Goal: Ask a question: Seek information or help from site administrators or community

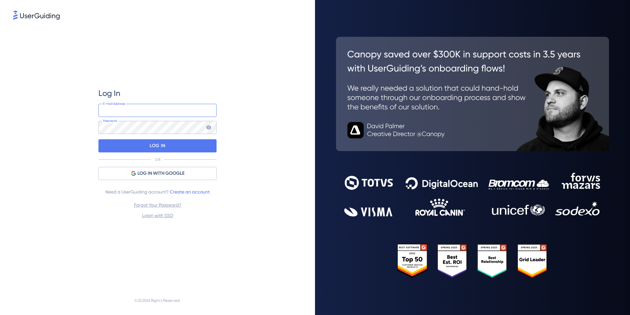
click at [172, 116] on input "email" at bounding box center [157, 110] width 118 height 13
type input "[PERSON_NAME][EMAIL_ADDRESS][DOMAIN_NAME]"
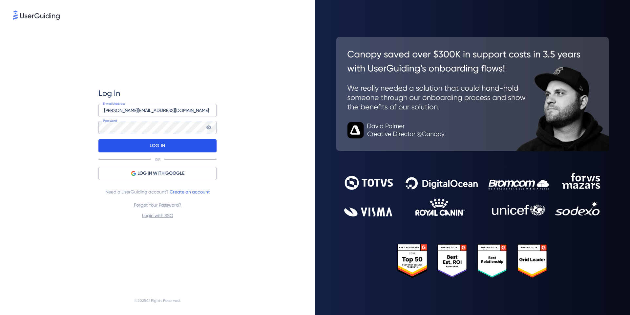
click at [131, 147] on div "LOG IN" at bounding box center [157, 145] width 118 height 13
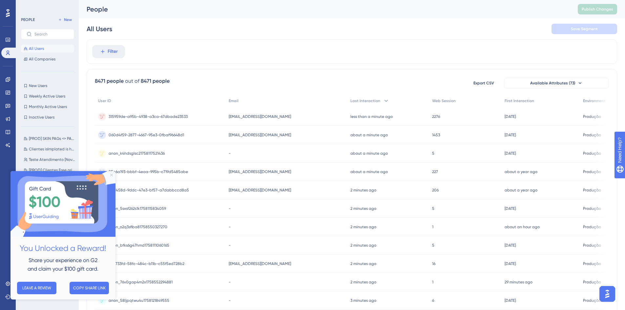
click at [112, 175] on icon "Close Preview" at bounding box center [111, 175] width 3 height 3
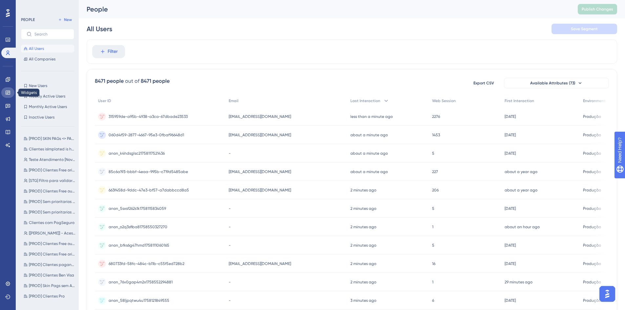
click at [9, 94] on icon at bounding box center [8, 93] width 4 height 4
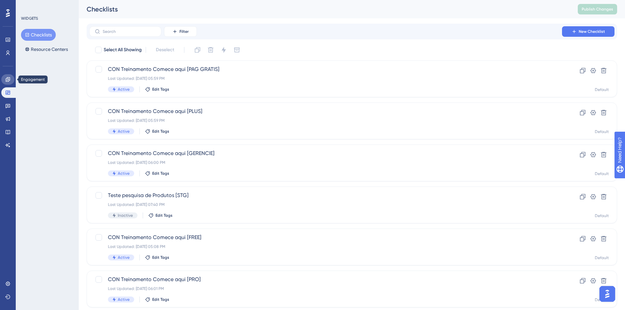
click at [11, 79] on link at bounding box center [7, 79] width 13 height 10
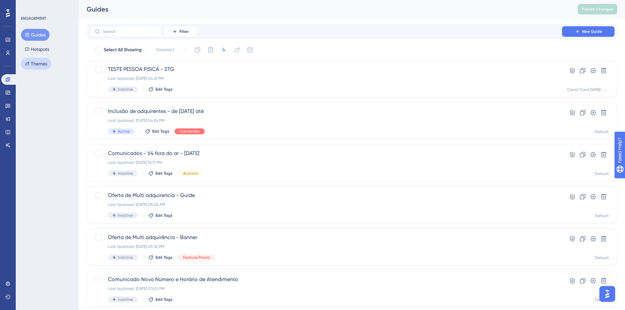
click at [35, 64] on button "Themes" at bounding box center [36, 64] width 30 height 12
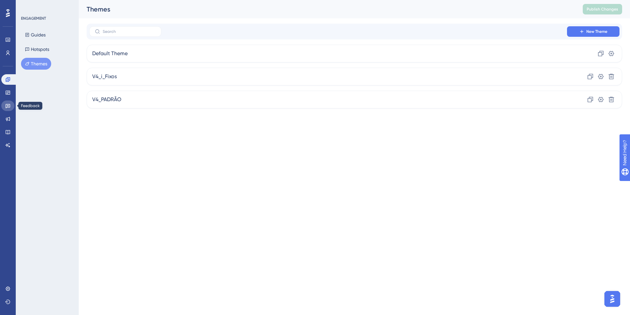
click at [10, 108] on link at bounding box center [7, 105] width 13 height 10
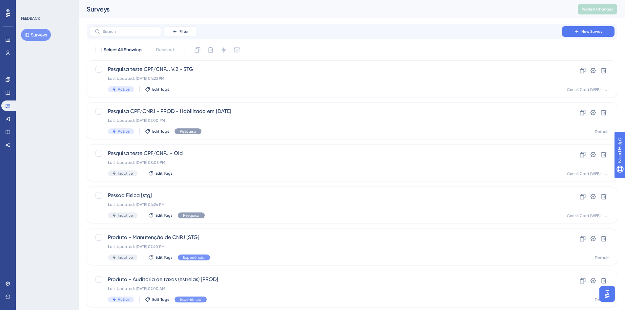
click at [42, 37] on button "Surveys" at bounding box center [36, 35] width 30 height 12
click at [238, 75] on div "Pesquisa teste CPF/CNPJ. V.2 - STG Last Updated: Sep 15 2025, 04:23 PM Active E…" at bounding box center [325, 78] width 435 height 27
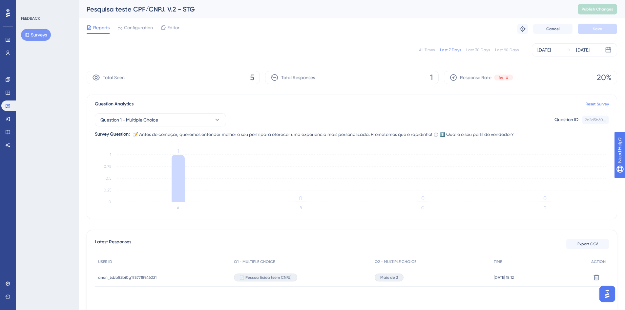
click at [483, 51] on div "Last 30 Days" at bounding box center [478, 49] width 24 height 5
click at [38, 31] on button "Surveys" at bounding box center [36, 35] width 30 height 12
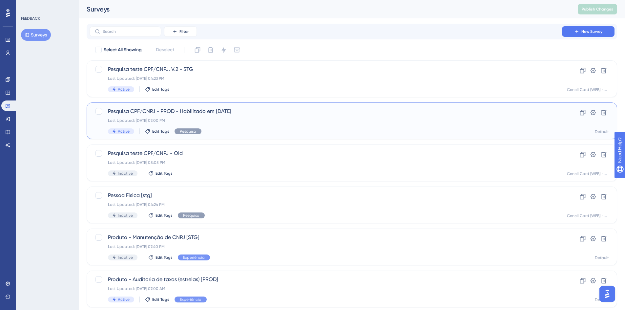
click at [293, 124] on div "Pesquisa CPF/CNPJ - PROD - Habilitado em 16/09/25 Last Updated: Sep 16 2025, 07…" at bounding box center [325, 120] width 435 height 27
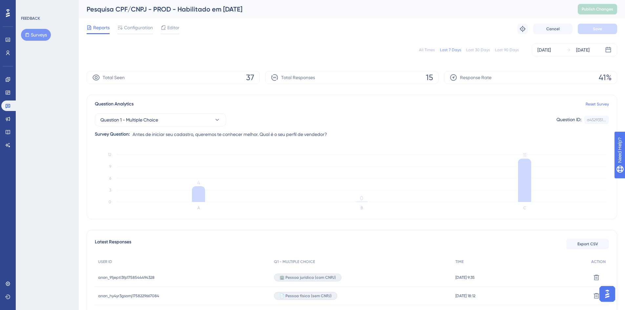
click at [478, 50] on div "Last 30 Days" at bounding box center [478, 49] width 24 height 5
click at [6, 8] on div at bounding box center [8, 13] width 10 height 10
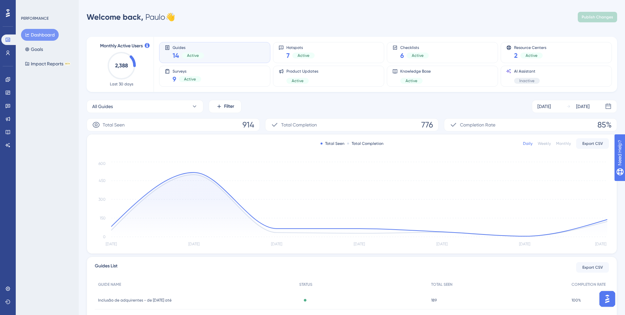
click at [612, 301] on img "Open AI Assistant Launcher" at bounding box center [607, 299] width 12 height 12
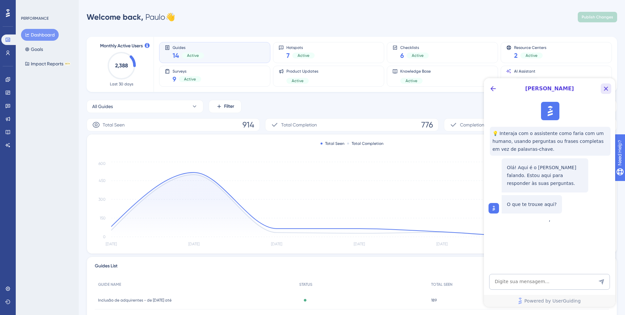
click at [609, 87] on icon "Close Button" at bounding box center [606, 89] width 8 height 8
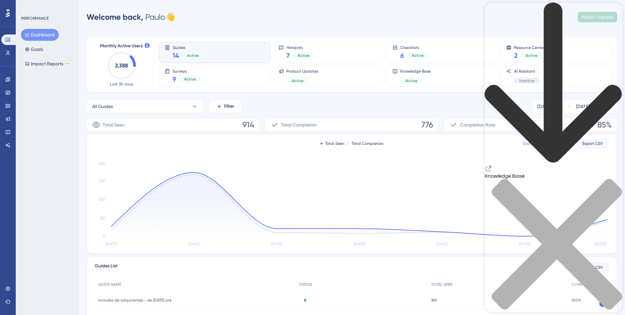
drag, startPoint x: 510, startPoint y: 299, endPoint x: 516, endPoint y: 282, distance: 17.1
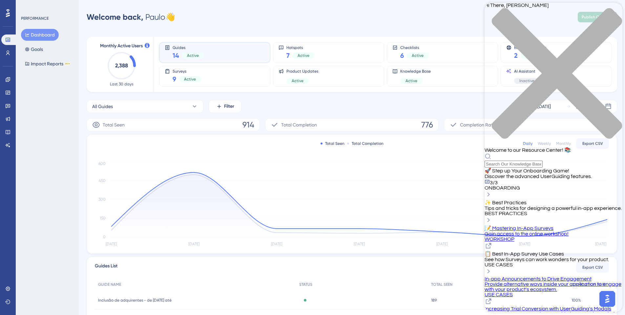
click at [610, 12] on icon "close resource center" at bounding box center [557, 73] width 130 height 130
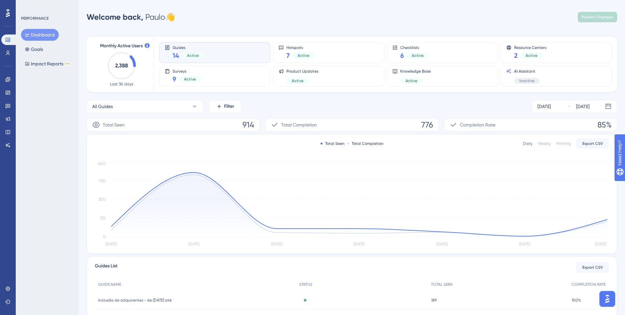
click at [603, 299] on img "Open AI Assistant Launcher" at bounding box center [607, 299] width 12 height 12
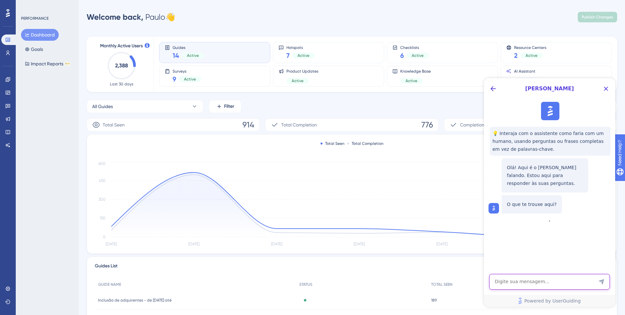
click at [533, 282] on textarea "AI Assistant Text Input" at bounding box center [549, 282] width 121 height 16
type textarea "h"
type textarea "w"
type textarea "how can i use survey on mobile website version?"
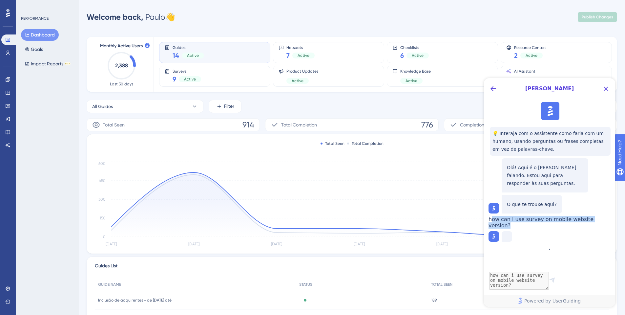
drag, startPoint x: 564, startPoint y: 235, endPoint x: 532, endPoint y: 226, distance: 33.3
click at [532, 226] on span "how can i use survey on mobile website version?" at bounding box center [540, 222] width 105 height 12
click at [532, 227] on span "how can i use survey on mobile website version?" at bounding box center [540, 222] width 105 height 12
drag, startPoint x: 530, startPoint y: 227, endPoint x: 564, endPoint y: 239, distance: 36.0
click at [564, 228] on div "how can i use survey on mobile website version?" at bounding box center [549, 222] width 123 height 12
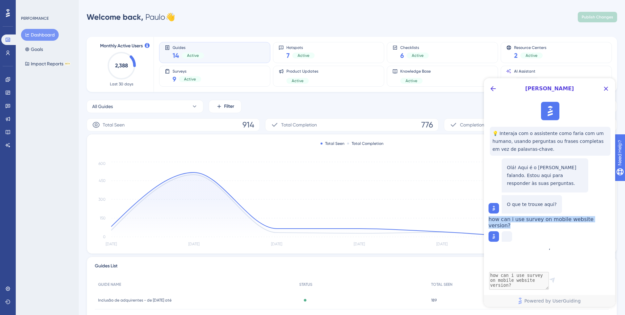
copy span "how can i use survey on mobile website version?"
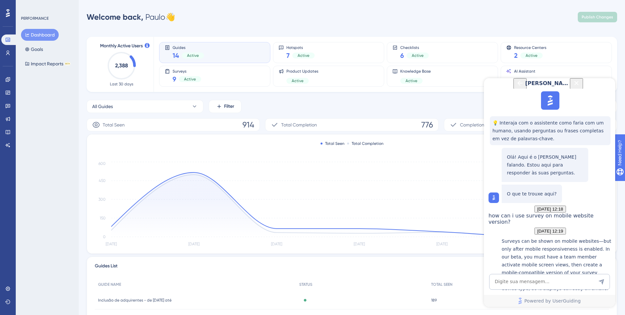
scroll to position [127, 0]
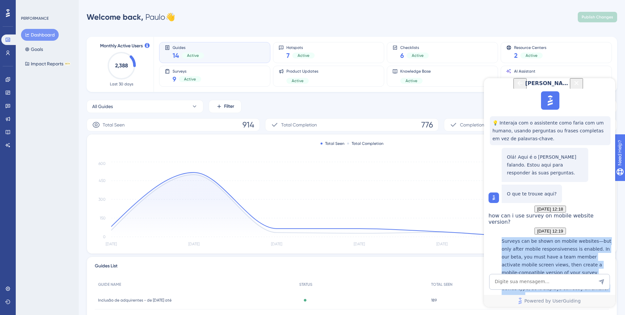
drag, startPoint x: 507, startPoint y: 159, endPoint x: 545, endPoint y: 214, distance: 66.5
click at [545, 237] on p "Surveys can be shown on mobile websites—but only after mobile responsiveness is…" at bounding box center [557, 268] width 110 height 63
click at [535, 237] on p "Surveys can be shown on mobile websites—but only after mobile responsiveness is…" at bounding box center [557, 268] width 110 height 63
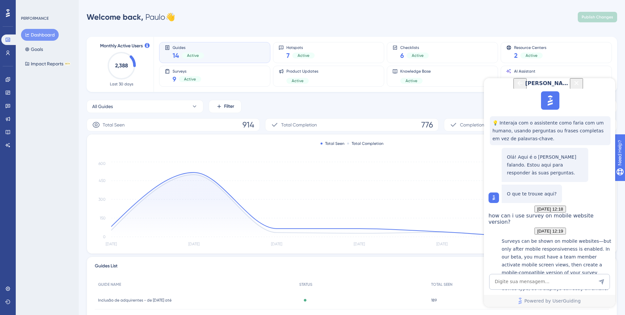
click at [531, 306] on div "Can I Use UserGuiding on Mobile Apps/Websites?" at bounding box center [557, 316] width 110 height 20
click at [520, 237] on p "Surveys can be shown on mobile websites—but only after mobile responsiveness is…" at bounding box center [557, 268] width 110 height 63
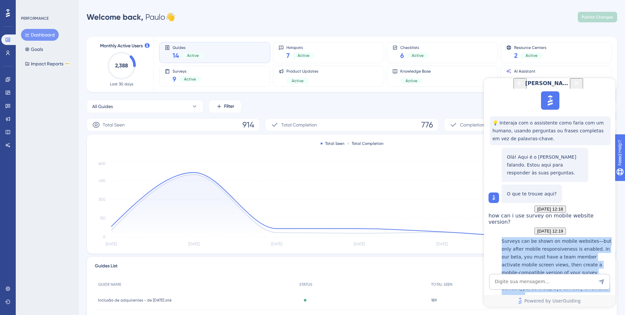
drag, startPoint x: 536, startPoint y: 199, endPoint x: 507, endPoint y: 158, distance: 49.7
click at [507, 237] on p "Surveys can be shown on mobile websites—but only after mobile responsiveness is…" at bounding box center [557, 268] width 110 height 63
copy p "Surveys can be shown on mobile websites—but only after mobile responsiveness is…"
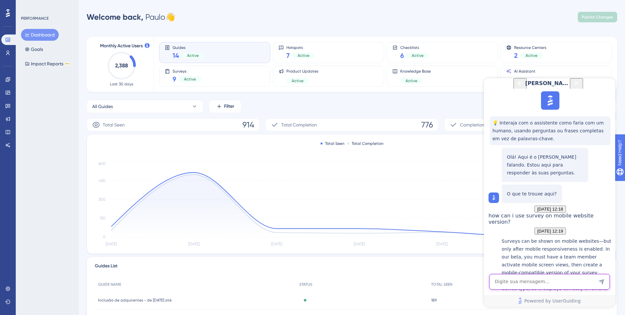
click at [510, 283] on textarea "AI Assistant Text Input" at bounding box center [549, 282] width 121 height 16
click at [547, 280] on textarea "AI Assistant Text Input" at bounding box center [549, 282] width 121 height 16
paste textarea "How can I activate this feature?"
type textarea "how can I activate this feature?"
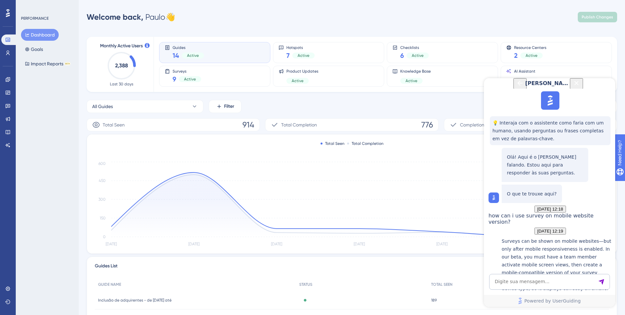
drag, startPoint x: 526, startPoint y: 191, endPoint x: 559, endPoint y: 204, distance: 34.8
drag, startPoint x: 563, startPoint y: 190, endPoint x: 525, endPoint y: 199, distance: 39.0
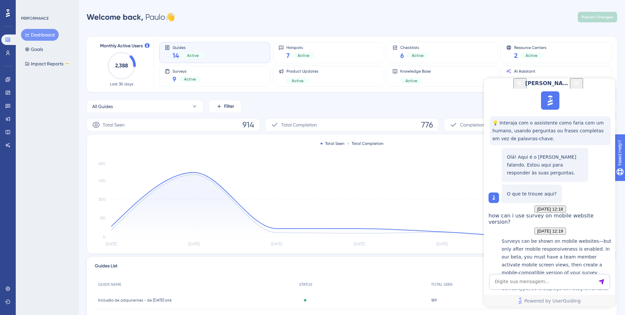
click at [539, 274] on textarea "AI Assistant Text Input" at bounding box center [549, 282] width 121 height 16
type textarea "let me talk to team member right now"
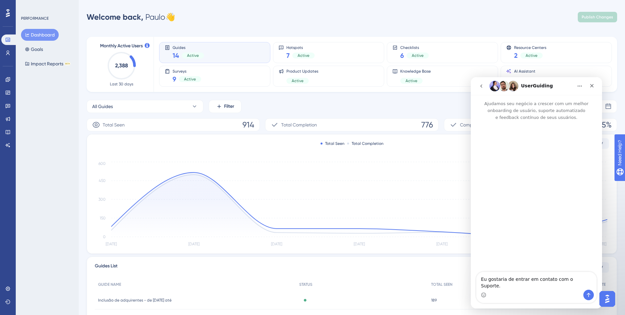
scroll to position [0, 0]
click at [515, 292] on div "Messenger da Intercom" at bounding box center [536, 294] width 120 height 10
click at [545, 285] on textarea "Eu gostaria de entrar em contato com o Suporte." at bounding box center [536, 281] width 120 height 18
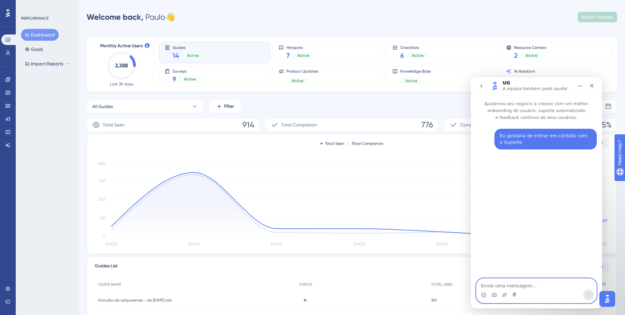
click at [534, 286] on textarea "Envie uma mensagem..." at bounding box center [536, 283] width 120 height 11
type textarea "olá, preciso falar com alguem para ativar a versão beta do UG para versões mobi…"
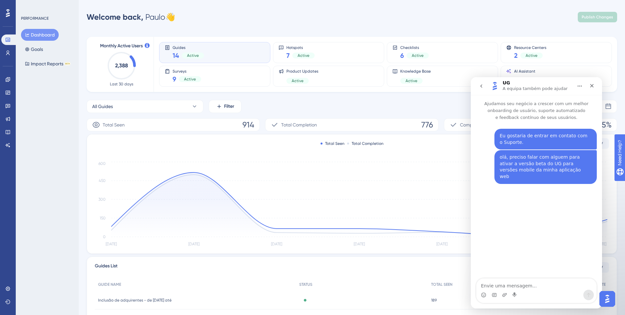
click at [577, 88] on icon "Início" at bounding box center [579, 85] width 5 height 5
click at [515, 218] on div "Eu gostaria de entrar em contato com o Suporte. Paulo • Agora olá, preciso fala…" at bounding box center [536, 200] width 131 height 158
click at [555, 286] on textarea "Envie uma mensagem..." at bounding box center [536, 283] width 120 height 11
paste textarea "[URL][DOMAIN_NAME]"
type textarea "[URL][DOMAIN_NAME]"
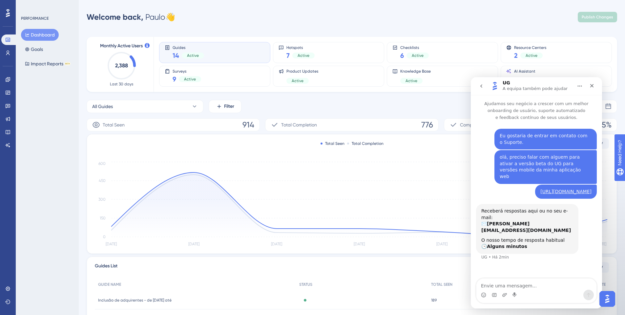
click at [494, 290] on div "Messenger da Intercom" at bounding box center [493, 294] width 5 height 10
drag, startPoint x: 496, startPoint y: 288, endPoint x: 483, endPoint y: 281, distance: 14.8
click at [496, 288] on textarea "Envie uma mensagem..." at bounding box center [536, 283] width 120 height 11
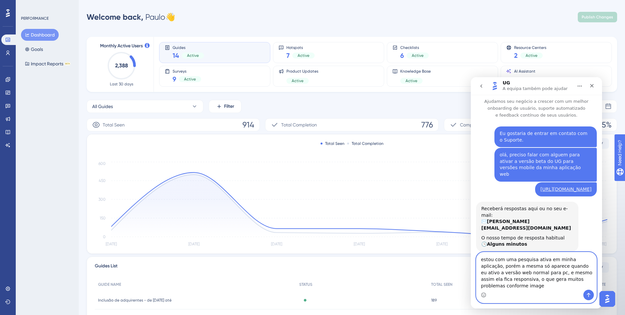
scroll to position [9, 0]
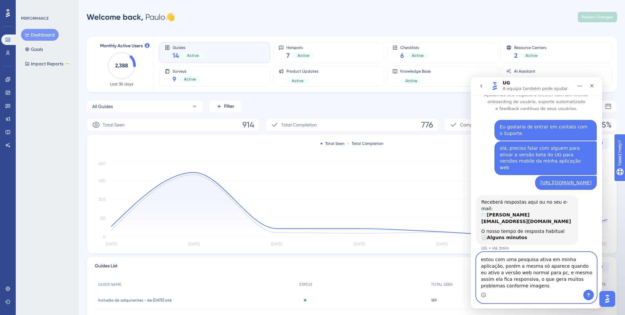
type textarea "estou com uma pesquisa ativa em minha aplicação, porém a mesma só aparece quand…"
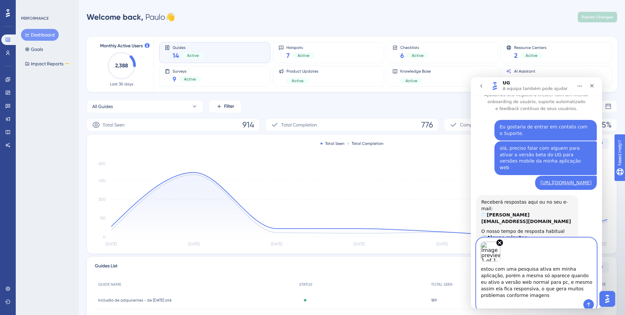
scroll to position [23, 0]
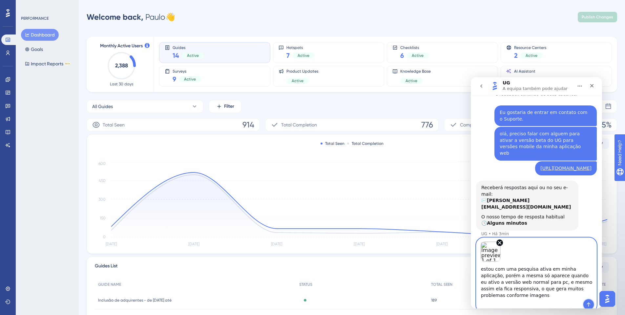
click at [589, 302] on icon "Enviar mensagem…" at bounding box center [588, 303] width 5 height 5
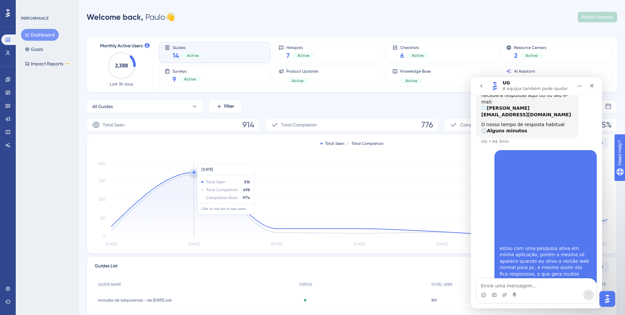
scroll to position [119, 0]
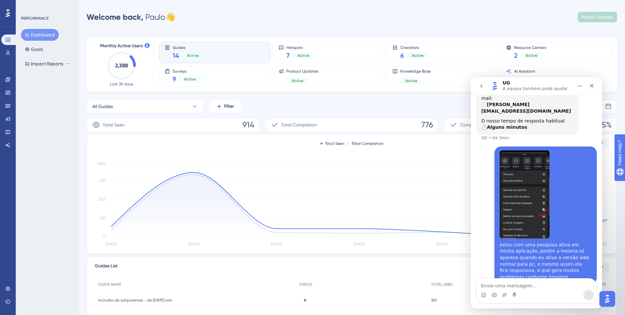
click at [518, 287] on textarea "Envie uma mensagem..." at bounding box center [536, 283] width 120 height 11
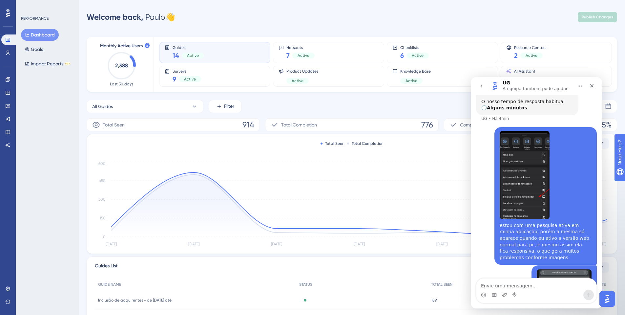
scroll to position [137, 0]
click at [504, 167] on img "Paulo diz…" at bounding box center [525, 177] width 50 height 88
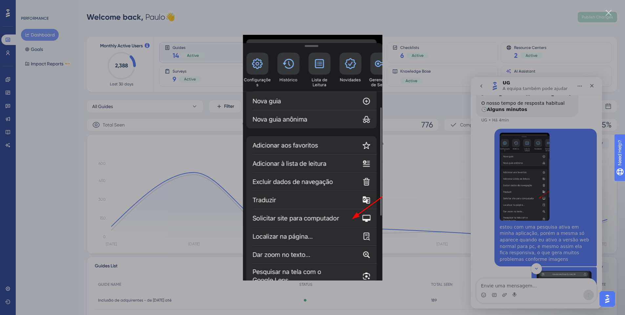
click at [470, 194] on div "Messenger da Intercom" at bounding box center [312, 157] width 625 height 315
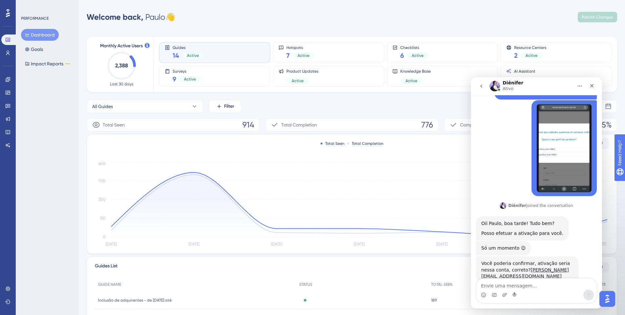
scroll to position [296, 0]
click at [524, 281] on textarea "Envie uma mensagem..." at bounding box center [536, 283] width 120 height 11
click at [529, 286] on textarea "Envie uma mensagem..." at bounding box center [536, 283] width 120 height 11
click at [541, 288] on textarea "Envie uma mensagem..." at bounding box center [536, 283] width 120 height 11
type textarea "isso"
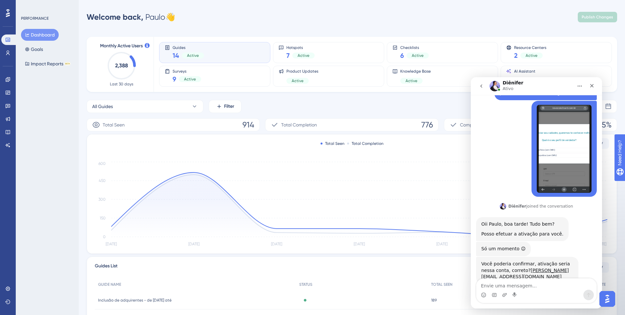
scroll to position [316, 0]
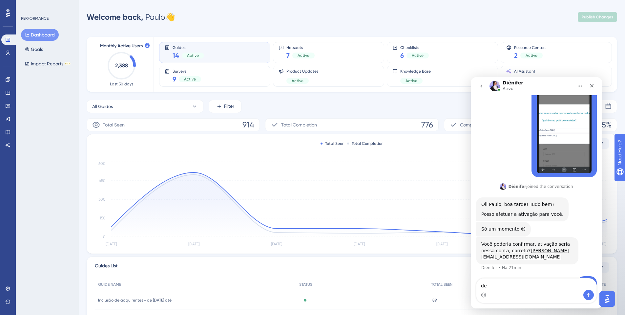
type textarea "d"
type textarea "está em nome de [PERSON_NAME]"
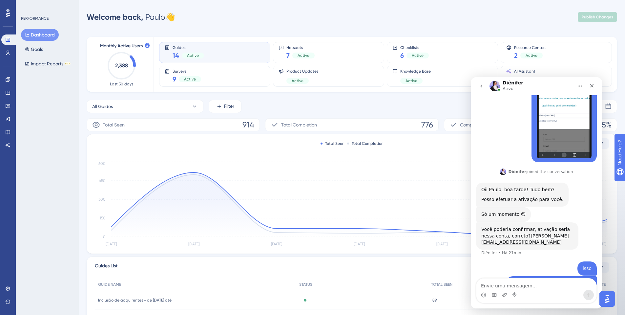
type textarea "e"
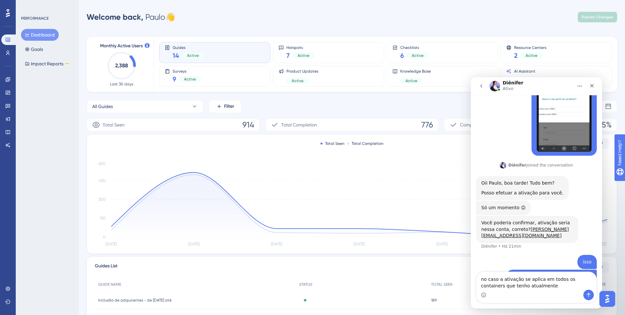
type textarea "no caso a ativação se aplica em todos os containers que tenho atualmente?"
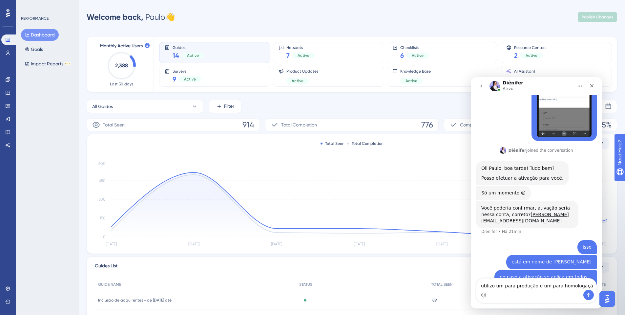
type textarea "utilizo um para produção e um para homologação"
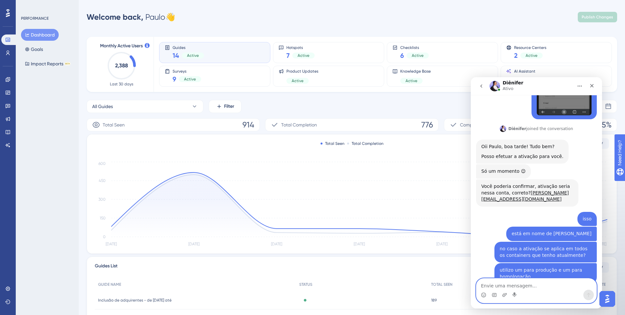
scroll to position [409, 0]
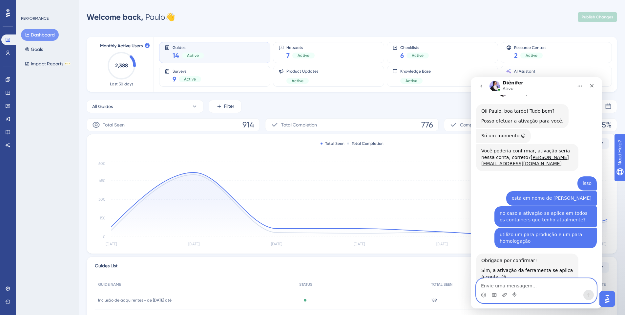
click at [530, 284] on textarea "Envie uma mensagem..." at bounding box center [536, 283] width 120 height 11
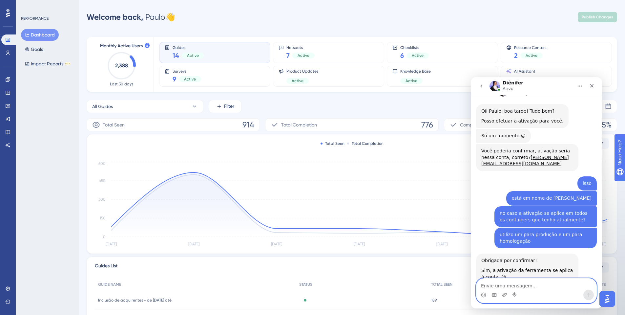
click at [528, 281] on textarea "Envie uma mensagem..." at bounding box center [536, 283] width 120 height 11
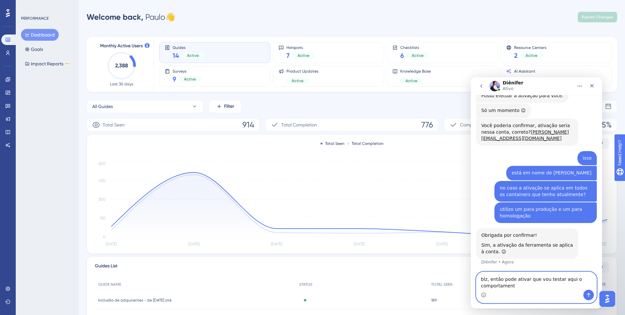
scroll to position [441, 0]
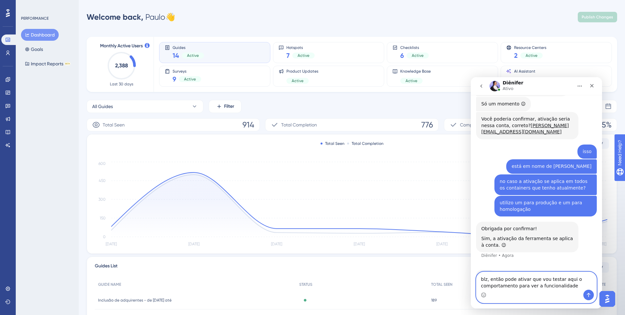
type textarea "blz, então pode ativar que vou testar aqui o comportamento para ver a funcional…"
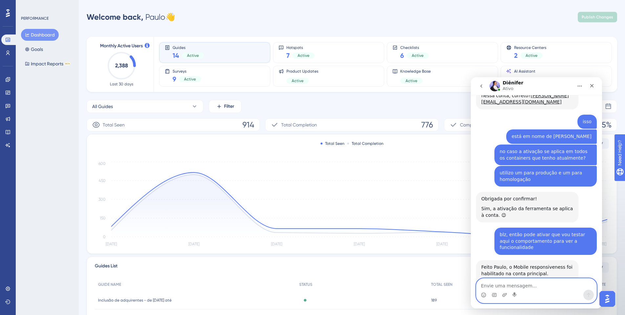
scroll to position [496, 0]
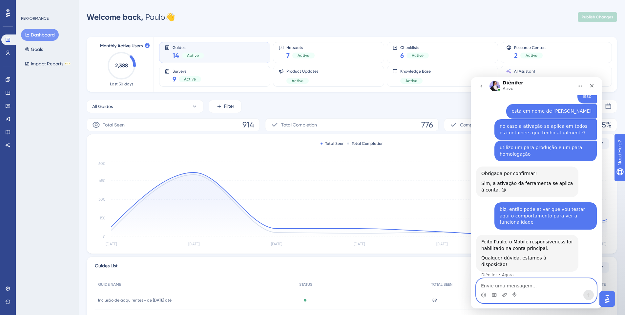
click at [516, 285] on textarea "Envie uma mensagem..." at bounding box center [536, 283] width 120 height 11
click at [536, 283] on textarea "Envie uma mensagem..." at bounding box center [536, 283] width 120 height 11
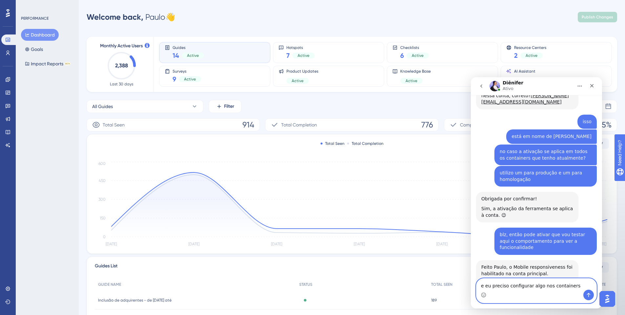
type textarea "e eu preciso configurar algo nos containers?"
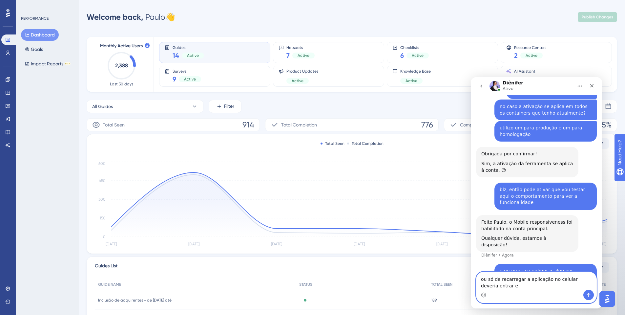
scroll to position [522, 0]
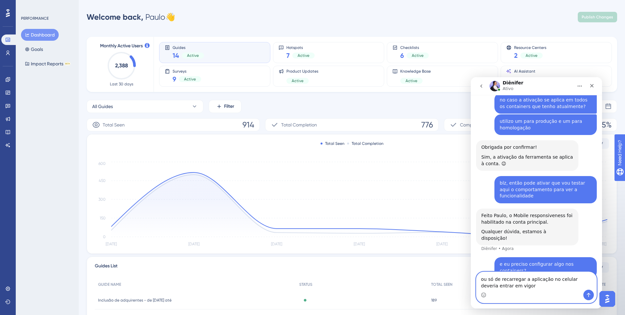
type textarea "ou só de recarregar a aplicação no celular deveria entrar em vigor?"
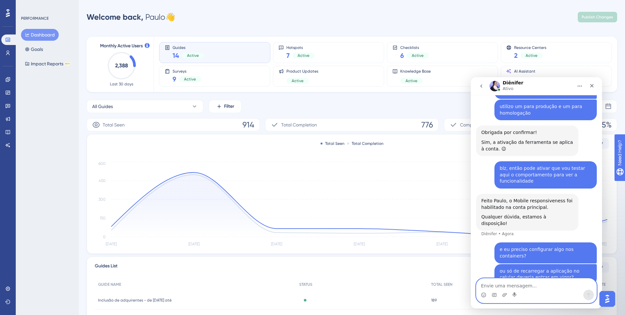
scroll to position [512, 0]
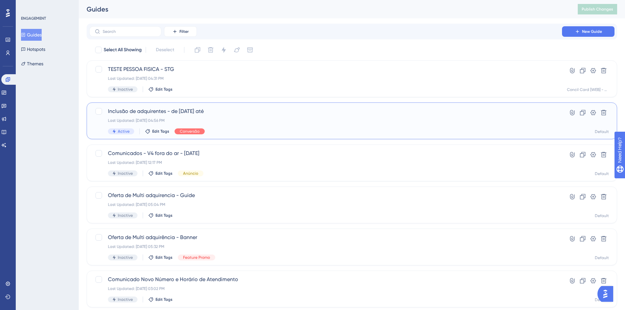
click at [252, 121] on div "Last Updated: [DATE] 04:56 PM" at bounding box center [325, 120] width 435 height 5
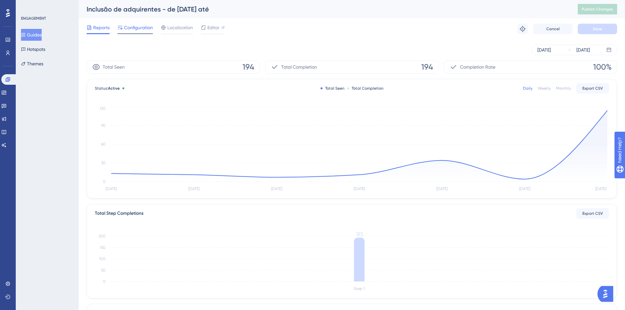
click at [140, 30] on span "Configuration" at bounding box center [138, 28] width 29 height 8
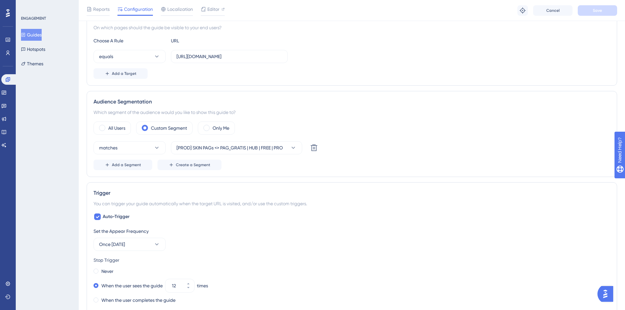
scroll to position [133, 0]
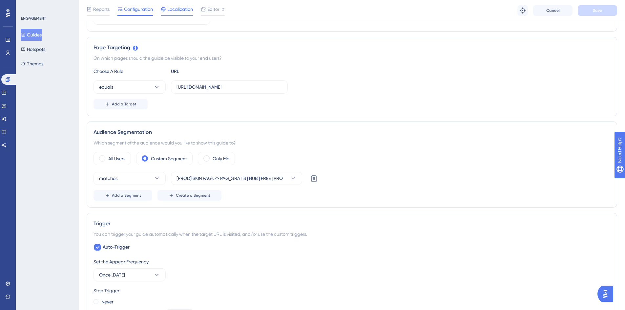
click at [186, 11] on span "Localization" at bounding box center [180, 9] width 26 height 8
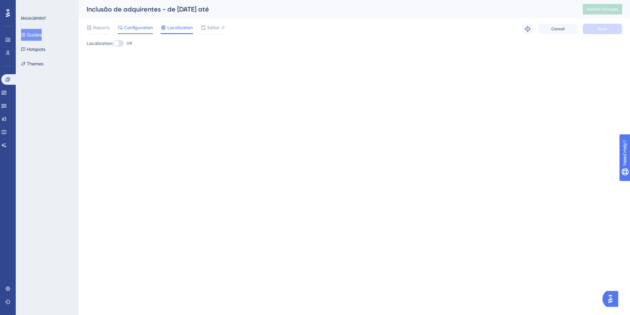
click at [136, 32] on div "Configuration" at bounding box center [134, 29] width 35 height 10
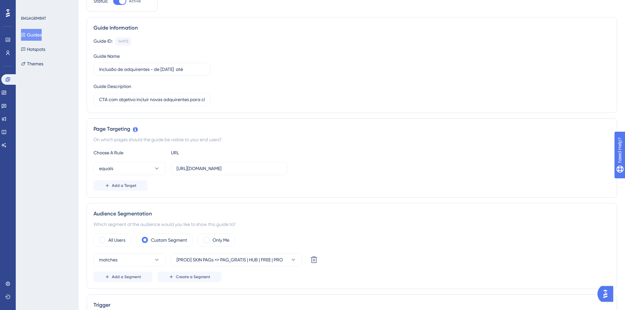
scroll to position [118, 0]
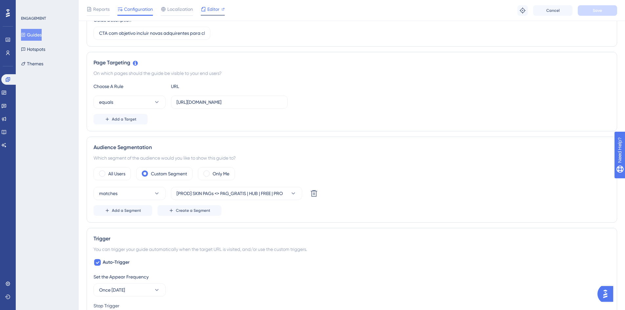
click at [210, 11] on span "Editor" at bounding box center [213, 9] width 12 height 8
click at [607, 288] on img "Open AI Assistant Launcher" at bounding box center [605, 294] width 12 height 12
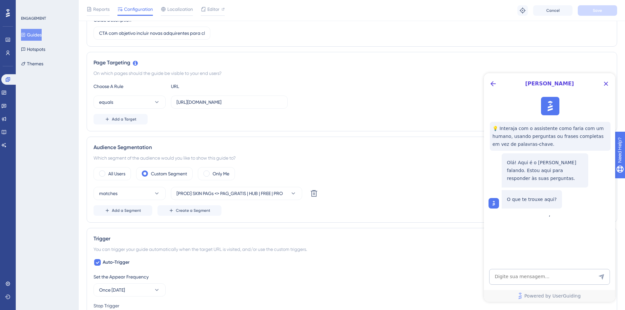
scroll to position [0, 0]
click at [493, 84] on icon "Back Button" at bounding box center [493, 84] width 8 height 8
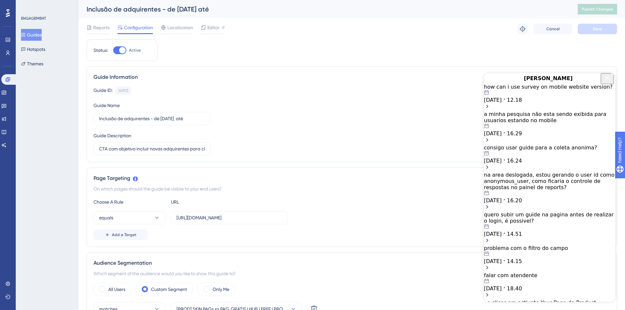
click at [605, 82] on icon "Close Button" at bounding box center [607, 78] width 8 height 8
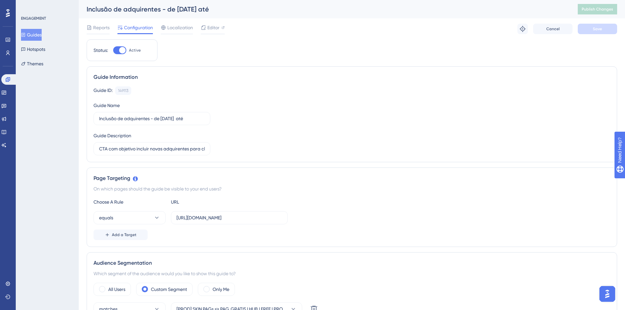
click at [613, 290] on button "Open AI Assistant Launcher" at bounding box center [607, 294] width 16 height 16
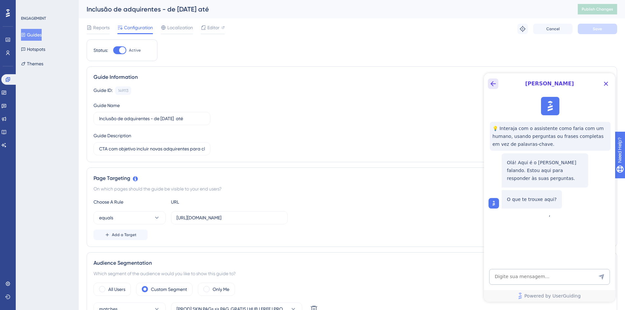
click at [492, 84] on icon "Back Button" at bounding box center [493, 84] width 8 height 8
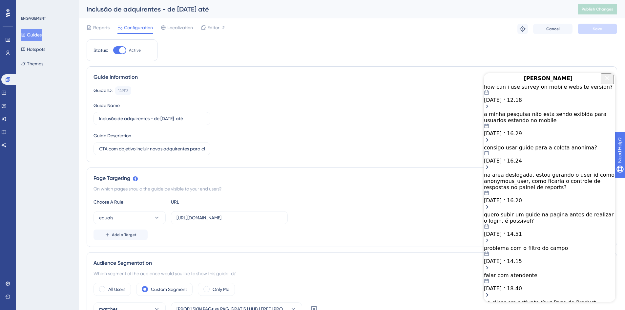
click at [558, 123] on div "a minha pesquisa não esta sendo exibida para usuarios estando no mobile" at bounding box center [549, 117] width 131 height 12
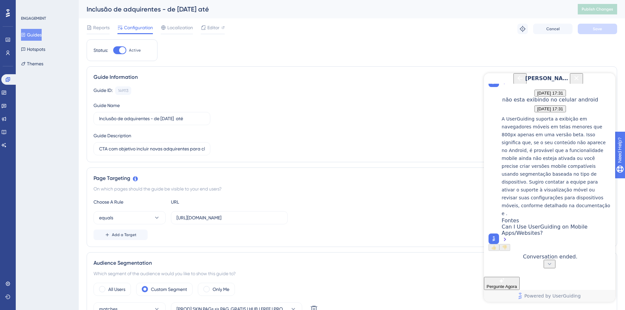
scroll to position [497, 0]
click at [513, 84] on button "Back Button" at bounding box center [519, 78] width 13 height 11
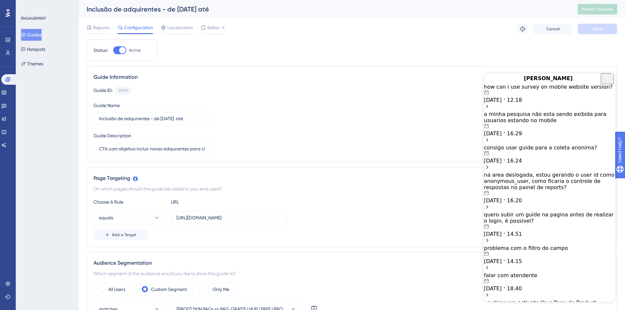
click at [556, 103] on div "22.09.2025 12.18" at bounding box center [549, 96] width 131 height 13
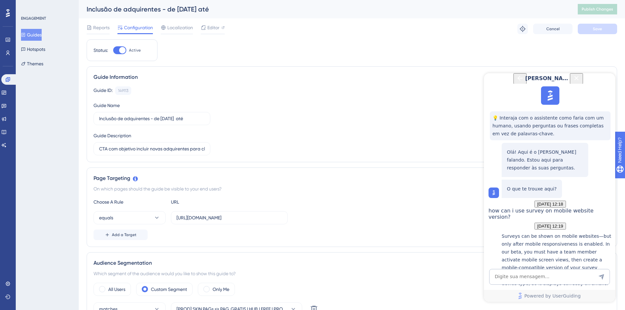
scroll to position [382, 0]
drag, startPoint x: 494, startPoint y: 82, endPoint x: 562, endPoint y: 175, distance: 115.8
click at [560, 168] on div "Dylan 💡 Interaja com o assistente como faria com um humano, usando perguntas ou…" at bounding box center [549, 187] width 131 height 228
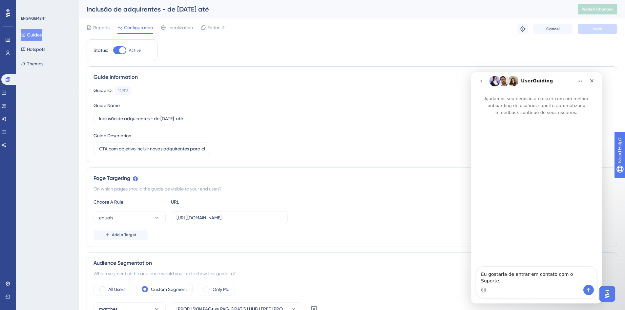
scroll to position [0, 0]
click at [579, 79] on icon "Início" at bounding box center [579, 80] width 5 height 5
click at [536, 165] on div "Messenger da Intercom" at bounding box center [536, 192] width 131 height 152
click at [481, 83] on icon "go back" at bounding box center [481, 80] width 5 height 5
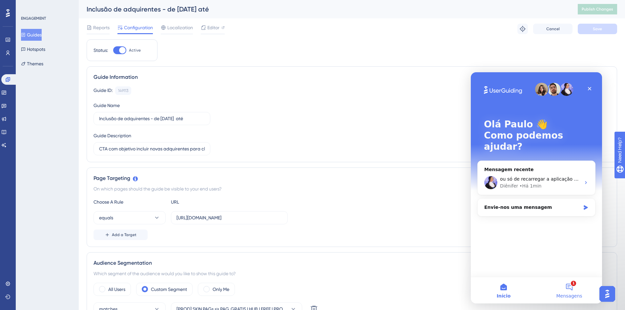
click at [566, 282] on button "1 Mensagens" at bounding box center [569, 290] width 66 height 26
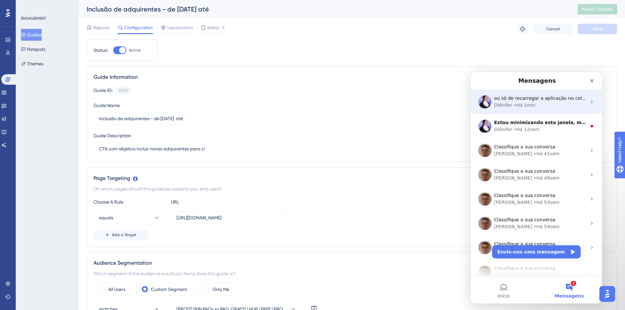
click at [548, 103] on div "Diênifer • Há 1min" at bounding box center [540, 105] width 93 height 7
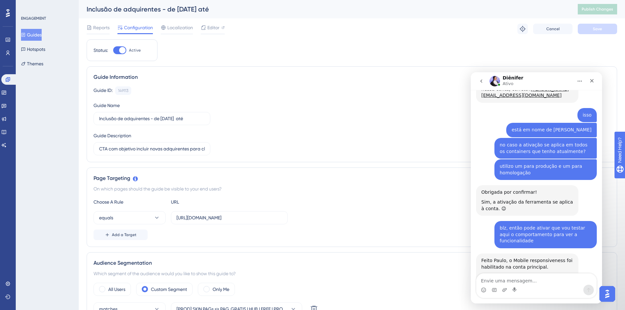
scroll to position [512, 0]
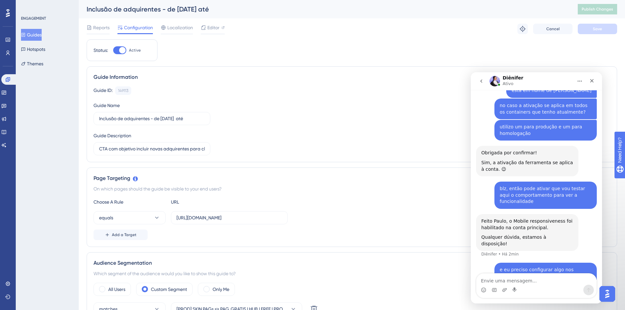
click at [481, 82] on icon "go back" at bounding box center [481, 80] width 2 height 3
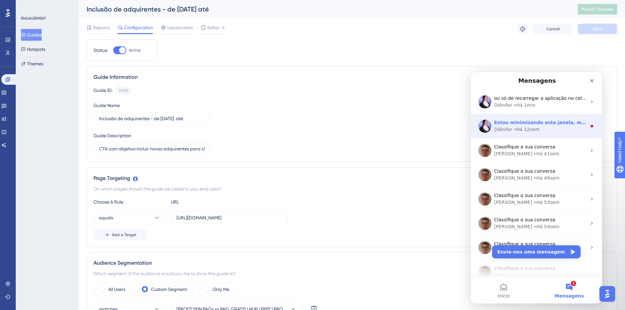
scroll to position [0, 0]
click at [544, 132] on div "Diênifer • Há 12sem" at bounding box center [540, 129] width 93 height 7
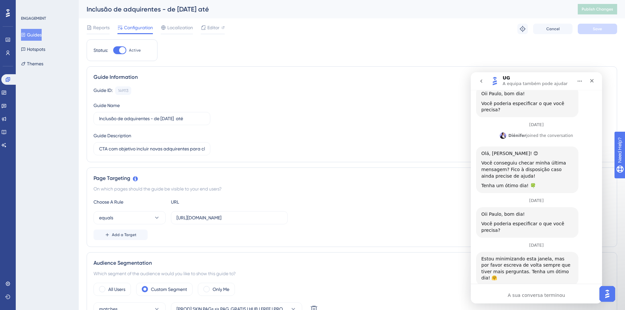
scroll to position [39, 0]
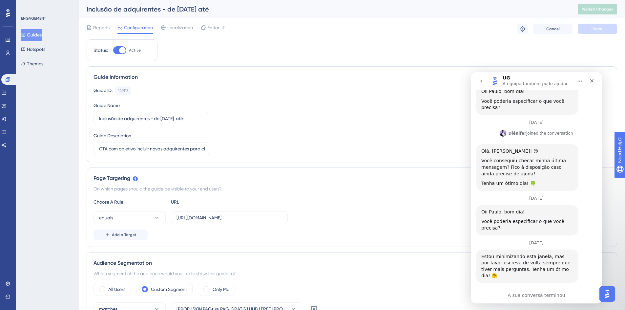
click at [477, 79] on button "go back" at bounding box center [481, 81] width 12 height 12
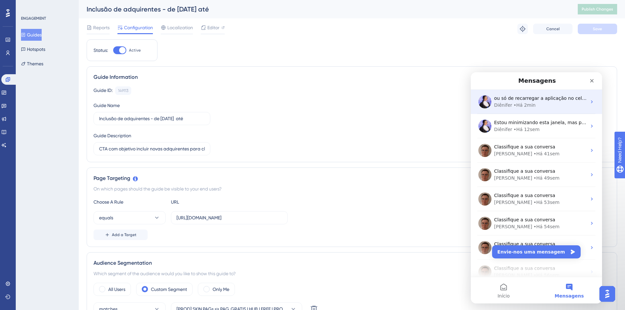
click at [552, 105] on div "Diênifer • Há 2min" at bounding box center [540, 105] width 93 height 7
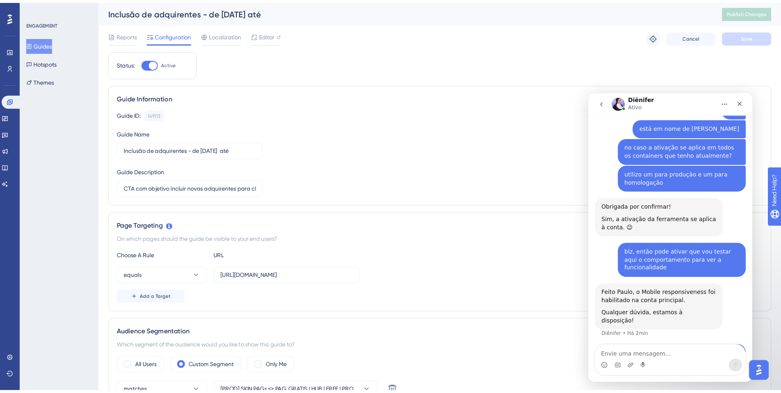
scroll to position [512, 0]
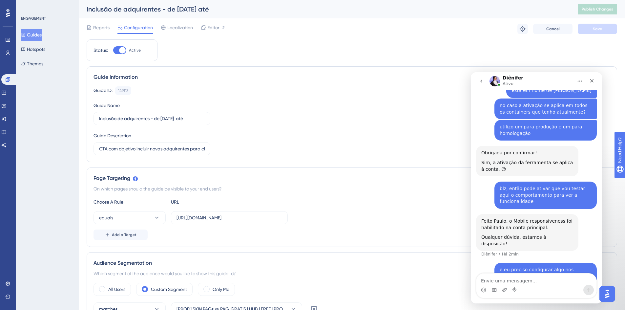
click at [485, 284] on div "ou só de recarregar a aplicação no celular deveria entrar em vigor? Paulo • Há …" at bounding box center [536, 298] width 121 height 29
click at [216, 33] on div at bounding box center [213, 33] width 24 height 1
click at [8, 283] on icon at bounding box center [8, 283] width 4 height 4
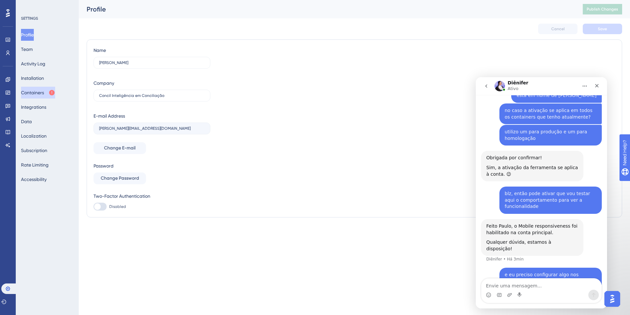
click at [43, 91] on button "Containers" at bounding box center [38, 93] width 34 height 12
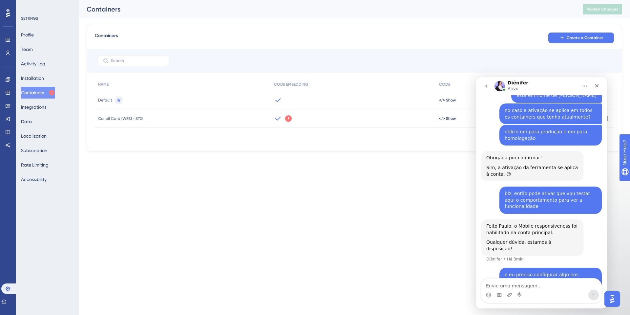
click at [553, 85] on div "Diênifer Ativo" at bounding box center [535, 85] width 83 height 11
click at [234, 0] on html "Performance Users Engagement Widgets Feedback Product Updates Knowledge Base AI…" at bounding box center [315, 0] width 630 height 0
drag, startPoint x: 563, startPoint y: 199, endPoint x: 516, endPoint y: 198, distance: 46.9
click at [516, 223] on div "Feito Paulo, o Mobile responsiveness foi habilitado na conta principal." at bounding box center [532, 229] width 92 height 13
copy div "Mobile responsiveness"
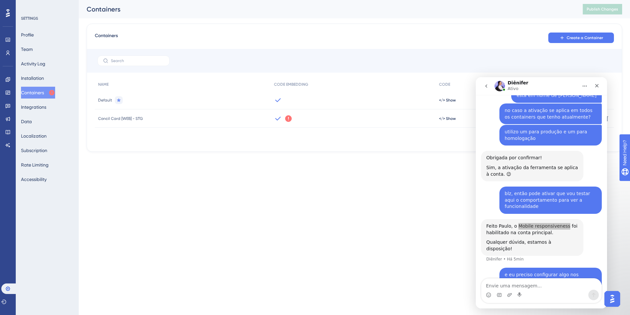
click at [324, 43] on div "Containers Create a Container" at bounding box center [354, 38] width 519 height 12
click at [6, 12] on icon at bounding box center [8, 13] width 4 height 9
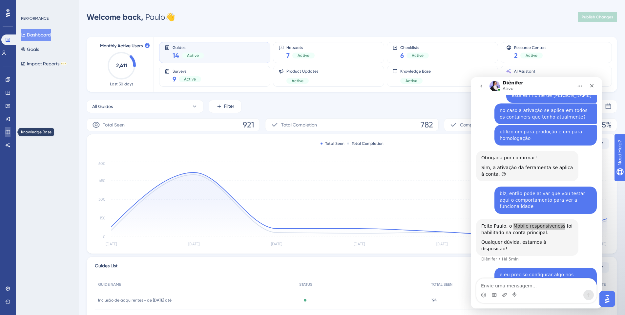
click at [9, 135] on link at bounding box center [7, 132] width 5 height 10
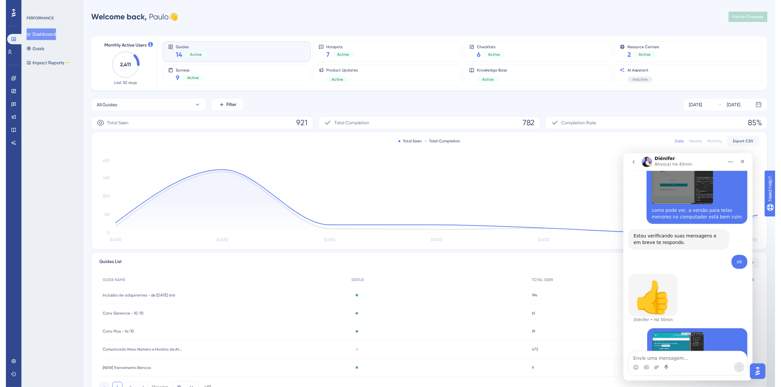
scroll to position [1255, 0]
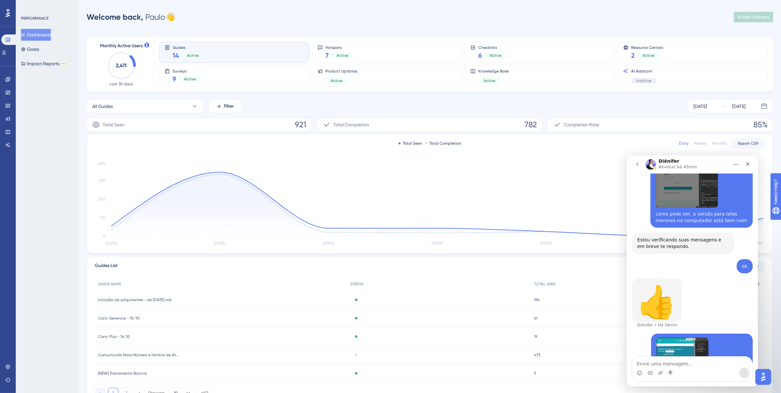
click at [66, 194] on div "PERFORMANCE Dashboard Goals Impact Reports BETA" at bounding box center [47, 196] width 63 height 393
click at [6, 105] on icon at bounding box center [7, 105] width 5 height 5
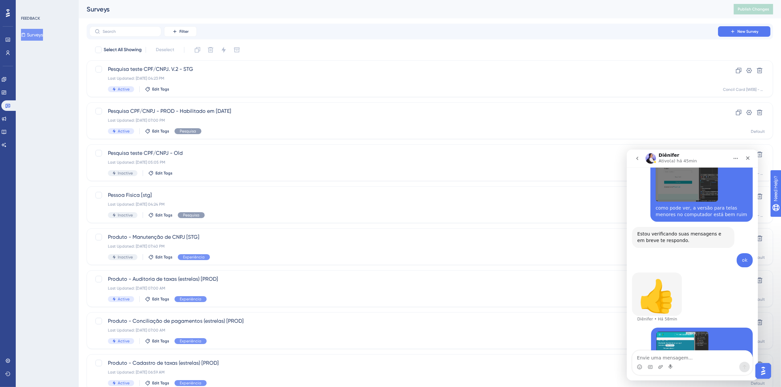
click at [43, 39] on button "Surveys" at bounding box center [32, 35] width 22 height 12
click at [282, 120] on div "Last Updated: Sep 16 2025, 07:00 PM" at bounding box center [403, 120] width 591 height 5
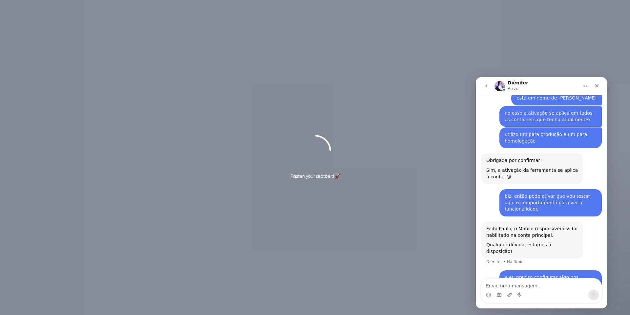
scroll to position [512, 0]
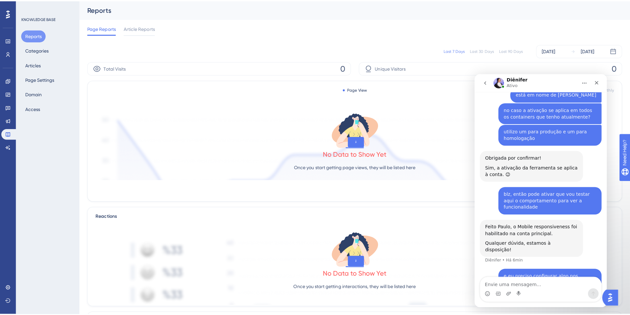
scroll to position [512, 0]
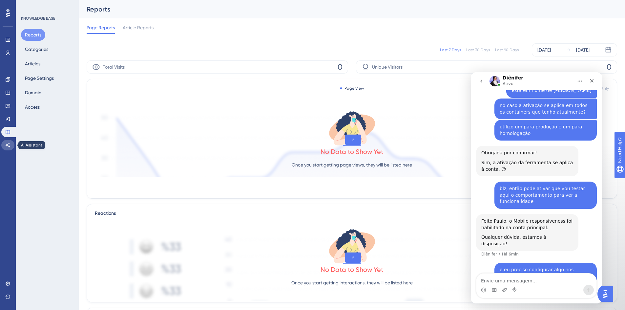
click at [9, 147] on icon at bounding box center [7, 144] width 5 height 5
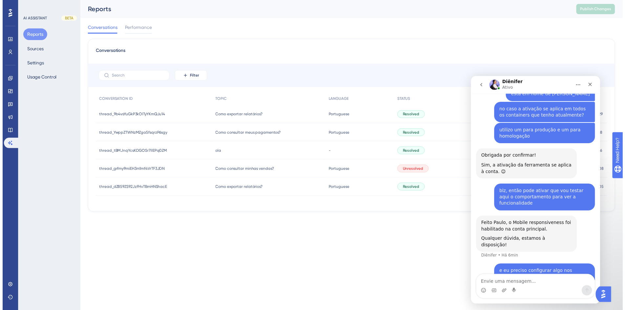
scroll to position [537, 0]
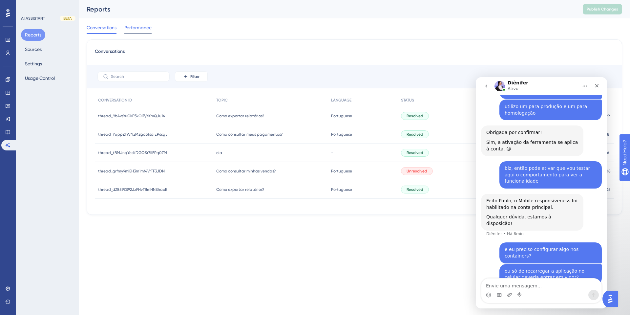
click at [144, 28] on span "Performance" at bounding box center [137, 28] width 27 height 8
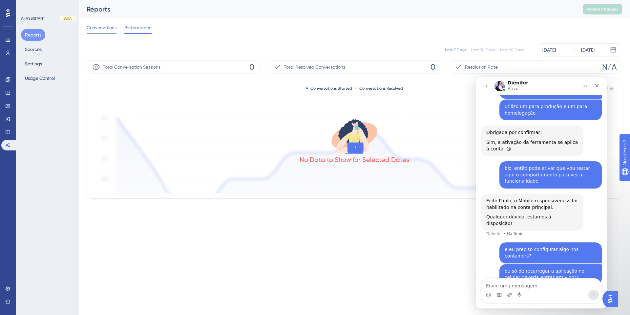
click at [102, 31] on div "Conversations" at bounding box center [102, 29] width 30 height 10
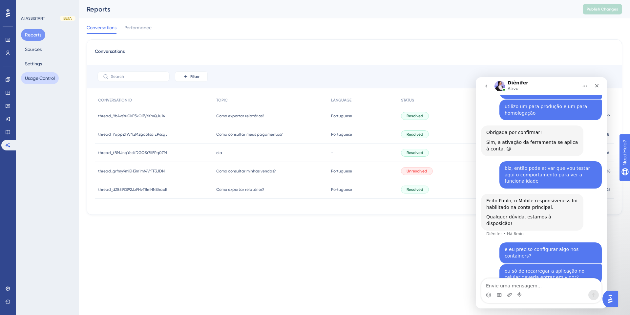
click at [44, 80] on button "Usage Control" at bounding box center [40, 78] width 38 height 12
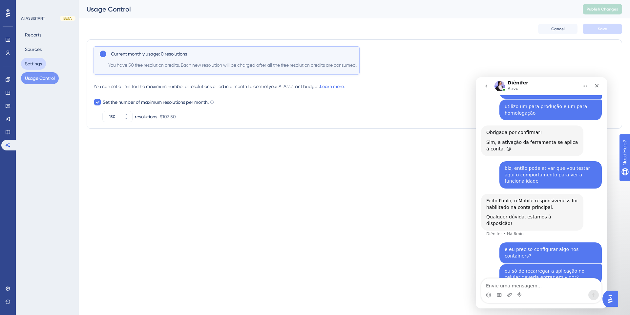
click at [33, 66] on button "Settings" at bounding box center [33, 64] width 25 height 12
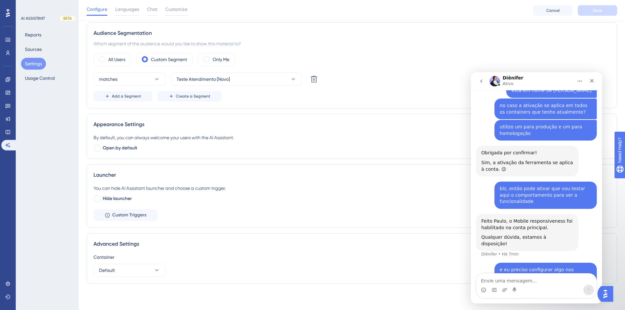
scroll to position [537, 0]
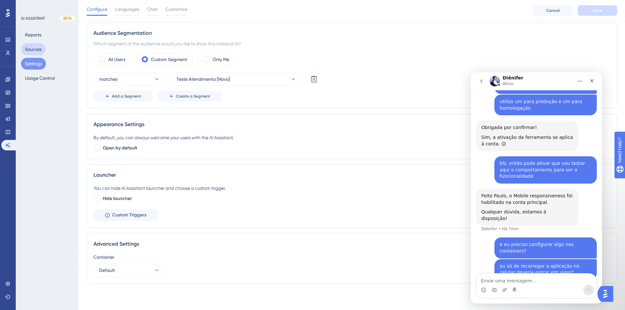
click at [33, 51] on button "Sources" at bounding box center [33, 49] width 25 height 12
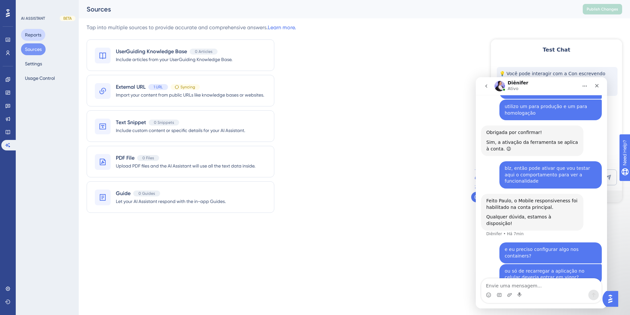
click at [35, 34] on button "Reports" at bounding box center [33, 35] width 24 height 12
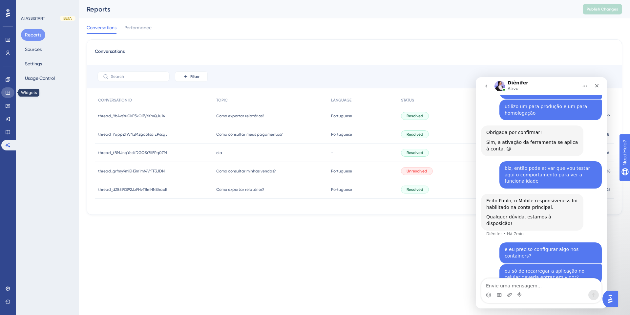
click at [8, 92] on icon at bounding box center [8, 93] width 4 height 4
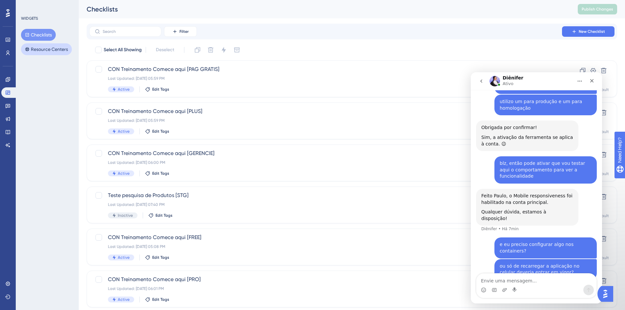
click at [45, 47] on button "Resource Centers" at bounding box center [46, 49] width 51 height 12
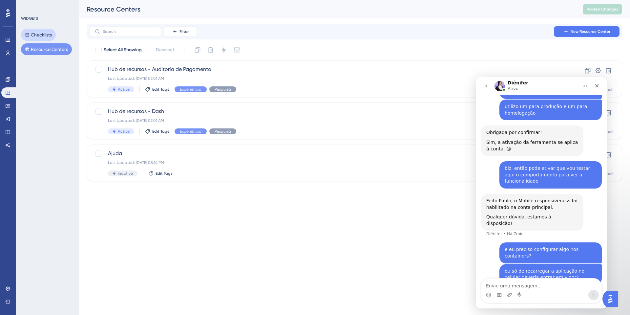
click at [43, 35] on button "Checklists" at bounding box center [38, 35] width 35 height 12
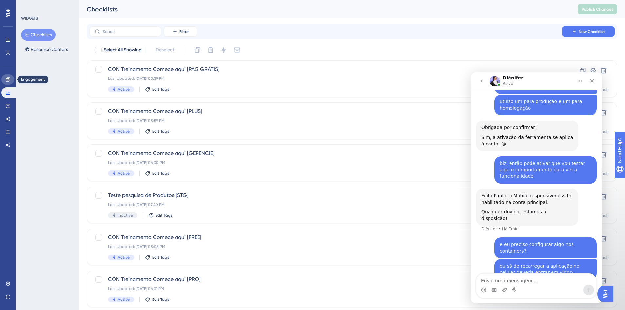
click at [4, 80] on link at bounding box center [7, 79] width 13 height 10
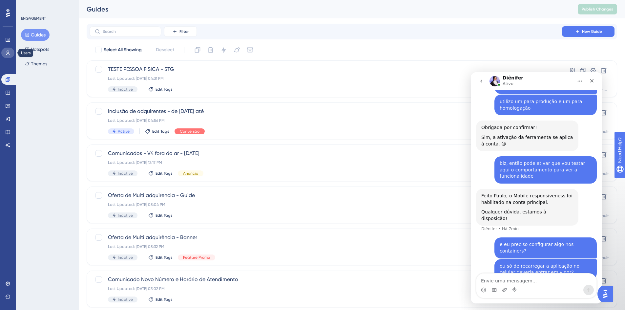
click at [10, 54] on link at bounding box center [7, 53] width 13 height 10
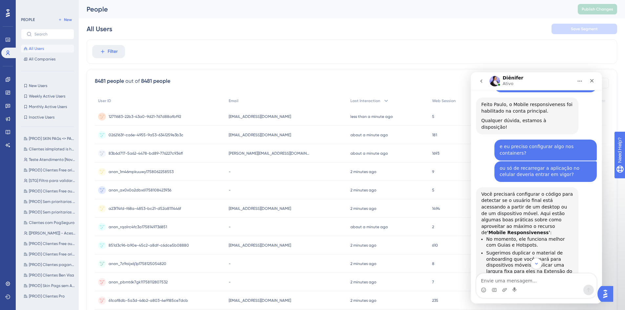
scroll to position [595, 0]
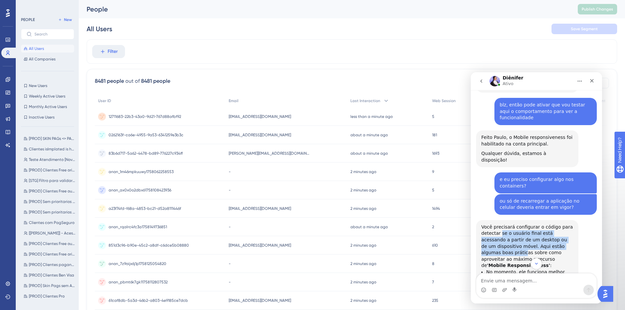
drag, startPoint x: 500, startPoint y: 195, endPoint x: 561, endPoint y: 211, distance: 63.6
click at [561, 224] on div "Você precisará configurar o código para detectar se o usuário final está acessa…" at bounding box center [527, 246] width 92 height 45
click at [514, 224] on div "Você precisará configurar o código para detectar se o usuário final está acessa…" at bounding box center [527, 246] width 92 height 45
click at [533, 224] on div "Você precisará configurar o código para detectar se o usuário final está acessa…" at bounding box center [527, 246] width 92 height 45
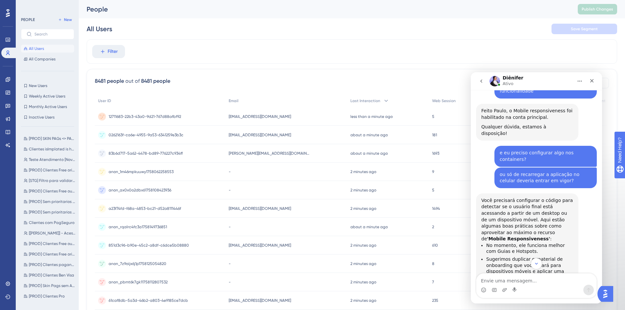
scroll to position [635, 0]
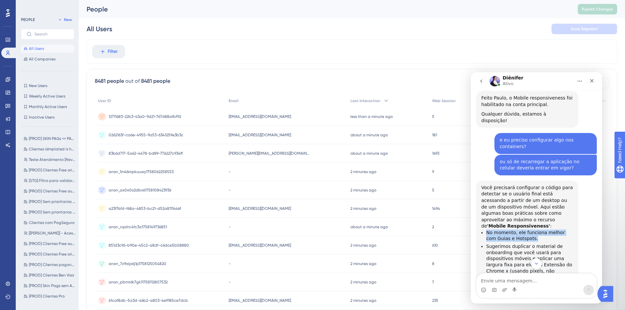
drag, startPoint x: 527, startPoint y: 194, endPoint x: 487, endPoint y: 187, distance: 40.6
click at [487, 229] on li "No momento, ele funciona melhor com Guias e Hotspots." at bounding box center [529, 235] width 87 height 12
click at [530, 243] on li "Sugerimos duplicar o material de onboarding que você usará para dispositivos mó…" at bounding box center [529, 264] width 87 height 43
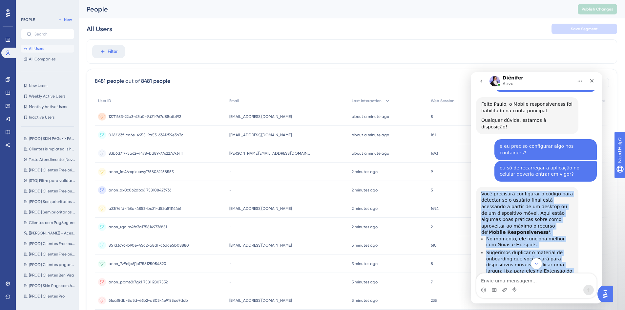
scroll to position [713, 0]
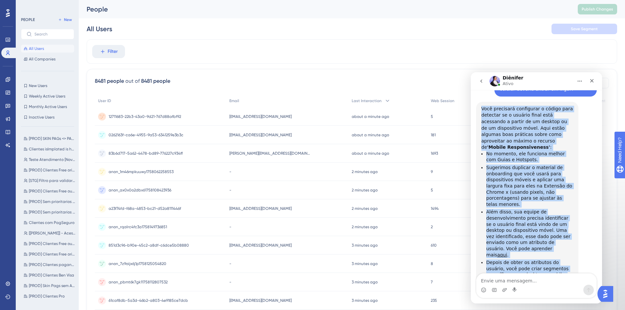
drag, startPoint x: 483, startPoint y: 189, endPoint x: 560, endPoint y: 252, distance: 100.3
click at [560, 252] on div "Você precisará configurar o código para detectar se o usuário final está acessa…" at bounding box center [527, 213] width 92 height 214
copy div "Você precisará configurar o código para detectar se o usuário final está acessa…"
drag, startPoint x: 531, startPoint y: 227, endPoint x: 532, endPoint y: 230, distance: 3.8
click at [531, 228] on div "Você precisará configurar o código para detectar se o usuário final está acessa…" at bounding box center [527, 213] width 92 height 214
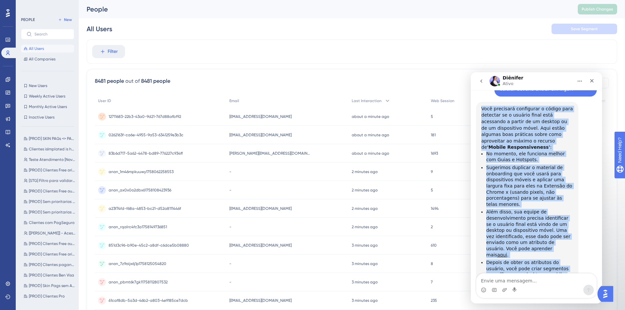
click at [554, 259] on li "Depois de obter os atributos do usuário, você pode criar segmentos específicos …" at bounding box center [529, 271] width 87 height 24
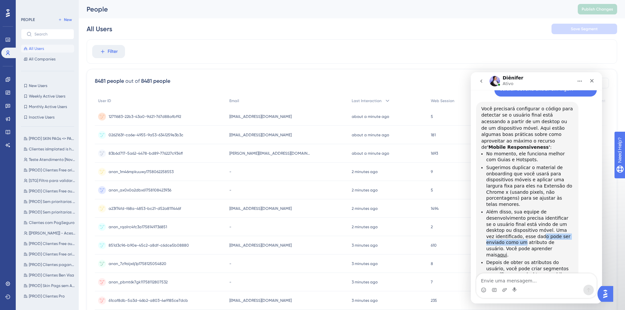
drag, startPoint x: 504, startPoint y: 185, endPoint x: 562, endPoint y: 185, distance: 58.7
click at [562, 209] on li "Além disso, sua equipe de desenvolvimento precisa identificar se o usuário fina…" at bounding box center [529, 233] width 87 height 49
click at [560, 209] on li "Além disso, sua equipe de desenvolvimento precisa identificar se o usuário fina…" at bounding box center [529, 233] width 87 height 49
drag, startPoint x: 510, startPoint y: 153, endPoint x: 539, endPoint y: 151, distance: 28.9
click at [539, 164] on li "Sugerimos duplicar o material de onboarding que você usará para dispositivos mó…" at bounding box center [529, 185] width 87 height 43
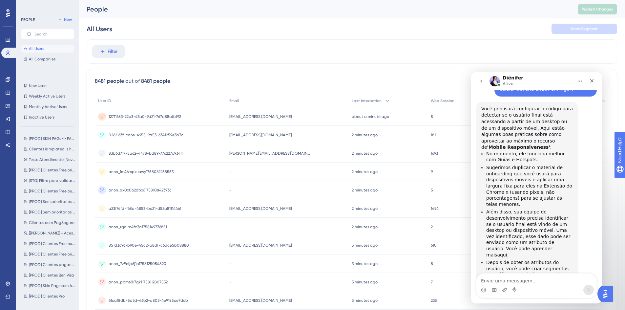
click at [551, 209] on li "Além disso, sua equipe de desenvolvimento precisa identificar se o usuário fina…" at bounding box center [529, 233] width 87 height 49
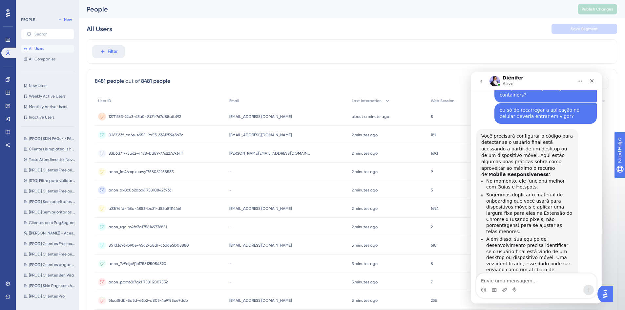
scroll to position [674, 0]
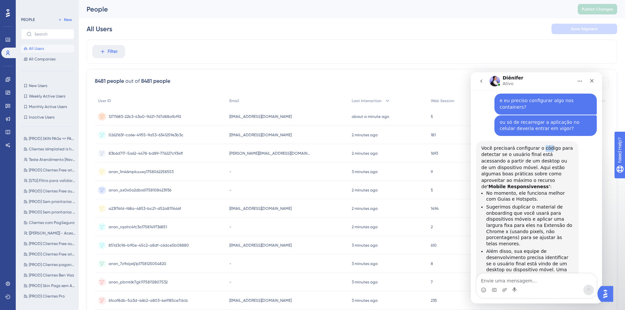
drag, startPoint x: 540, startPoint y: 109, endPoint x: 545, endPoint y: 111, distance: 6.2
click at [545, 145] on div "Você precisará configurar o código para detectar se o usuário final está acessa…" at bounding box center [527, 167] width 92 height 45
click at [534, 281] on textarea "Envie uma mensagem..." at bounding box center [536, 278] width 120 height 11
type textarea "no"
drag, startPoint x: 486, startPoint y: 148, endPoint x: 537, endPoint y: 154, distance: 51.2
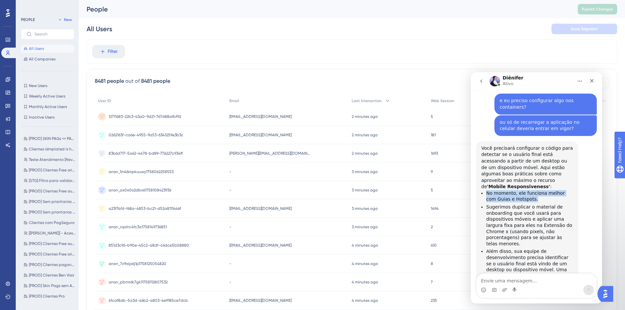
click at [537, 190] on li "No momento, ele funciona melhor com Guias e Hotspots." at bounding box center [529, 196] width 87 height 12
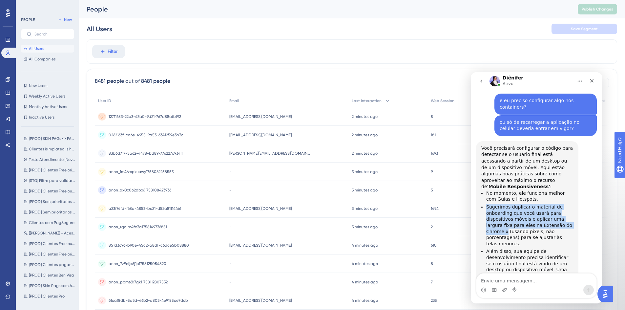
drag, startPoint x: 487, startPoint y: 164, endPoint x: 569, endPoint y: 178, distance: 83.3
click at [569, 204] on li "Sugerimos duplicar o material de onboarding que você usará para dispositivos mó…" at bounding box center [529, 225] width 87 height 43
click at [554, 204] on li "Sugerimos duplicar o material de onboarding que você usará para dispositivos mó…" at bounding box center [529, 225] width 87 height 43
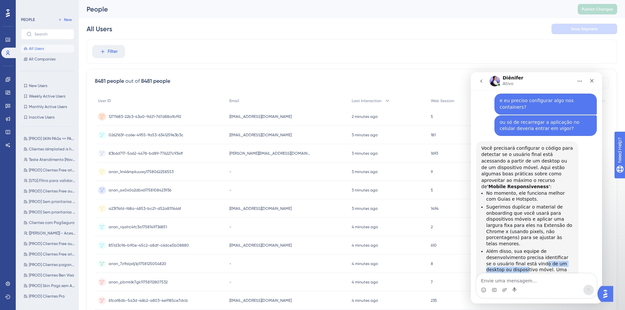
drag, startPoint x: 501, startPoint y: 216, endPoint x: 534, endPoint y: 211, distance: 33.4
click at [532, 248] on li "Além disso, sua equipe de desenvolvimento precisa identificar se o usuário fina…" at bounding box center [529, 272] width 87 height 49
click at [534, 248] on li "Além disso, sua equipe de desenvolvimento precisa identificar se o usuário fina…" at bounding box center [529, 272] width 87 height 49
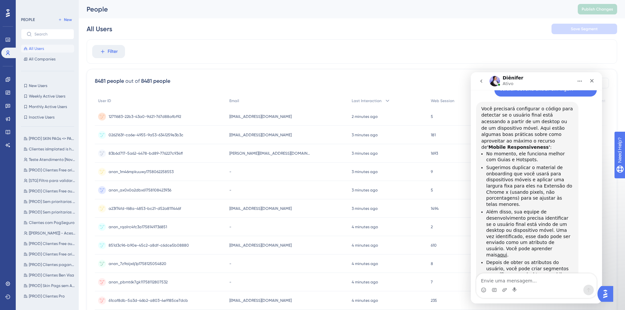
click at [546, 278] on link "artigo" at bounding box center [552, 280] width 13 height 5
click at [534, 277] on textarea "Envie uma mensagem..." at bounding box center [536, 278] width 120 height 11
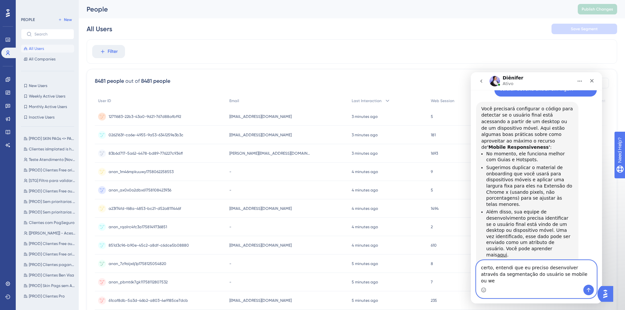
type textarea "certo, entendi que eu preciso desenvolver através da segmentação do usuário se …"
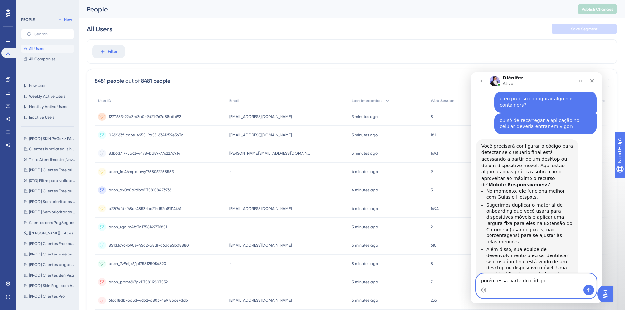
scroll to position [628, 0]
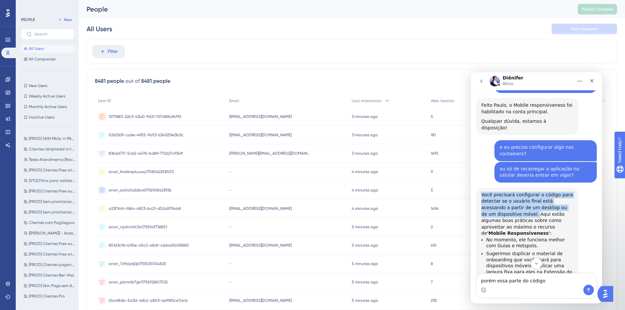
drag, startPoint x: 481, startPoint y: 156, endPoint x: 497, endPoint y: 175, distance: 25.2
click at [497, 192] on div "Você precisará configurar o código para detectar se o usuário final está acessa…" at bounding box center [527, 214] width 92 height 45
copy div "Você precisará configurar o código para detectar se o usuário final está acessa…"
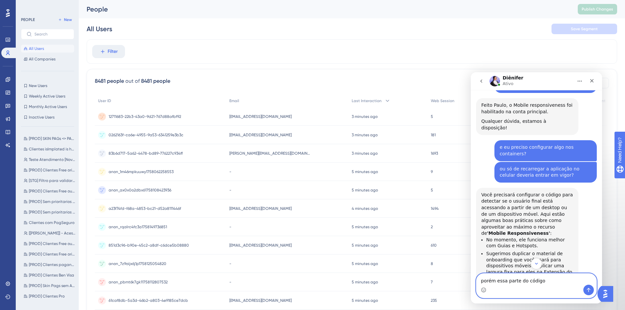
click at [545, 280] on textarea "porém essa parte do código" at bounding box center [536, 278] width 120 height 11
paste textarea "Você precisará configurar o código para detectar se o usuário final está acessa…"
type textarea "porém essa parte da instrução "Você precisará configurar o código para detectar…"
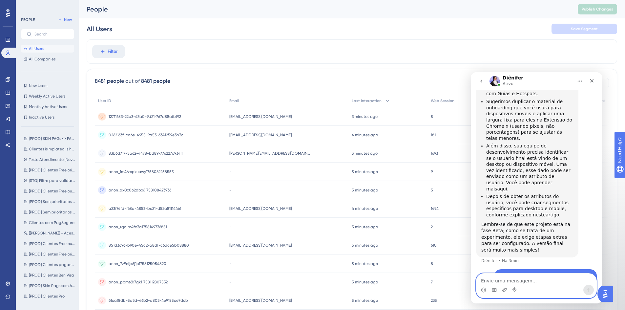
scroll to position [780, 0]
type textarea "i"
type textarea "esse código está dentro do user guiding?"
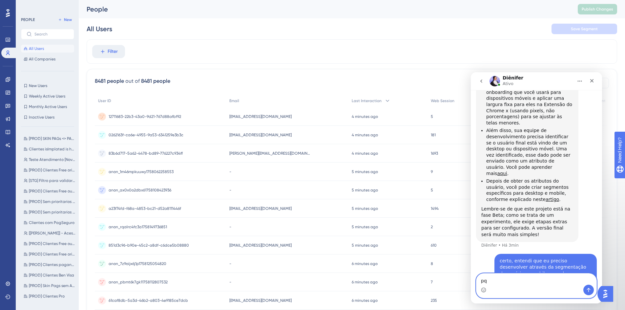
type textarea "pq"
click at [10, 79] on icon at bounding box center [8, 79] width 4 height 4
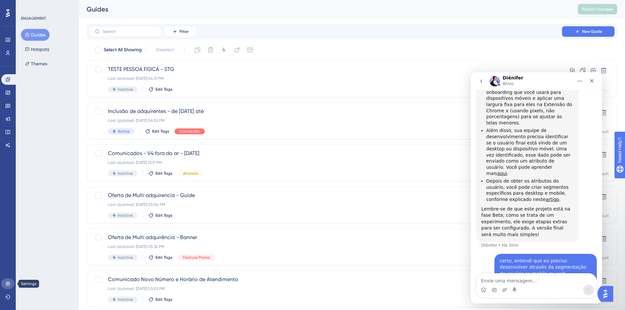
click at [9, 286] on link at bounding box center [7, 283] width 13 height 10
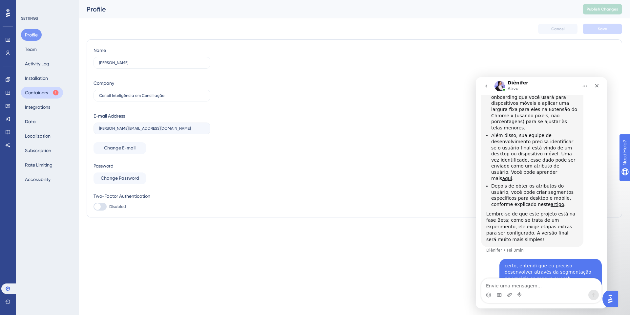
click at [34, 89] on button "Containers" at bounding box center [42, 93] width 42 height 12
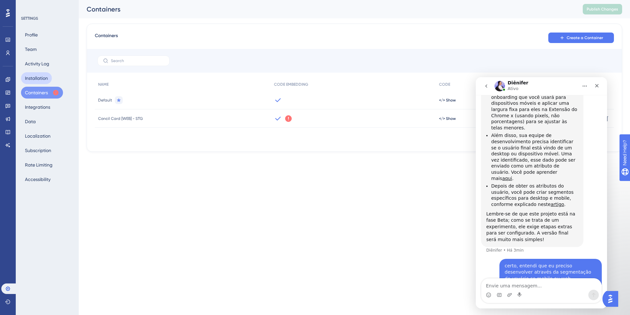
click at [42, 79] on button "Installation" at bounding box center [36, 78] width 31 height 12
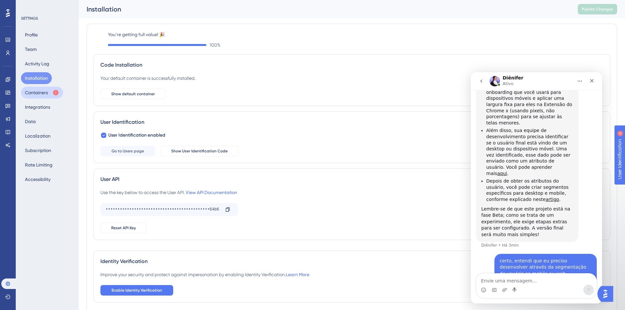
click at [35, 92] on button "Containers" at bounding box center [42, 93] width 42 height 12
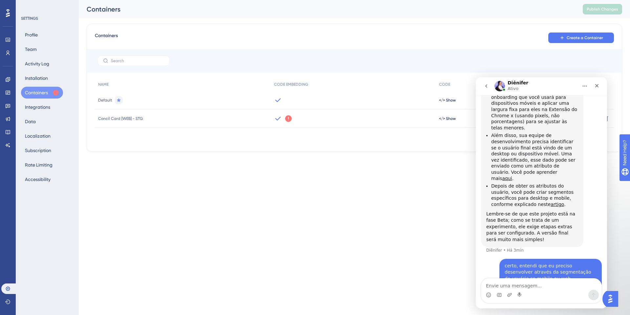
drag, startPoint x: 558, startPoint y: 76, endPoint x: 75, endPoint y: 1, distance: 489.0
click at [558, 76] on div "Containers Create a Container NAME CODE EMBEDDING CODE ACTIONS Default </> Show…" at bounding box center [354, 88] width 535 height 128
click at [613, 301] on img "Open AI Assistant Launcher" at bounding box center [610, 299] width 12 height 12
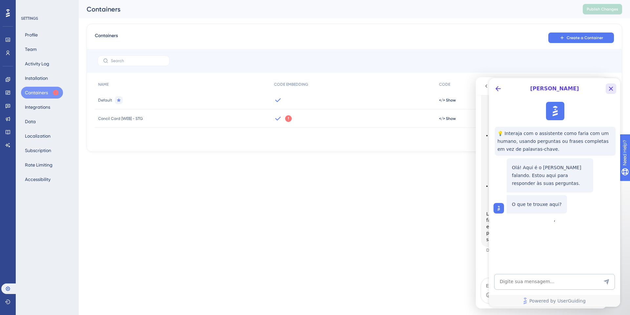
click at [613, 88] on icon "Close Button" at bounding box center [611, 89] width 8 height 8
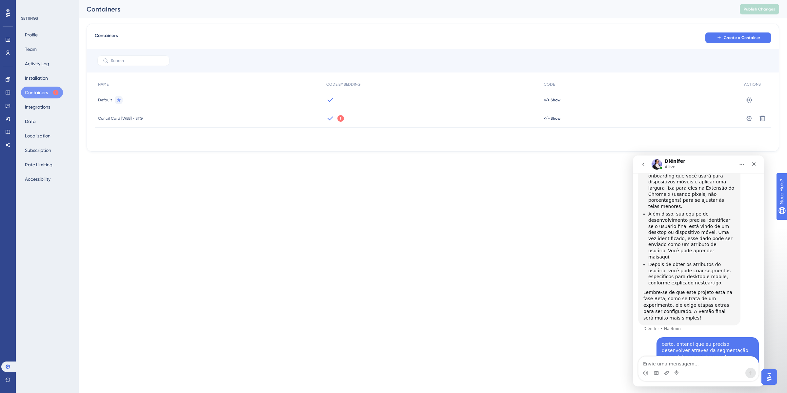
scroll to position [795, 0]
click at [629, 98] on icon at bounding box center [749, 100] width 7 height 7
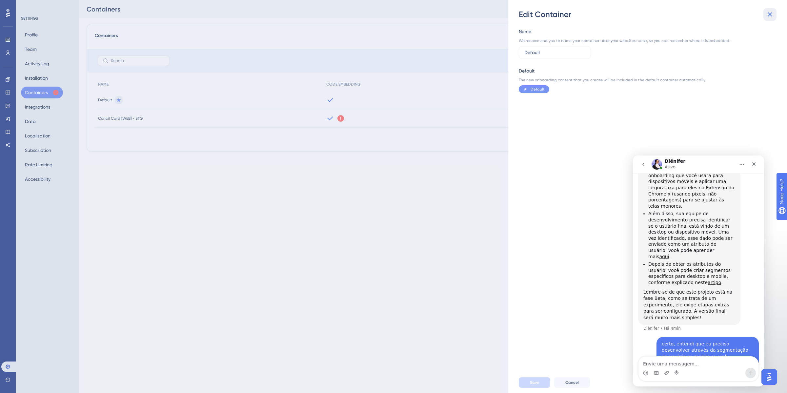
click at [629, 14] on icon at bounding box center [770, 14] width 8 height 8
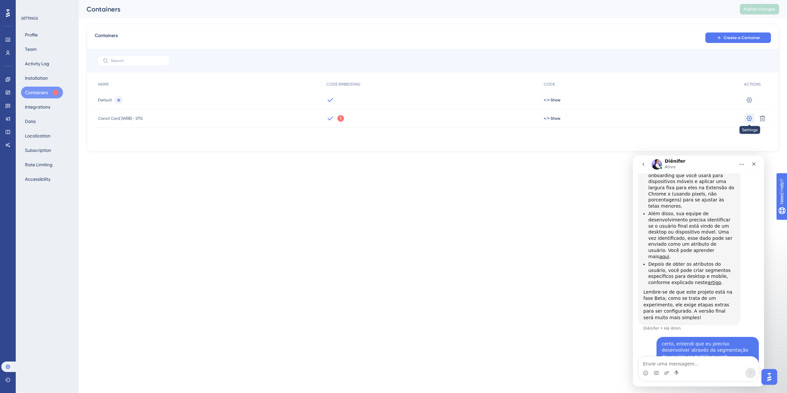
click at [629, 115] on icon at bounding box center [749, 118] width 7 height 7
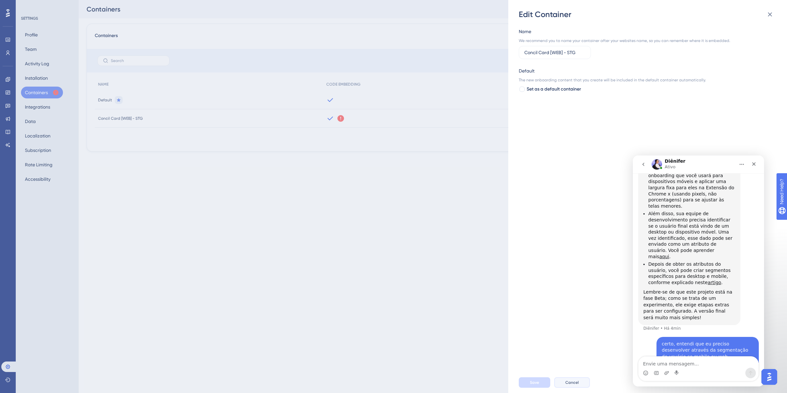
click at [576, 314] on span "Cancel" at bounding box center [572, 382] width 13 height 5
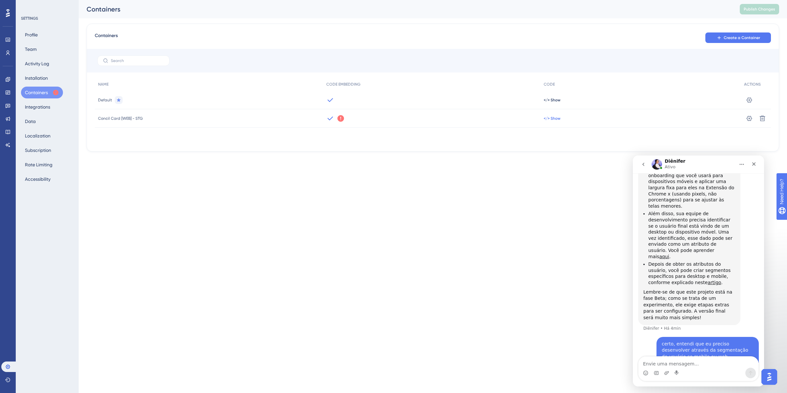
click at [559, 117] on span "</> Show" at bounding box center [552, 118] width 17 height 5
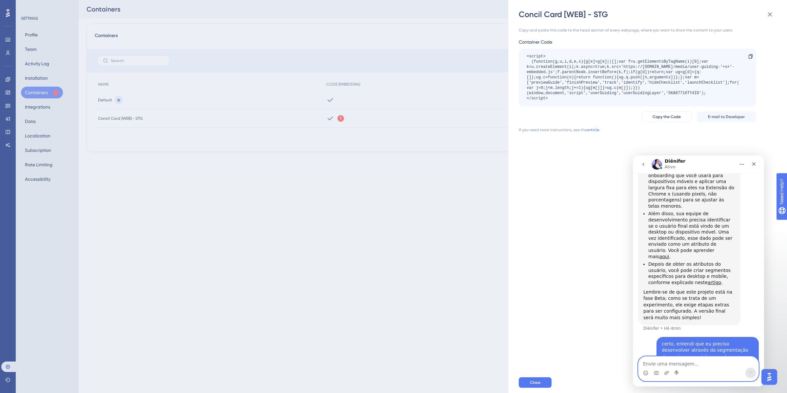
click at [629, 314] on textarea "Envie uma mensagem..." at bounding box center [699, 362] width 120 height 11
click at [629, 314] on div "porém essa parte da instrução "Você precisará configurar o código para detectar…" at bounding box center [708, 384] width 92 height 32
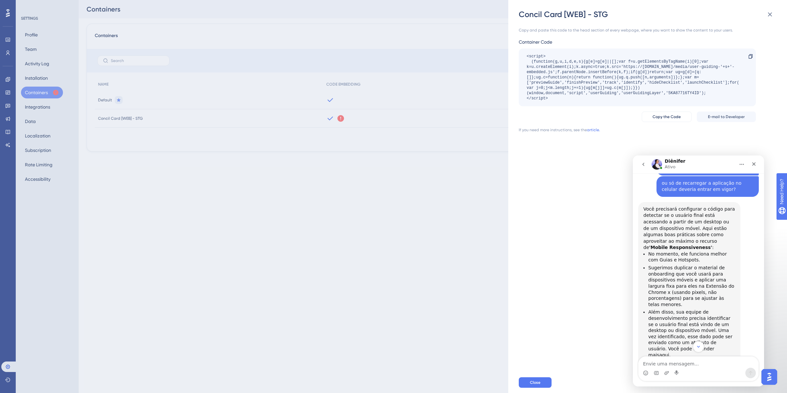
scroll to position [647, 0]
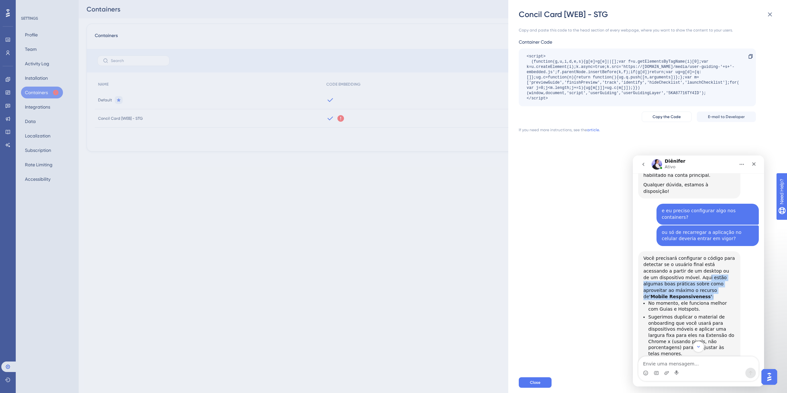
drag, startPoint x: 667, startPoint y: 238, endPoint x: 711, endPoint y: 251, distance: 46.0
click at [629, 255] on div "Você precisará configurar o código para detectar se o usuário final está acessa…" at bounding box center [690, 277] width 92 height 45
drag, startPoint x: 671, startPoint y: 258, endPoint x: 704, endPoint y: 263, distance: 32.8
click at [629, 300] on li "No momento, ele funciona melhor com Guias e Hotspots." at bounding box center [692, 306] width 87 height 12
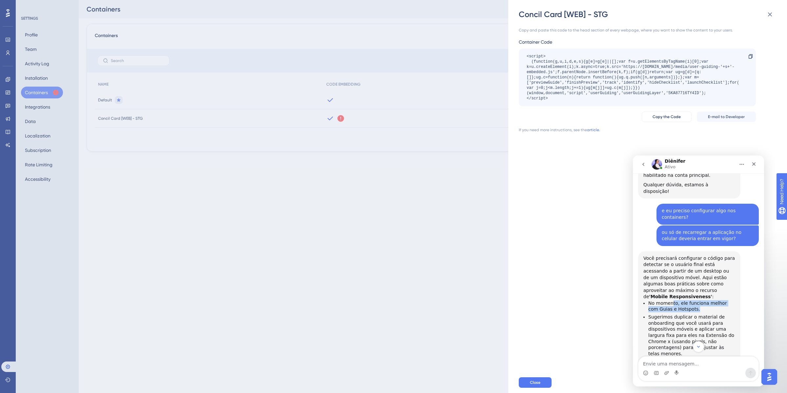
click at [629, 300] on li "No momento, ele funciona melhor com Guias e Hotspots." at bounding box center [692, 306] width 87 height 12
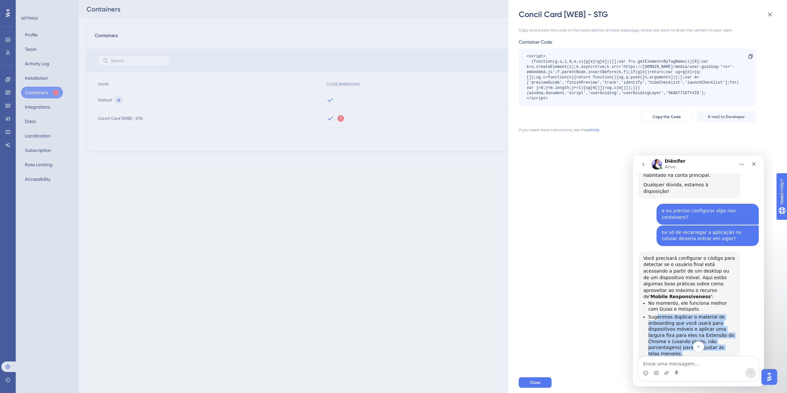
drag, startPoint x: 656, startPoint y: 272, endPoint x: 707, endPoint y: 303, distance: 59.8
click at [629, 314] on li "Sugerimos duplicar o material de onboarding que você usará para dispositivos mó…" at bounding box center [692, 335] width 87 height 43
drag, startPoint x: 705, startPoint y: 304, endPoint x: 652, endPoint y: 271, distance: 62.2
click at [629, 314] on li "Sugerimos duplicar o material de onboarding que você usará para dispositivos mó…" at bounding box center [692, 335] width 87 height 43
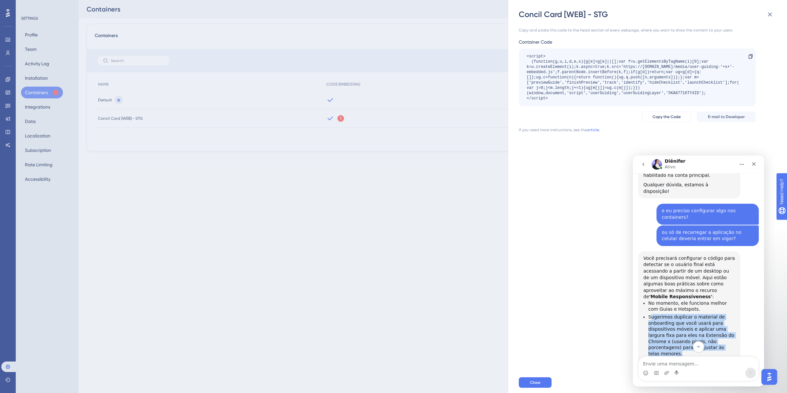
scroll to position [696, 0]
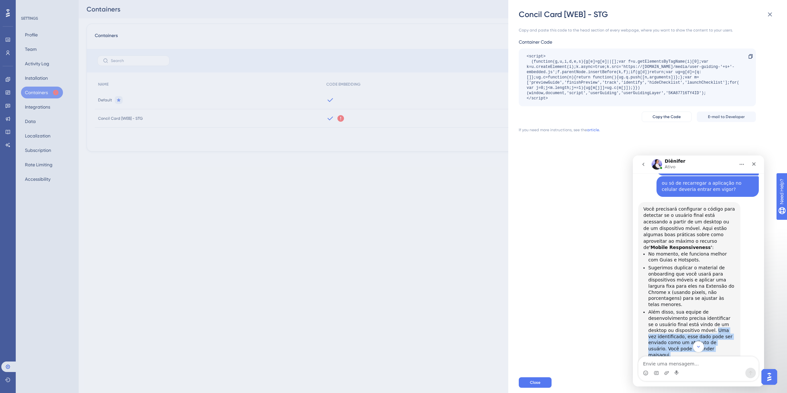
drag, startPoint x: 687, startPoint y: 279, endPoint x: 710, endPoint y: 298, distance: 29.4
click at [629, 309] on li "Além disso, sua equipe de desenvolvimento precisa identificar se o usuário fina…" at bounding box center [692, 333] width 87 height 49
drag, startPoint x: 691, startPoint y: 291, endPoint x: 698, endPoint y: 297, distance: 9.1
click at [629, 309] on li "Além disso, sua equipe de desenvolvimento precisa identificar se o usuário fina…" at bounding box center [692, 333] width 87 height 49
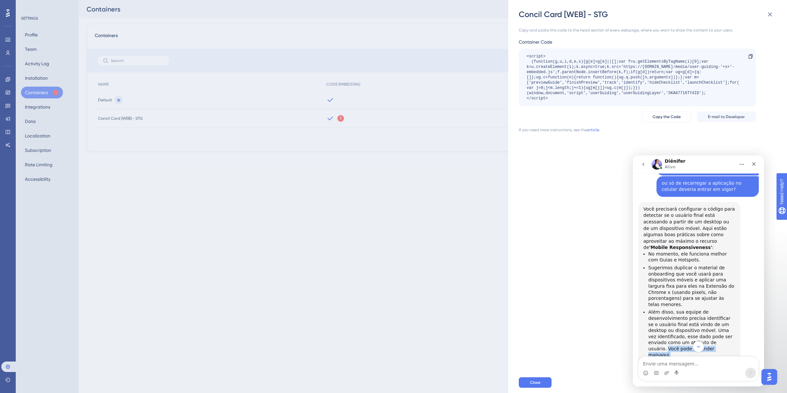
click at [629, 309] on li "Além disso, sua equipe de desenvolvimento precisa identificar se o usuário fina…" at bounding box center [692, 333] width 87 height 49
click at [629, 314] on li "Depois de obter os atributos do usuário, você pode criar segmentos específicos …" at bounding box center [692, 372] width 87 height 24
drag, startPoint x: 676, startPoint y: 312, endPoint x: 738, endPoint y: 315, distance: 61.8
click at [629, 314] on div "Você precisará configurar o código para detectar se o usuário final está acessa…" at bounding box center [689, 312] width 102 height 221
click at [629, 314] on li "Depois de obter os atributos do usuário, você pode criar segmentos específicos …" at bounding box center [692, 372] width 87 height 24
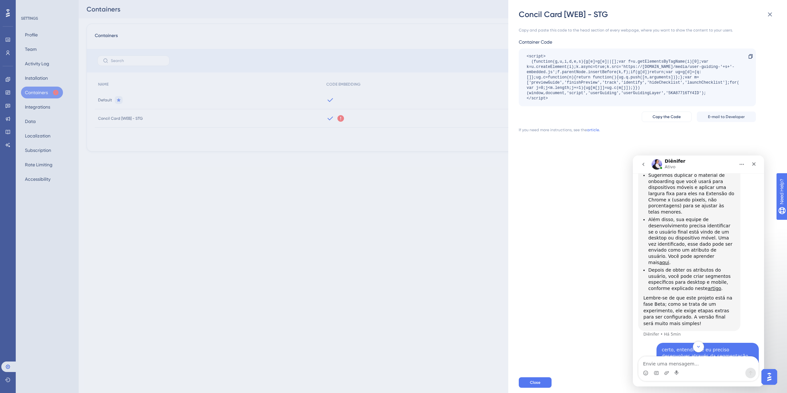
scroll to position [795, 0]
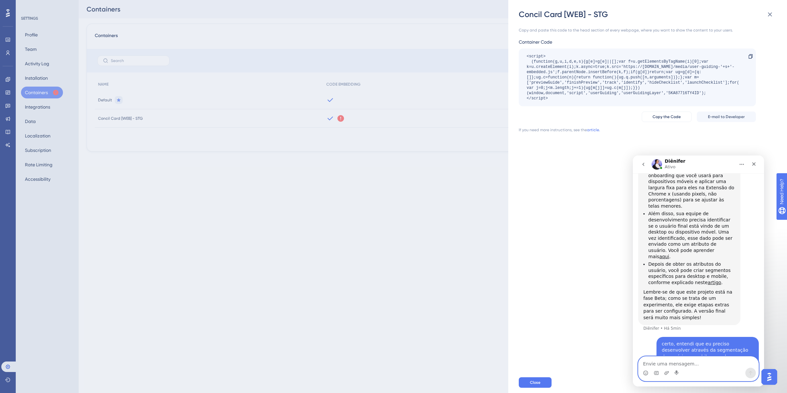
click at [629, 314] on textarea "Envie uma mensagem..." at bounding box center [699, 362] width 120 height 11
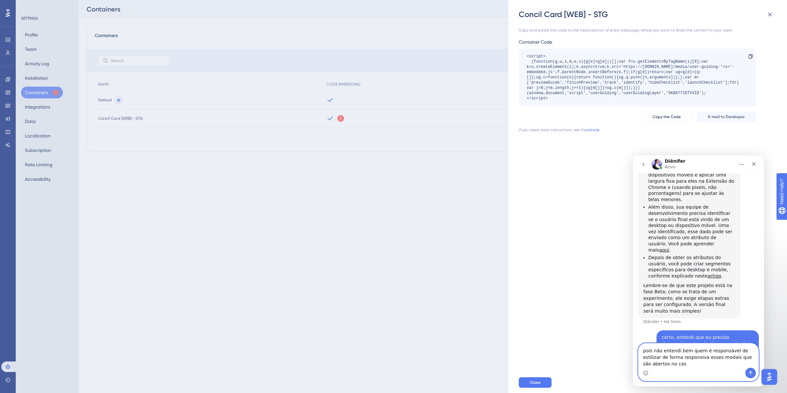
scroll to position [808, 0]
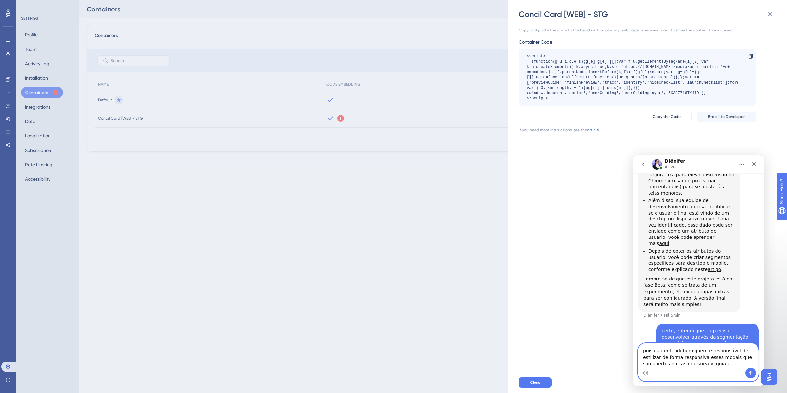
type textarea "pois não entendi bem quem é responsável de estilizar de forma responsiva esses …"
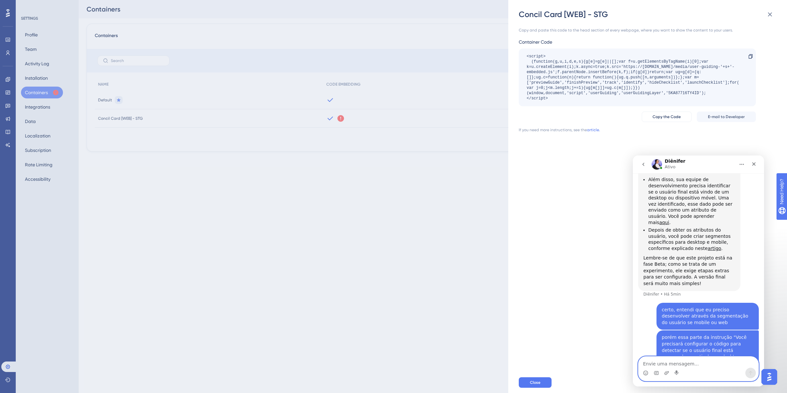
click at [629, 314] on textarea "Envie uma mensagem..." at bounding box center [699, 362] width 120 height 11
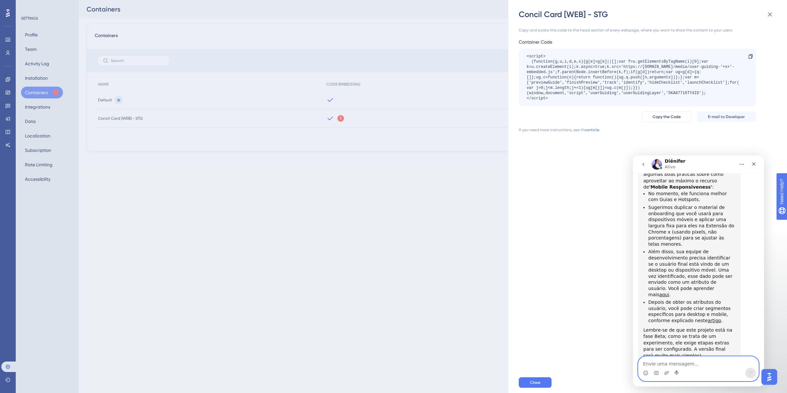
scroll to position [681, 0]
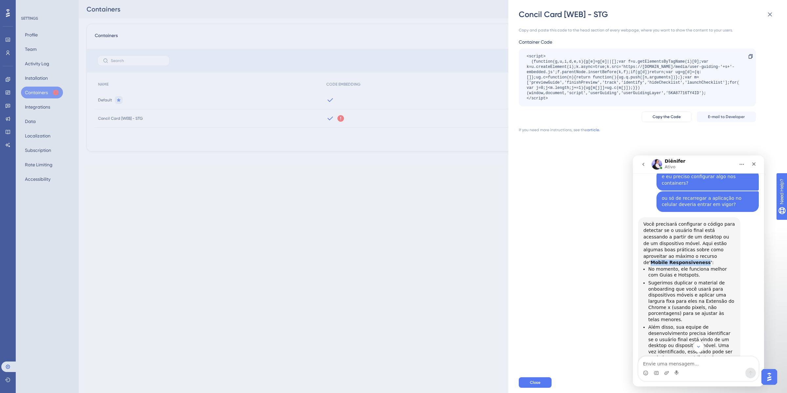
drag, startPoint x: 701, startPoint y: 217, endPoint x: 654, endPoint y: 215, distance: 47.6
click at [629, 260] on b "'Mobile Responsiveness'" at bounding box center [681, 262] width 63 height 5
copy b "Mobile Responsiveness"
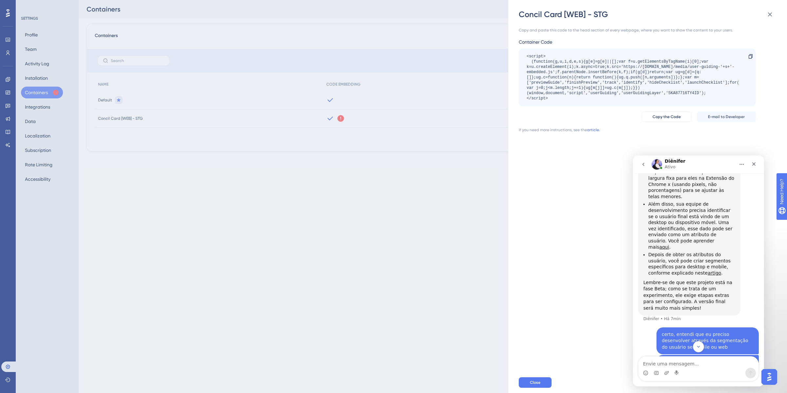
scroll to position [829, 0]
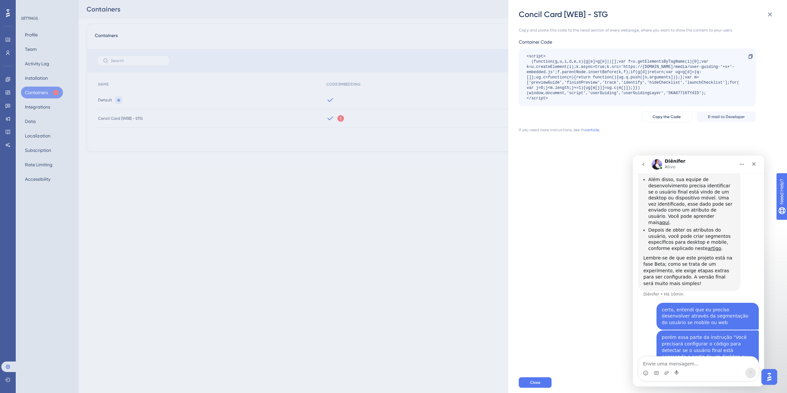
click at [9, 15] on div "Concil Card [WEB] - STG Copy and paste this code to the head section of every w…" at bounding box center [393, 196] width 787 height 393
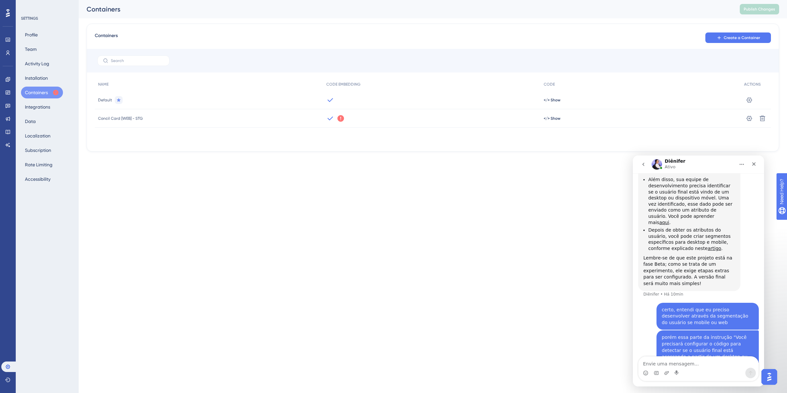
click at [9, 15] on icon at bounding box center [8, 13] width 4 height 8
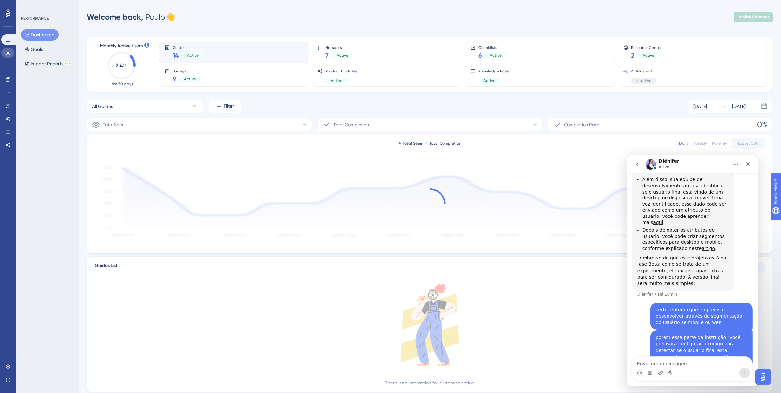
click at [4, 48] on link at bounding box center [7, 53] width 13 height 10
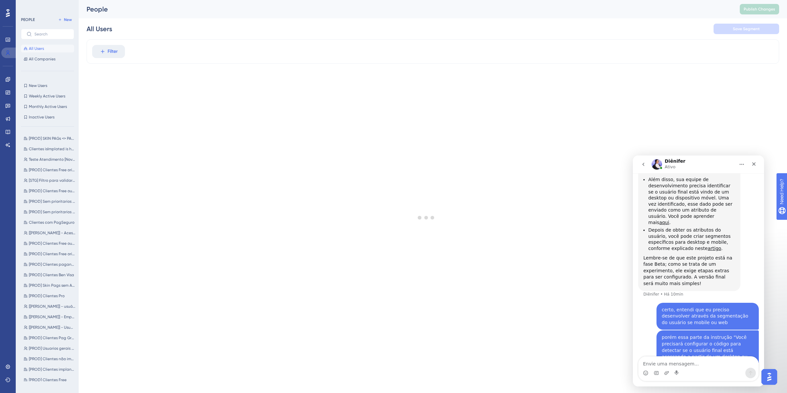
click at [9, 50] on icon at bounding box center [7, 52] width 5 height 5
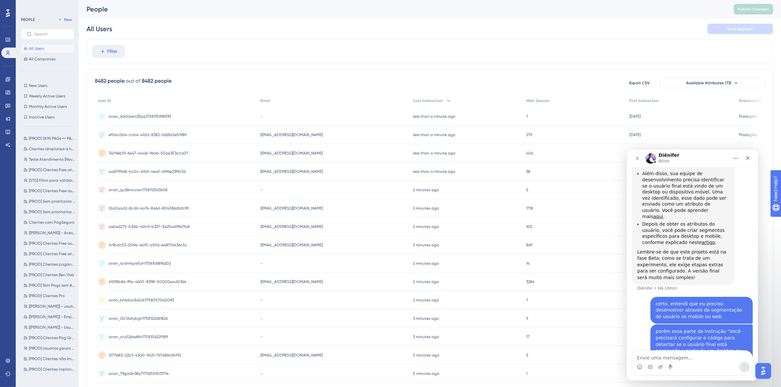
click at [181, 113] on div "anon_ik40dwm35pp1758115998939 anon_ik40dwm35pp1758115998939" at bounding box center [176, 116] width 162 height 18
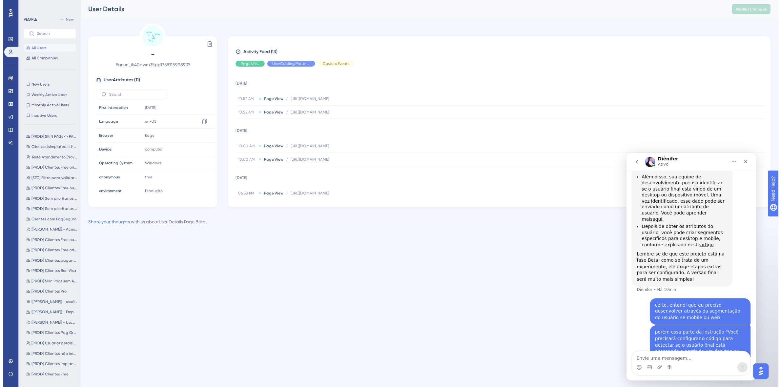
scroll to position [59, 0]
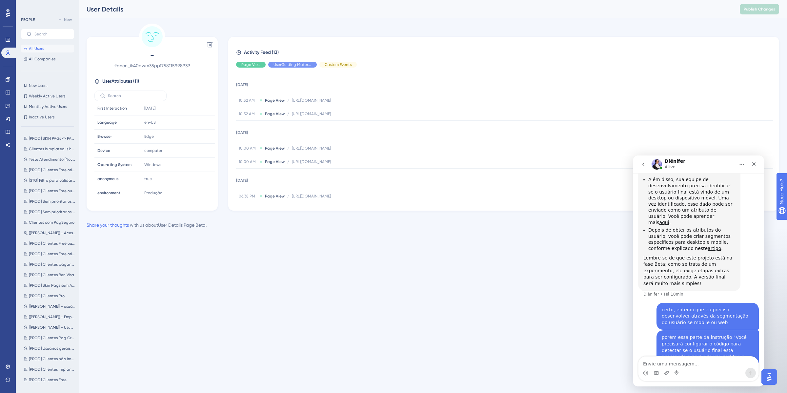
click at [38, 48] on span "All Users" at bounding box center [36, 48] width 15 height 5
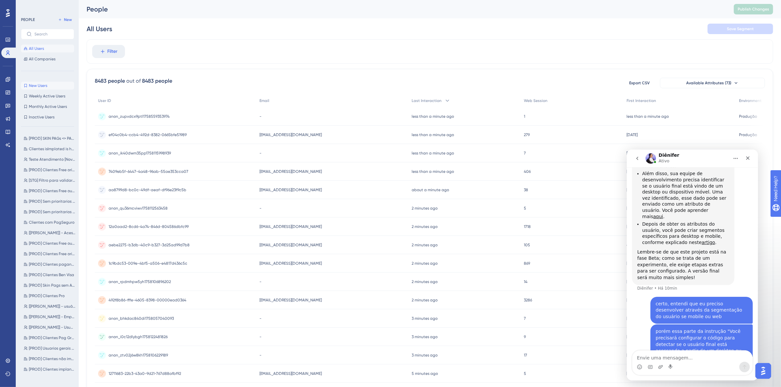
click at [56, 83] on button "New Users New Users" at bounding box center [47, 86] width 53 height 8
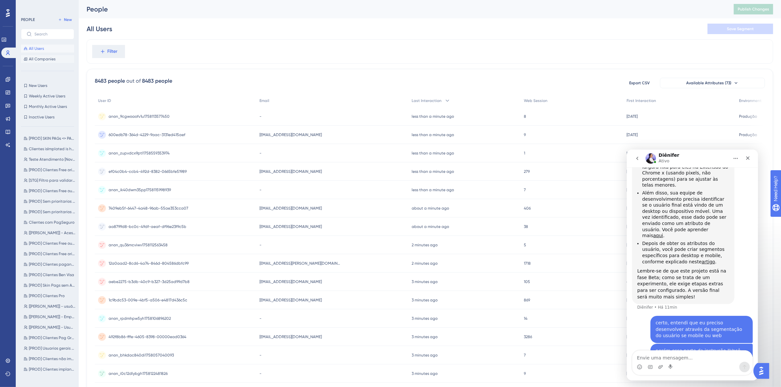
click at [41, 58] on span "All Companies" at bounding box center [42, 58] width 27 height 5
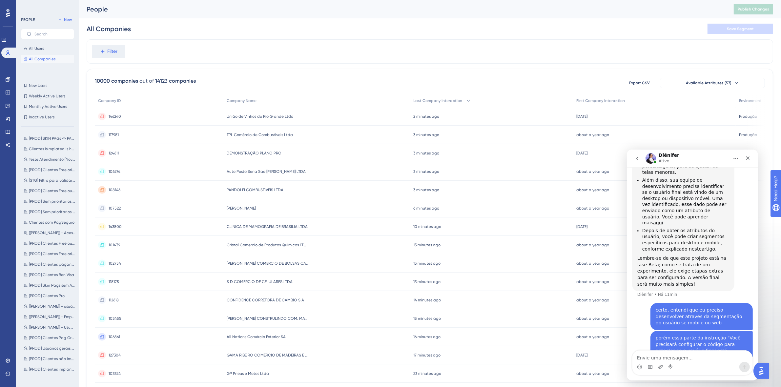
click at [41, 49] on span "All Users" at bounding box center [36, 48] width 15 height 5
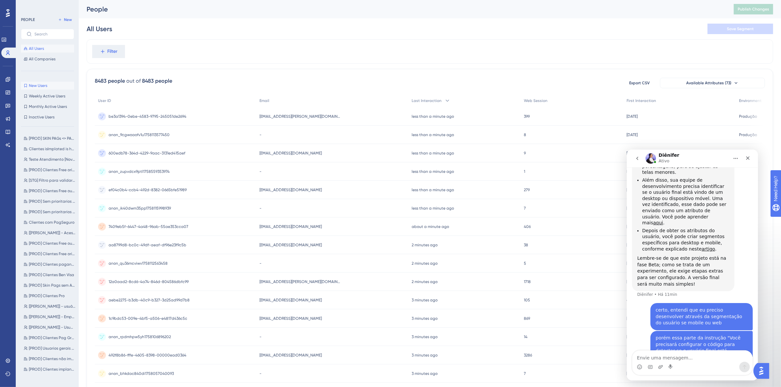
click at [38, 86] on span "New Users" at bounding box center [38, 85] width 18 height 5
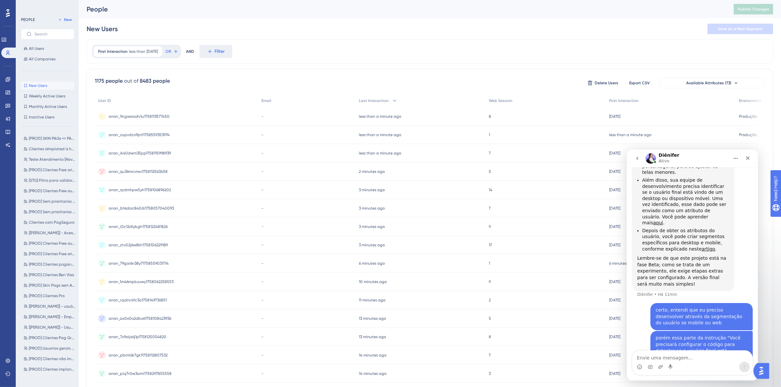
click at [145, 115] on span "anon_9cgwoaofv1u1758113577450" at bounding box center [139, 116] width 61 height 5
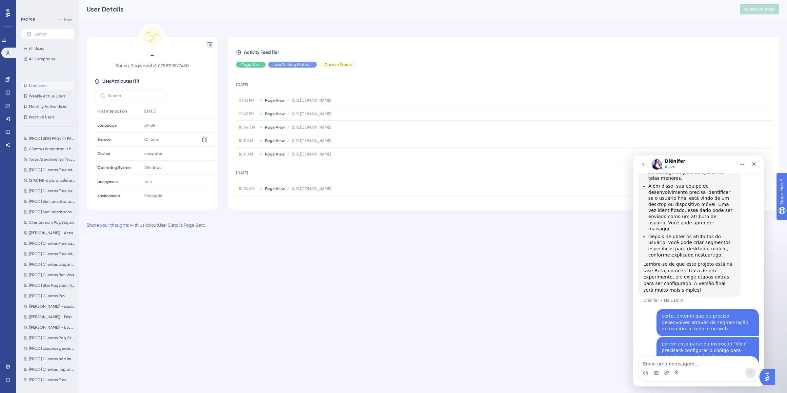
scroll to position [59, 0]
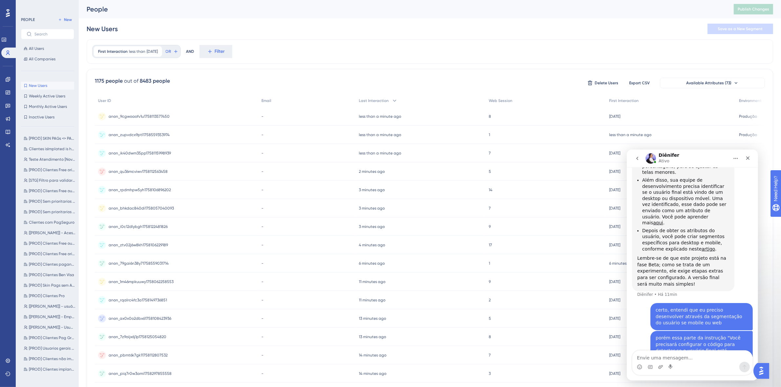
click at [135, 133] on span "anon_zupvdcx9ptl1758559353974" at bounding box center [139, 134] width 61 height 5
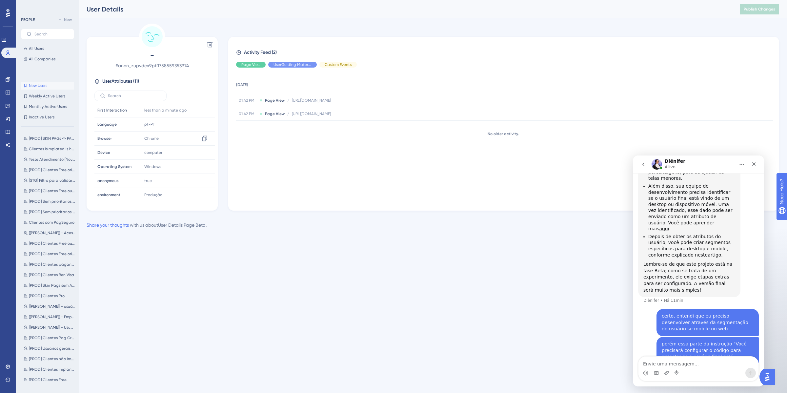
scroll to position [59, 0]
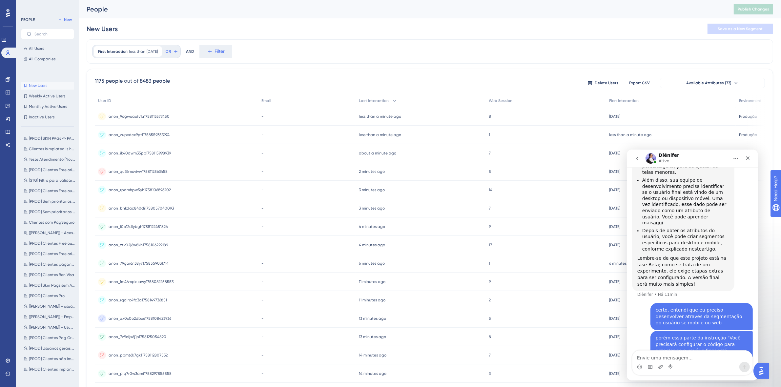
click at [158, 156] on span "anon_ik40dwm35pp1758115998939" at bounding box center [140, 153] width 62 height 5
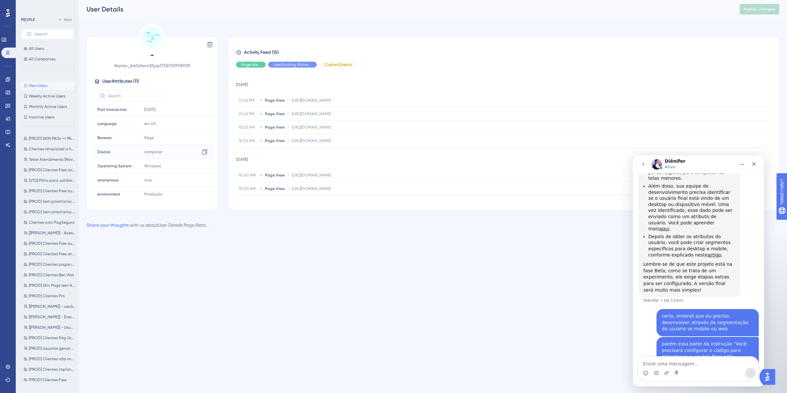
scroll to position [59, 0]
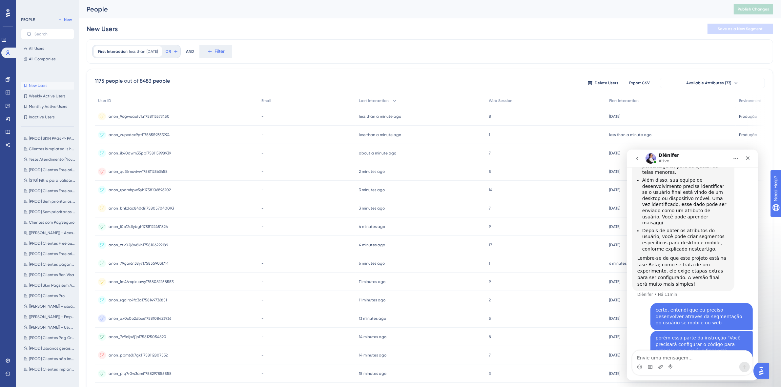
click at [135, 174] on div "anon_qu36mcviwv1758112563458 anon_qu36mcviwv1758112563458" at bounding box center [138, 171] width 59 height 18
click at [130, 171] on span "anon_qu36mcviwv1758112563458" at bounding box center [138, 171] width 59 height 5
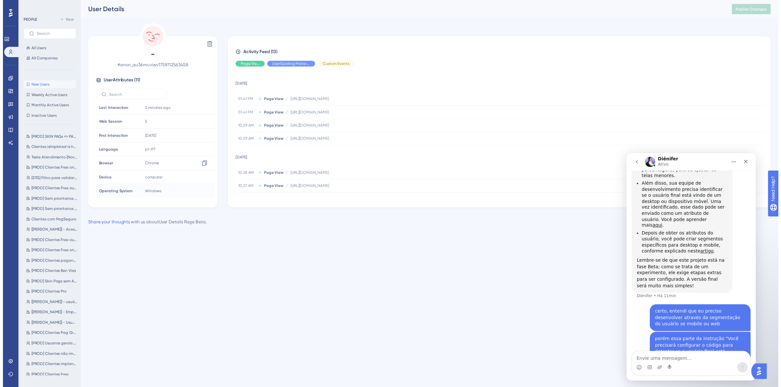
scroll to position [59, 0]
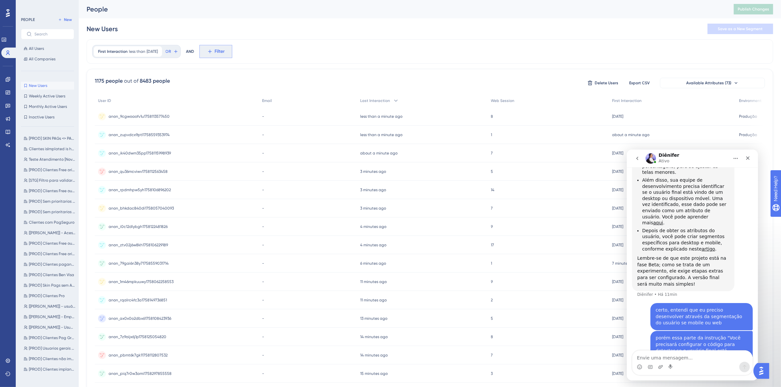
click at [225, 52] on span "Filter" at bounding box center [220, 52] width 10 height 8
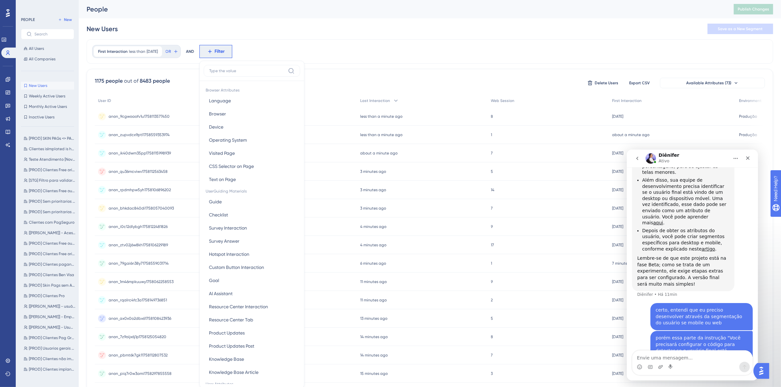
scroll to position [31, 0]
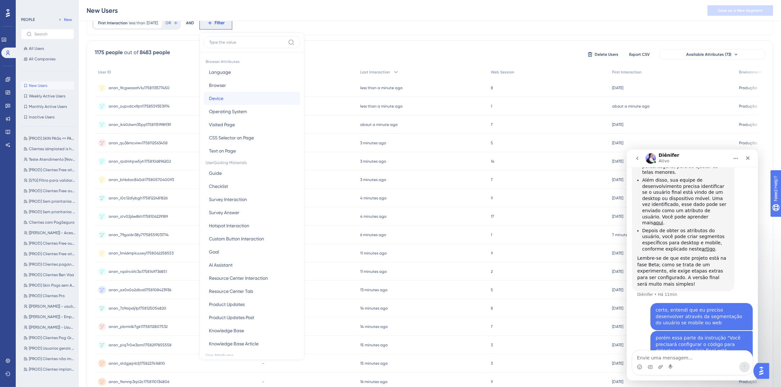
click at [235, 92] on button "[PERSON_NAME]" at bounding box center [252, 98] width 96 height 13
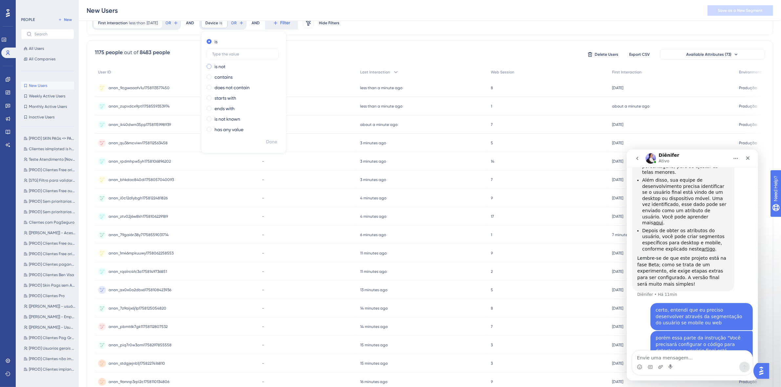
click at [225, 69] on label "is not" at bounding box center [220, 67] width 11 height 8
type input "Computer"
click at [277, 138] on span "Done" at bounding box center [271, 142] width 11 height 8
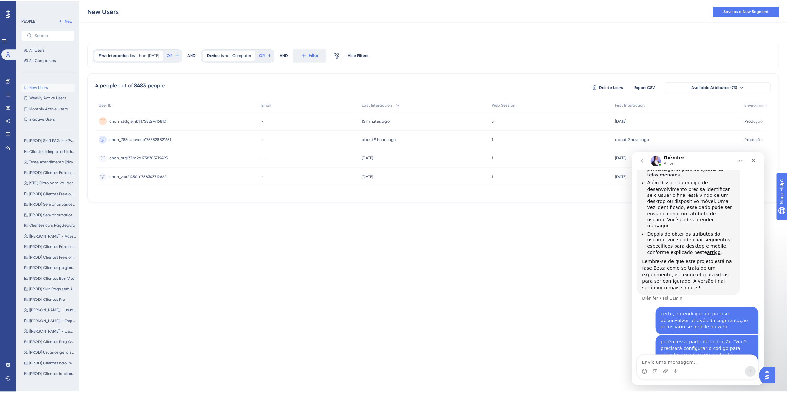
scroll to position [0, 0]
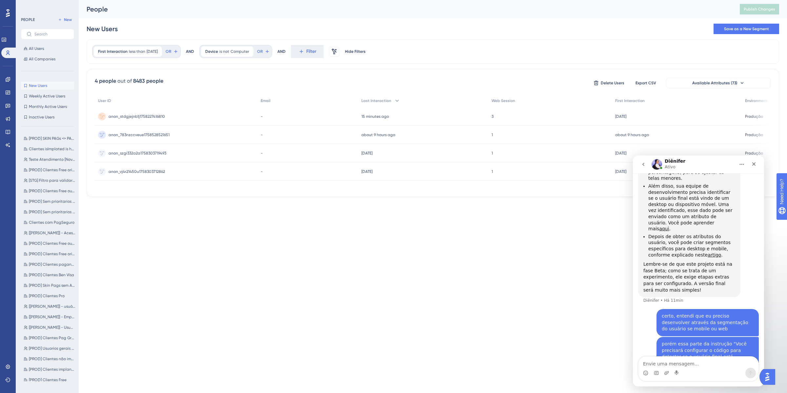
click at [141, 111] on div "anon_stdgjejnb1j1758227416810 anon_stdgjejnb1j1758227416810" at bounding box center [137, 116] width 56 height 18
click at [36, 85] on span "New Users" at bounding box center [38, 85] width 18 height 5
click at [46, 45] on button "All Users" at bounding box center [47, 49] width 53 height 8
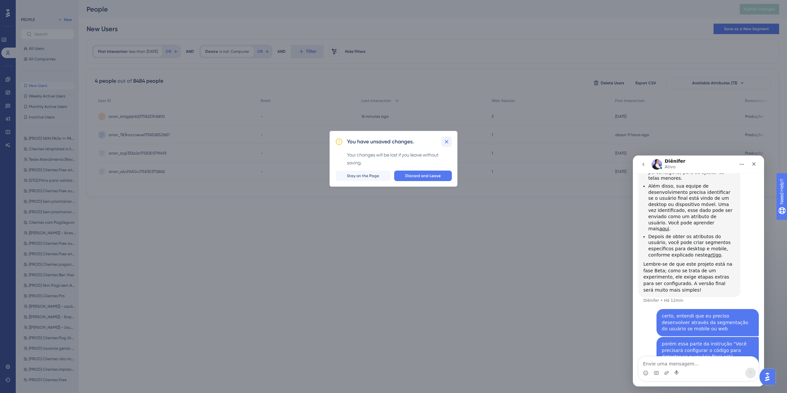
click at [446, 142] on icon at bounding box center [447, 142] width 4 height 4
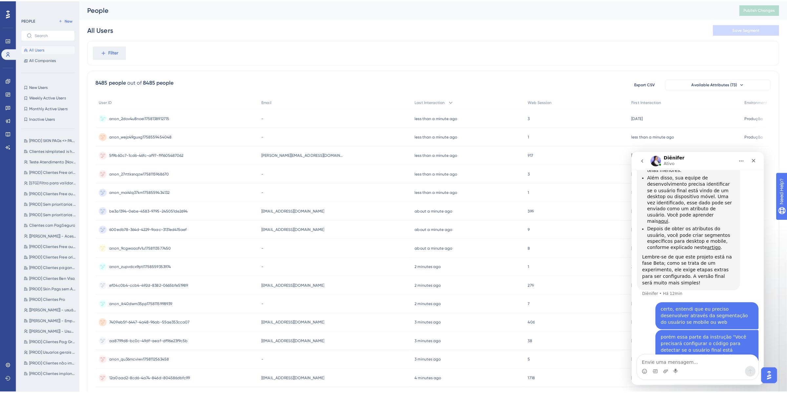
scroll to position [829, 0]
click at [145, 114] on span "anon_2dov4u8noei1758138912715" at bounding box center [138, 116] width 59 height 5
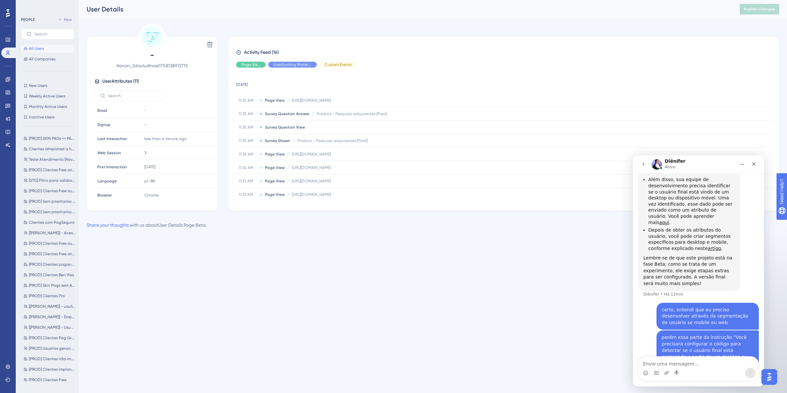
click at [48, 48] on button "All Users" at bounding box center [47, 49] width 53 height 8
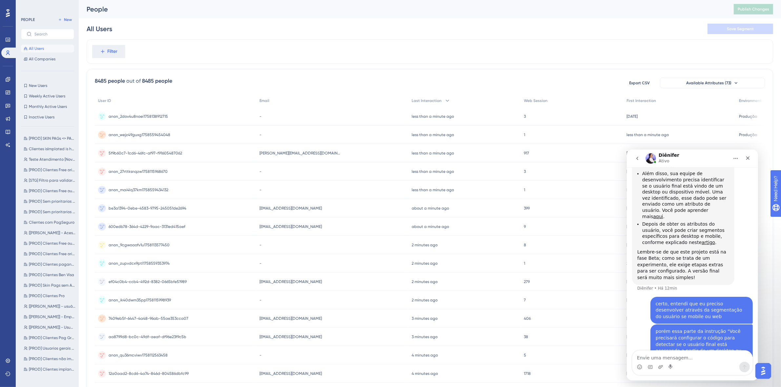
click at [150, 135] on span "anon_wejz49guxg1758559454048" at bounding box center [140, 134] width 62 height 5
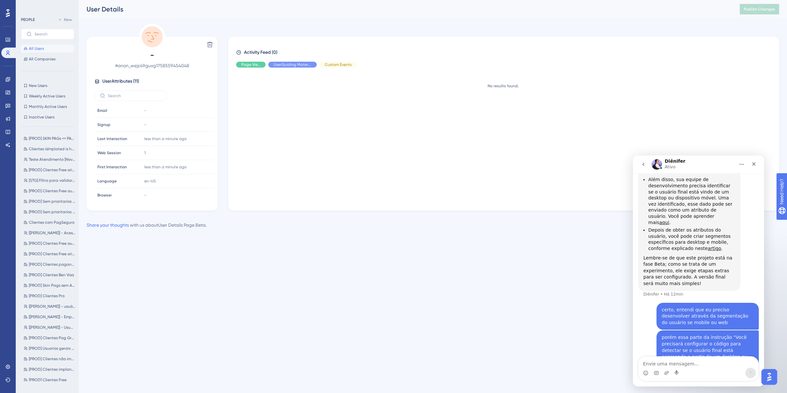
click at [36, 48] on span "All Users" at bounding box center [36, 48] width 15 height 5
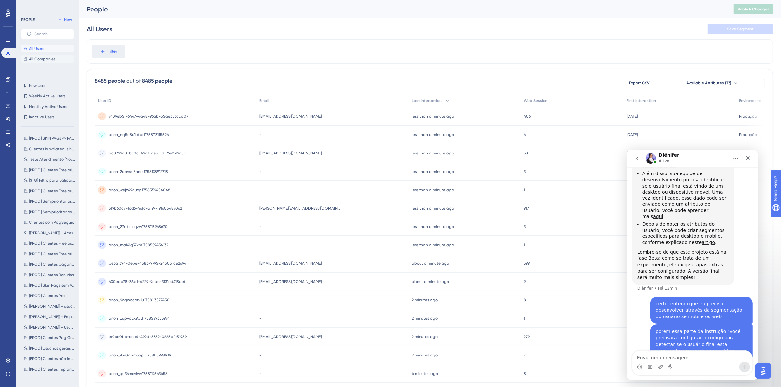
click at [40, 59] on span "All Companies" at bounding box center [42, 58] width 27 height 5
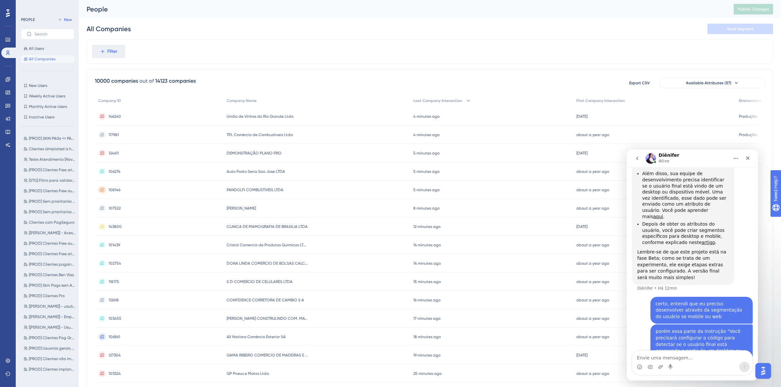
click at [38, 80] on div "PEOPLE New All Users All Companies New Users New Users Weekly Active Users Week…" at bounding box center [47, 196] width 53 height 360
click at [39, 84] on span "New Users" at bounding box center [38, 85] width 18 height 5
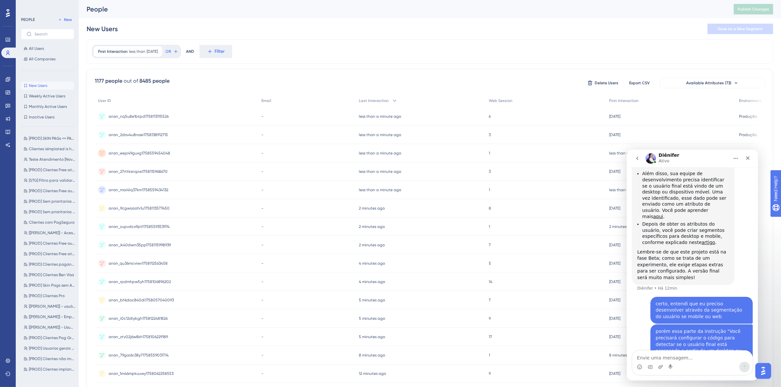
click at [145, 115] on span "anon_nq5u8e1btpd1758113115526" at bounding box center [139, 116] width 60 height 5
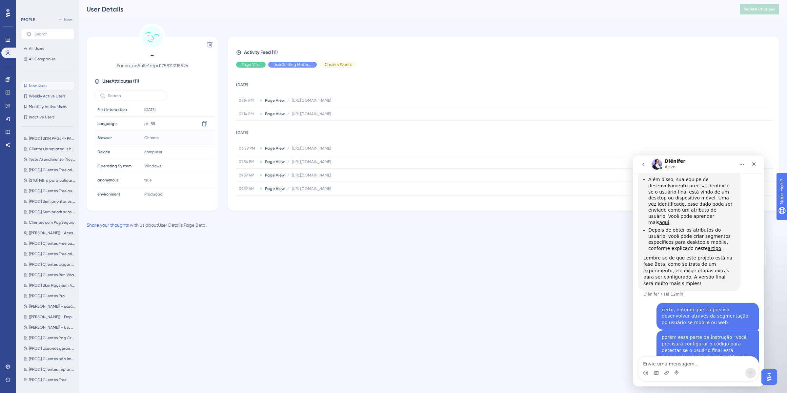
scroll to position [59, 0]
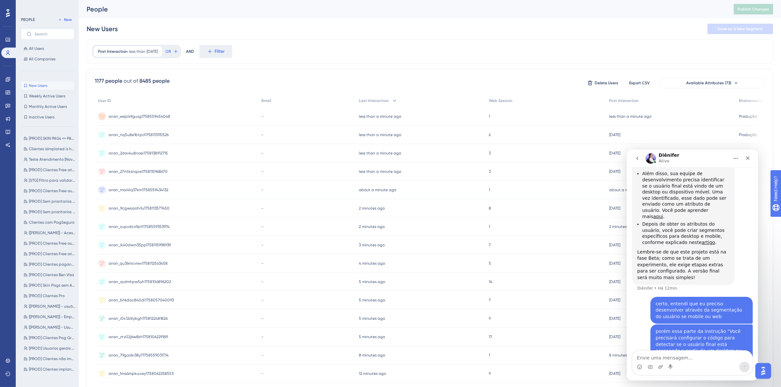
click at [161, 113] on div "anon_wejz49guxg1758559454048 anon_wejz49guxg1758559454048" at bounding box center [140, 116] width 62 height 18
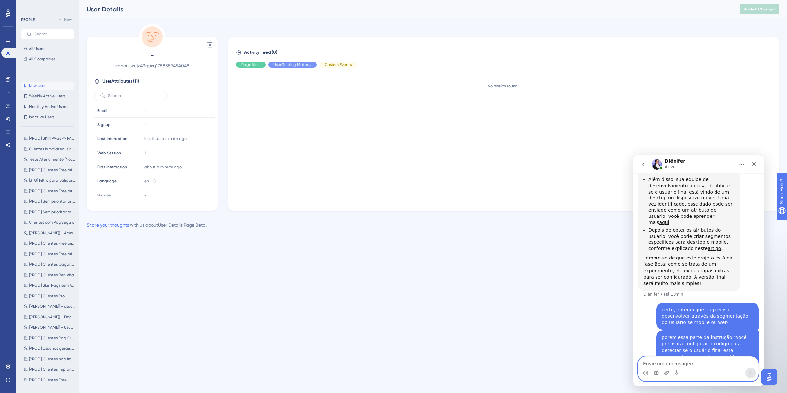
click at [720, 362] on textarea "Envie uma mensagem..." at bounding box center [699, 362] width 120 height 11
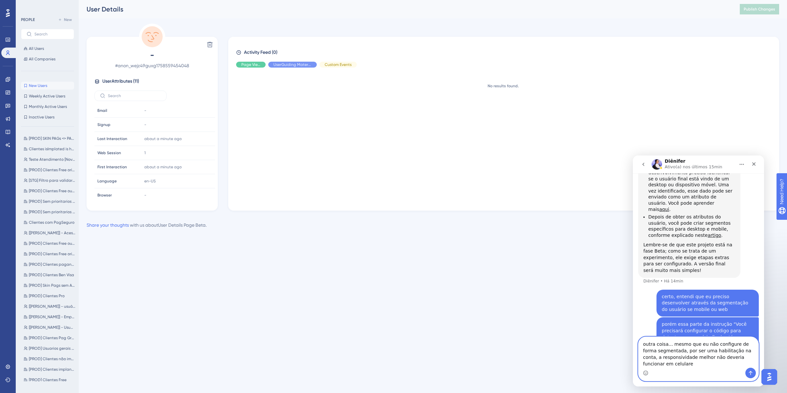
scroll to position [849, 0]
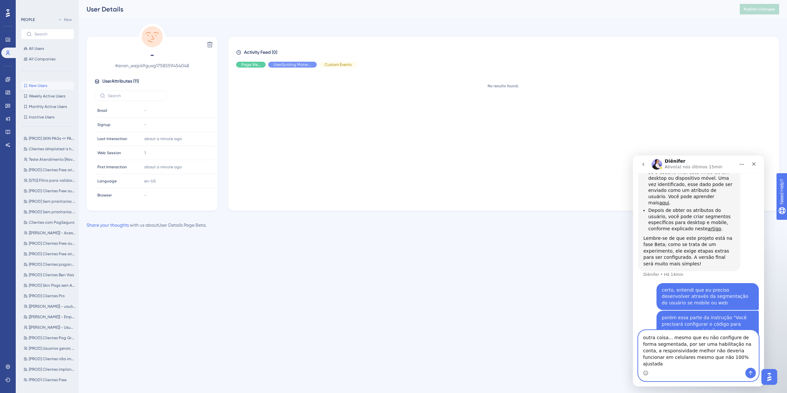
type textarea "outra coisa... mesmo que eu não configure de forma segmentada, por ser uma habi…"
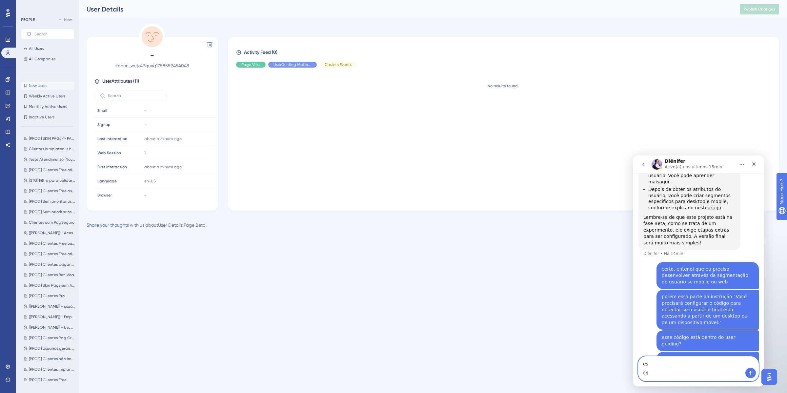
type textarea "e"
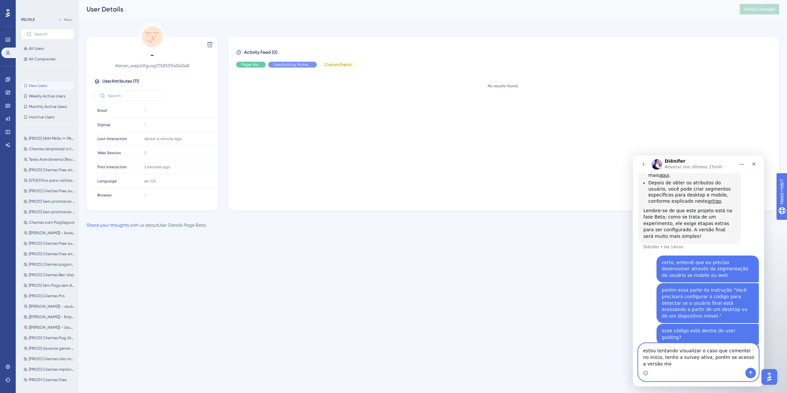
scroll to position [883, 0]
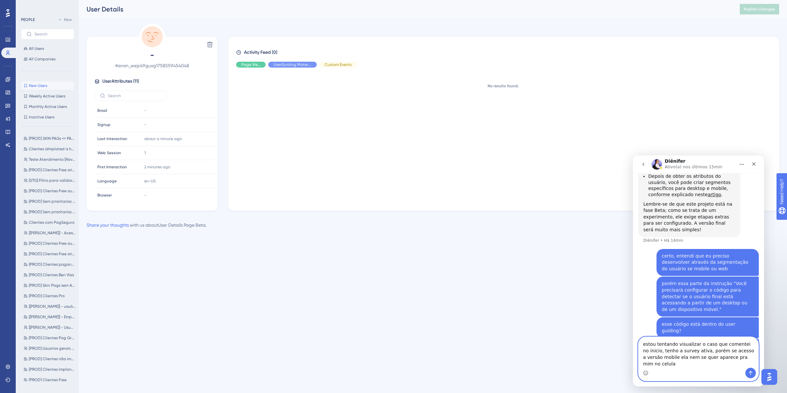
type textarea "estou tentando visualizar o caso que comentei no inicio, tenho a survey ativa, …"
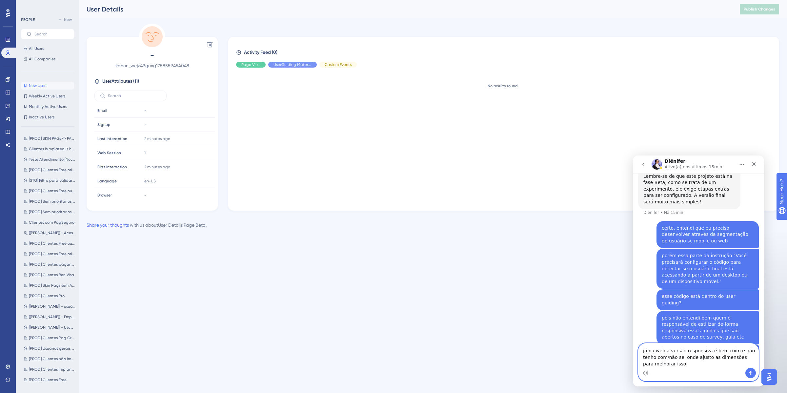
scroll to position [917, 0]
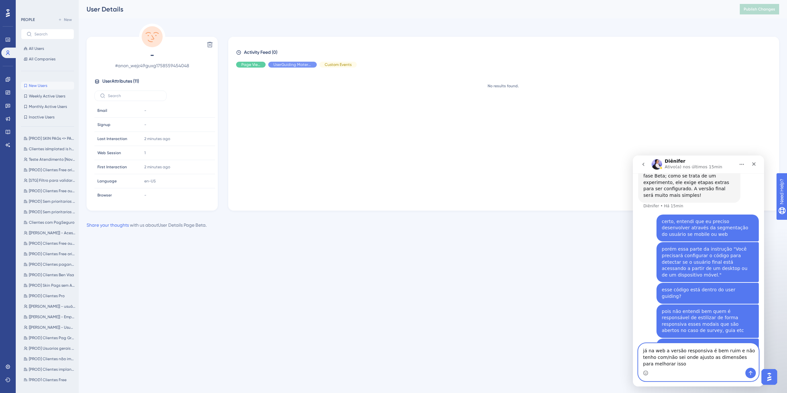
type textarea "já na web a versão responsiva é bem ruim e não tenho com/não sei onde ajusto as…"
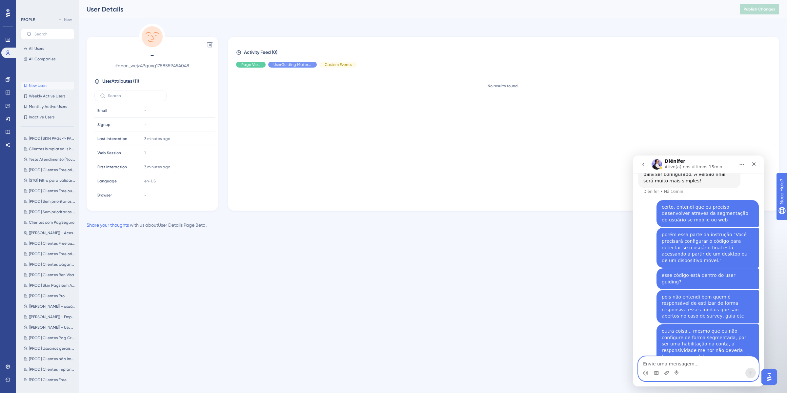
click at [654, 361] on textarea "Envie uma mensagem..." at bounding box center [699, 362] width 120 height 11
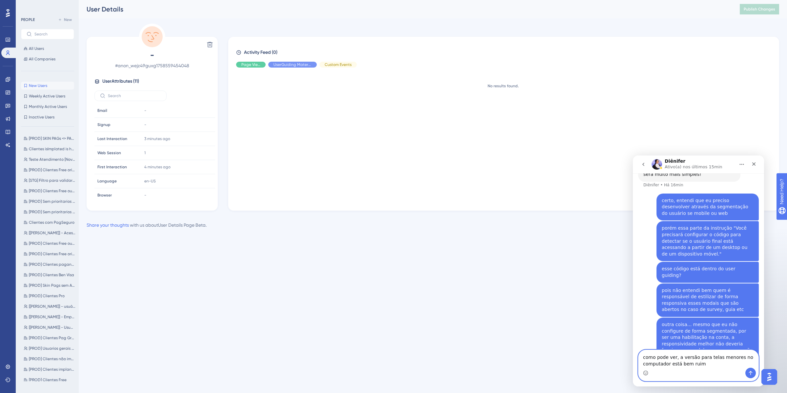
type textarea "como pode ver, a versão para telas menores no computador está bem ruim"
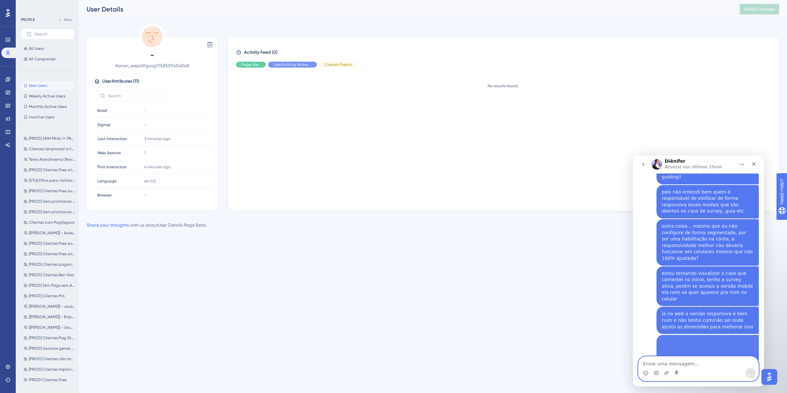
scroll to position [1044, 0]
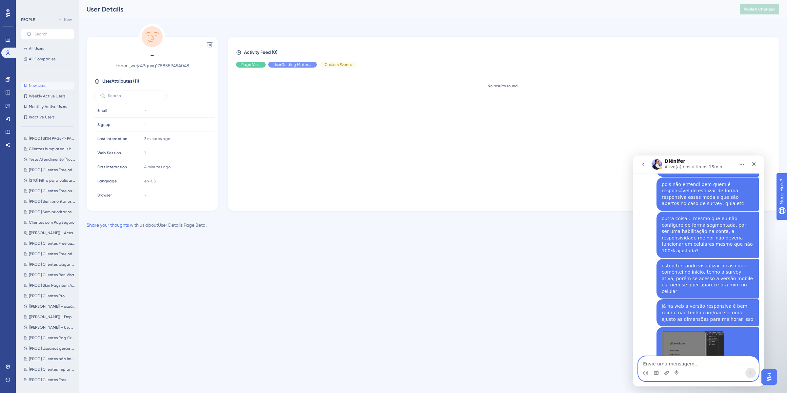
click at [691, 331] on img "Paulo diz…" at bounding box center [693, 375] width 62 height 88
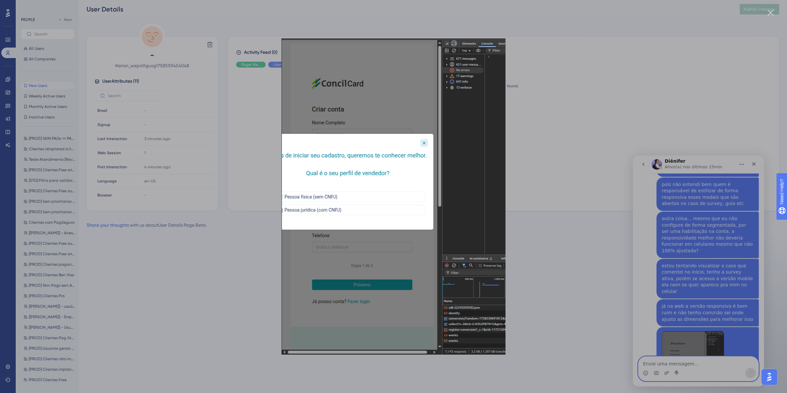
scroll to position [0, 0]
click at [558, 114] on div "Messenger da Intercom" at bounding box center [393, 196] width 787 height 393
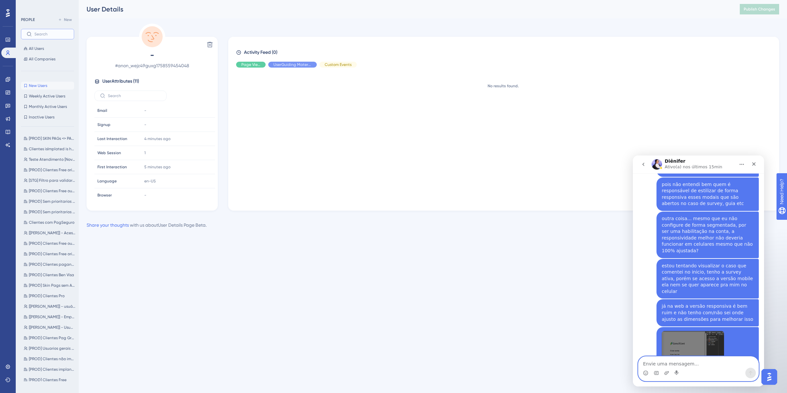
click at [41, 33] on input "text" at bounding box center [51, 34] width 34 height 5
click at [48, 45] on button "All Users" at bounding box center [47, 49] width 53 height 8
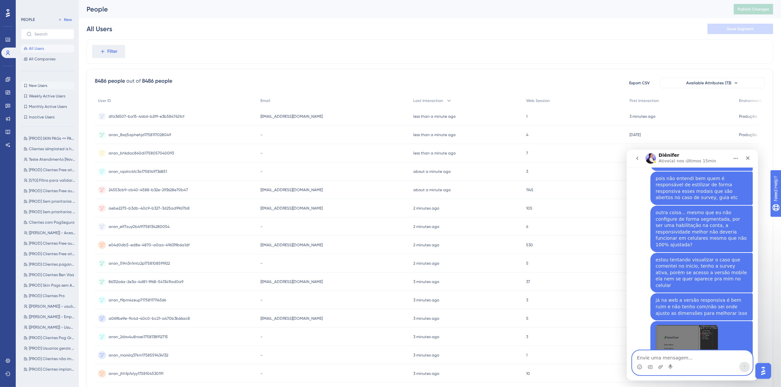
drag, startPoint x: 49, startPoint y: 90, endPoint x: 47, endPoint y: 87, distance: 3.8
click at [49, 90] on div "New Users New Users Weekly Active Users Weekly Active Users Monthly Active User…" at bounding box center [47, 101] width 53 height 39
click at [45, 84] on span "New Users" at bounding box center [38, 85] width 18 height 5
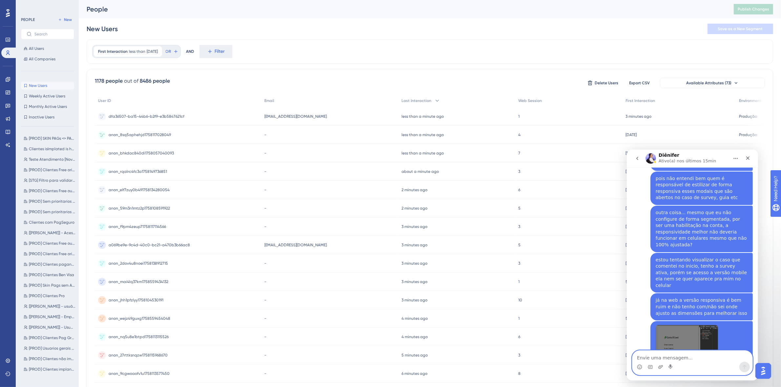
click at [137, 134] on span "anon_8sq5aphehjd1758117028049" at bounding box center [140, 134] width 62 height 5
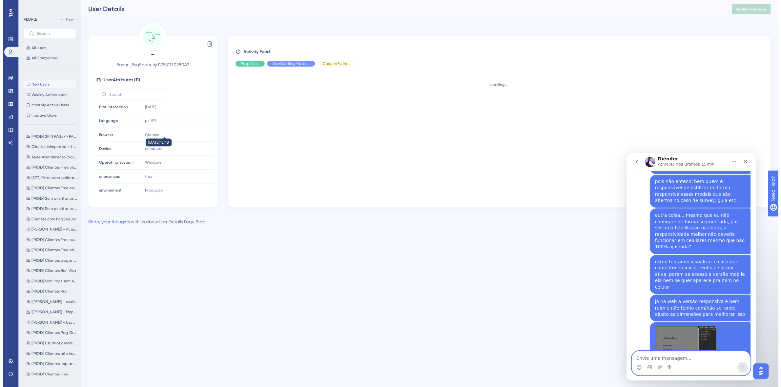
scroll to position [59, 0]
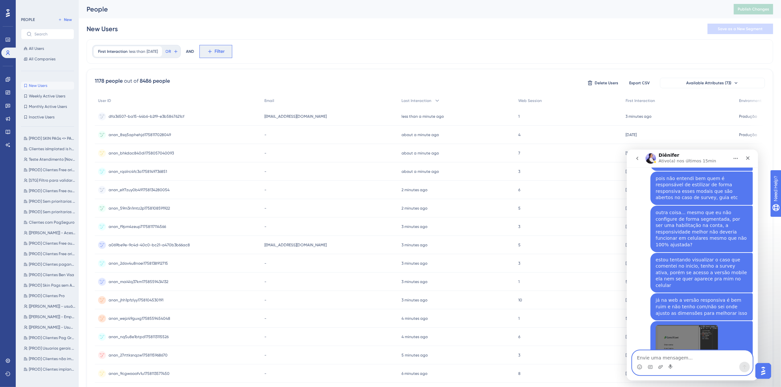
click at [213, 52] on icon at bounding box center [210, 52] width 6 height 6
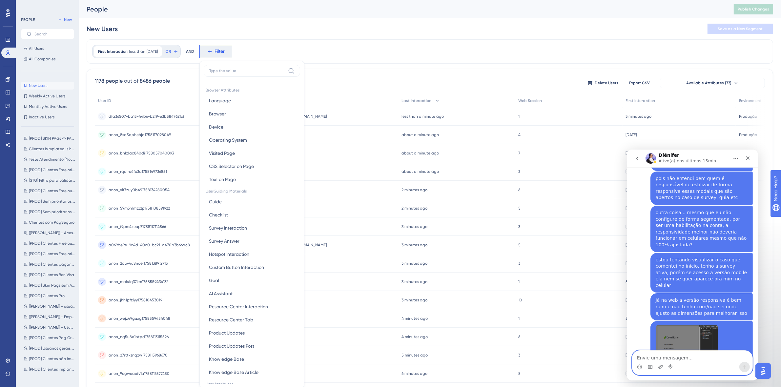
scroll to position [19, 0]
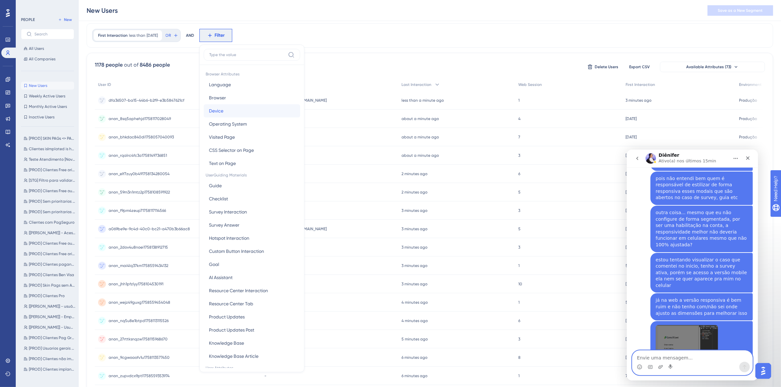
click at [223, 112] on span "Device" at bounding box center [216, 111] width 14 height 8
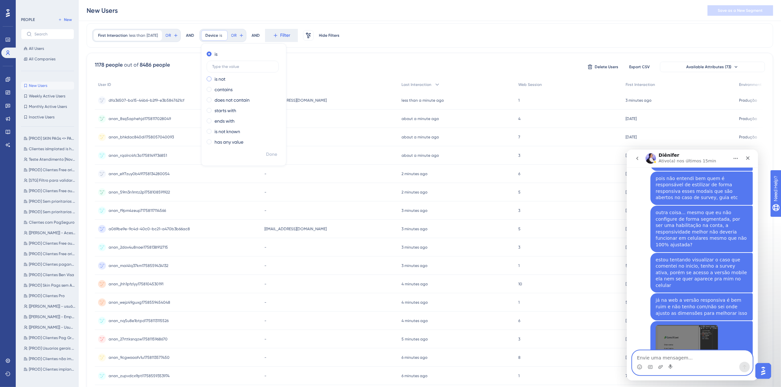
click at [245, 80] on div "is not" at bounding box center [243, 79] width 72 height 8
click at [250, 78] on input "text" at bounding box center [242, 77] width 61 height 5
type input "Computer"
click at [277, 153] on span "Done" at bounding box center [271, 155] width 11 height 8
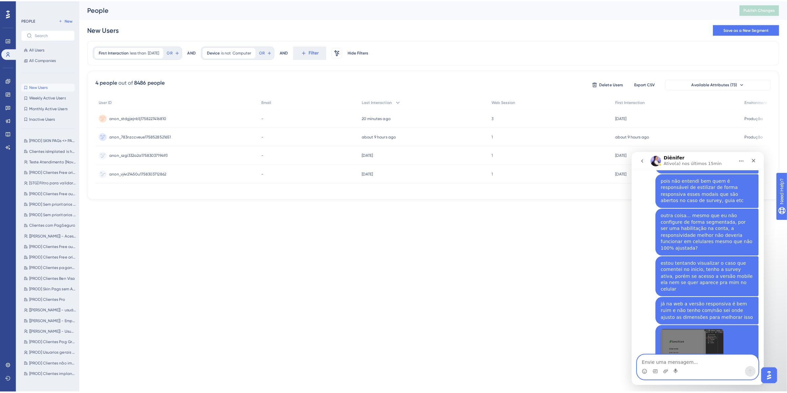
scroll to position [0, 0]
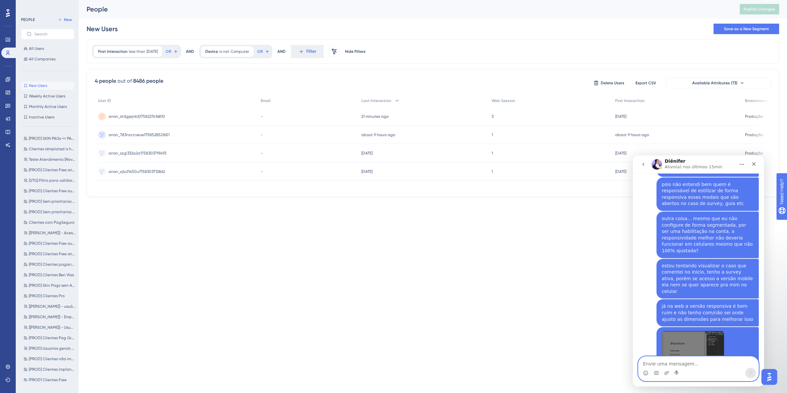
click at [319, 206] on div "Performance Users Engagement Widgets Feedback Product Updates Knowledge Base AI…" at bounding box center [433, 103] width 709 height 207
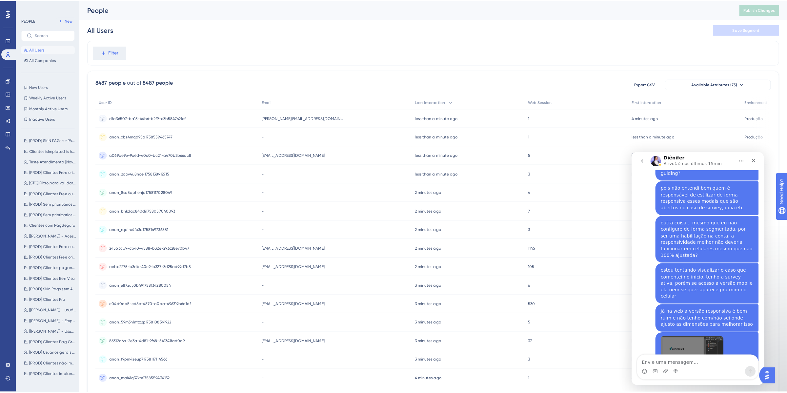
scroll to position [1044, 0]
click at [48, 86] on button "New Users New Users" at bounding box center [47, 86] width 53 height 8
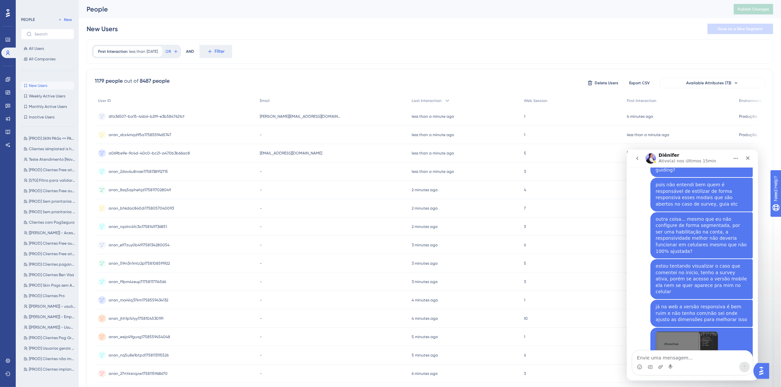
click at [142, 137] on span "anon_xbz4mqd95a1758559465747" at bounding box center [140, 134] width 63 height 5
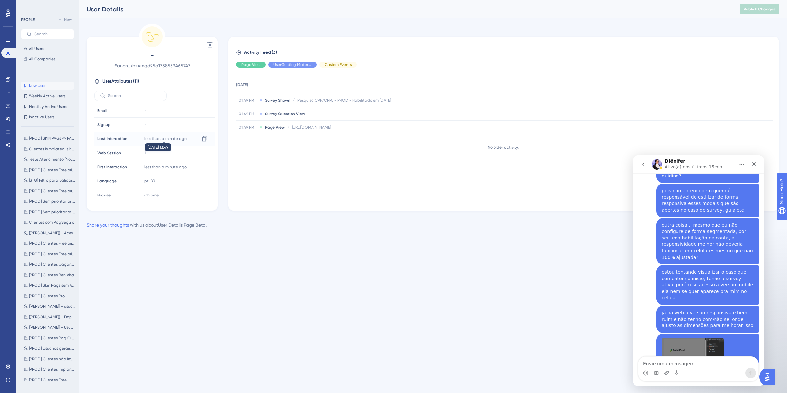
scroll to position [59, 0]
click at [32, 87] on span "New Users" at bounding box center [38, 85] width 18 height 5
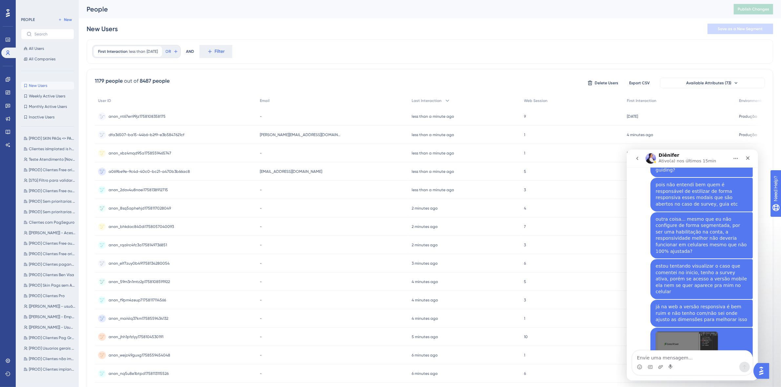
click at [132, 114] on span "anon_nt67en99jz1758108358175" at bounding box center [137, 116] width 57 height 5
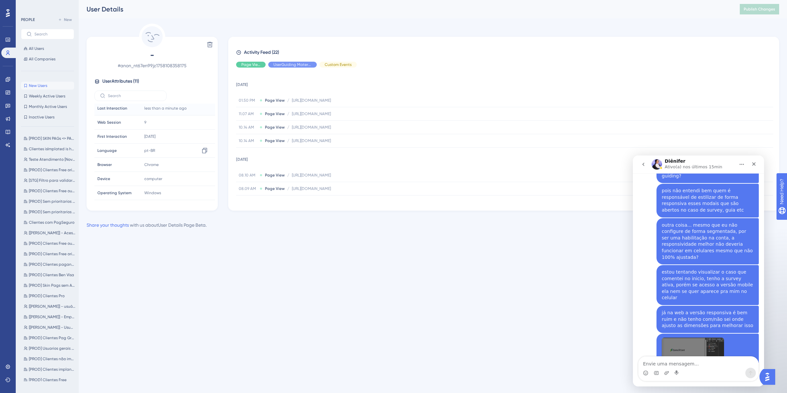
scroll to position [59, 0]
click at [52, 48] on button "All Users" at bounding box center [47, 49] width 53 height 8
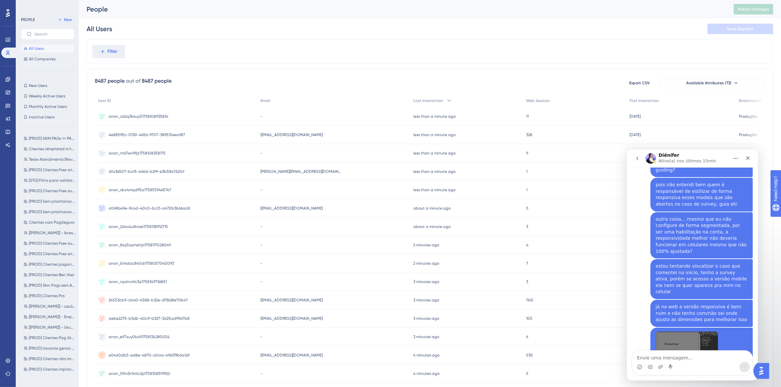
click at [128, 151] on span "anon_nt67en99jz1758108358175" at bounding box center [137, 153] width 57 height 5
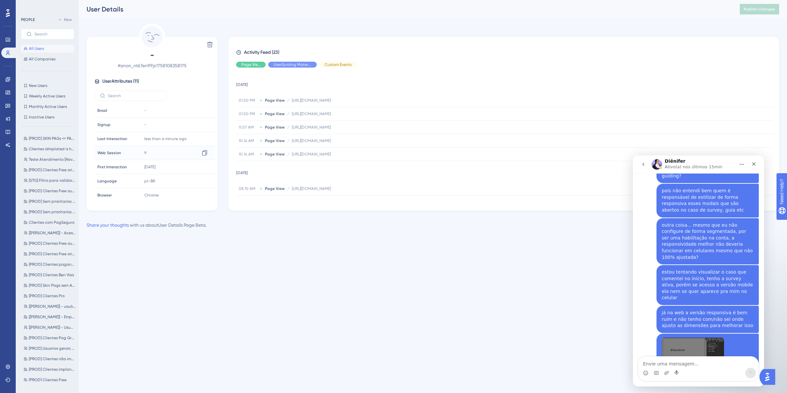
scroll to position [59, 0]
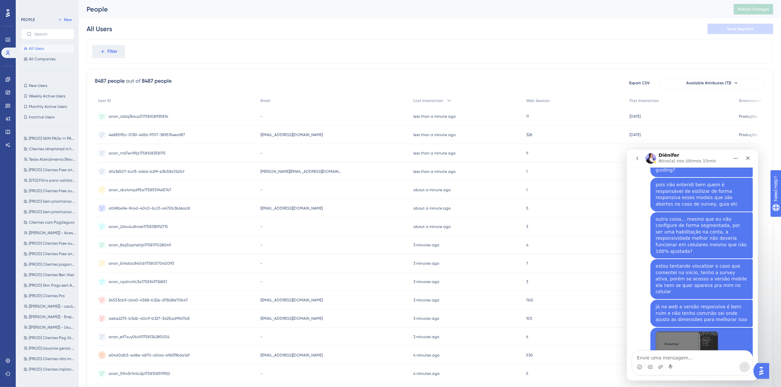
click at [144, 117] on span "anon_x2dq3k4uy51758108935814" at bounding box center [139, 116] width 60 height 5
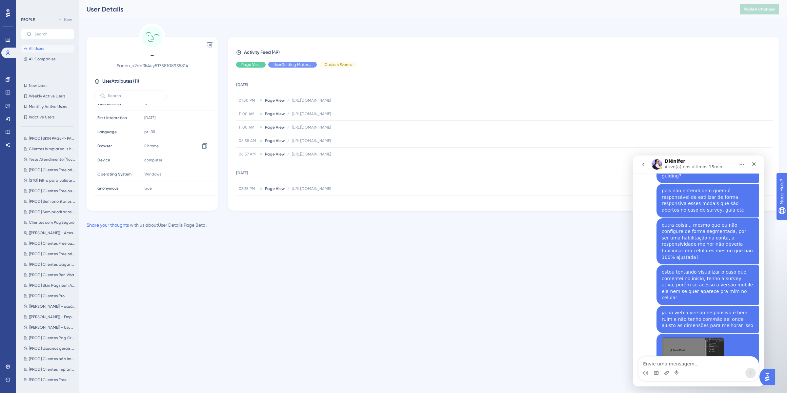
scroll to position [59, 0]
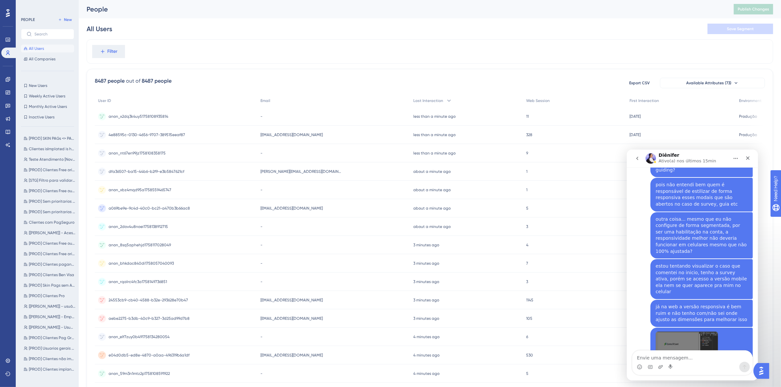
click at [157, 190] on span "anon_xbz4mqd95a1758559465747" at bounding box center [140, 189] width 63 height 5
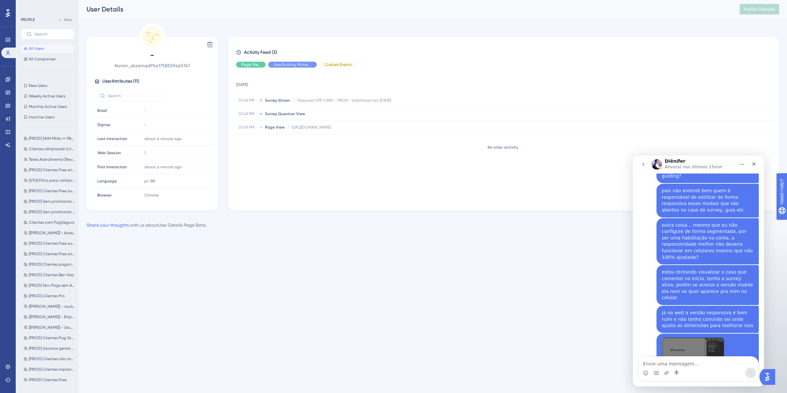
click at [179, 66] on span "# anon_xbz4mqd95a1758559465747" at bounding box center [151, 66] width 115 height 8
copy span "anon_xbz4mqd95a1758559465747"
click at [370, 217] on div "Delete - # anon_xbz4mqd95a1758559465747 User Attributes ( 11 ) Email Email - Si…" at bounding box center [433, 126] width 693 height 205
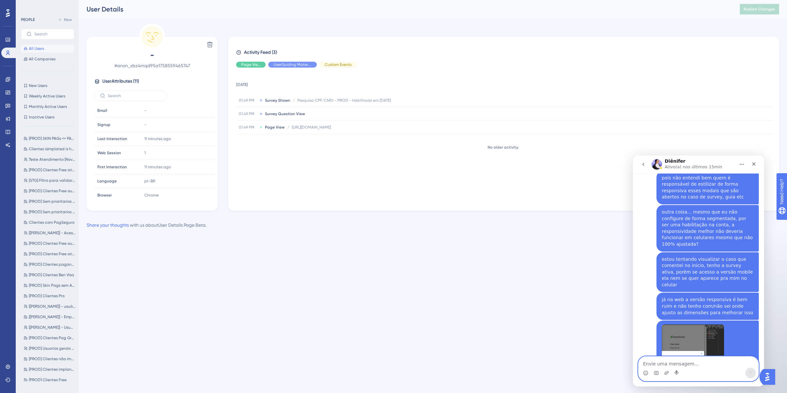
scroll to position [1070, 0]
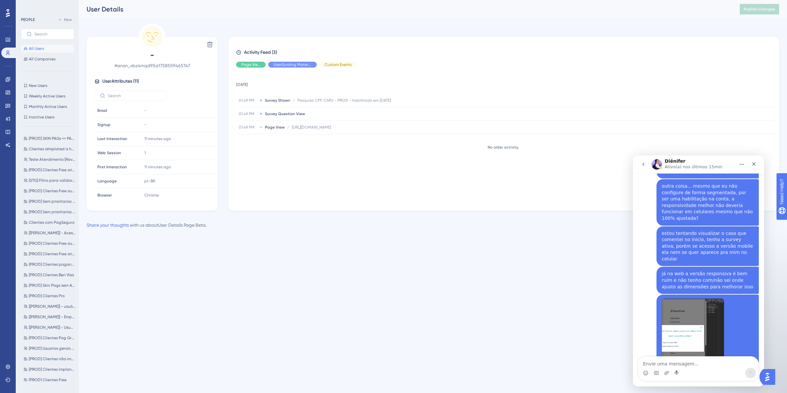
drag, startPoint x: 683, startPoint y: 337, endPoint x: 645, endPoint y: 330, distance: 38.3
click at [688, 364] on textarea "Envie uma mensagem..." at bounding box center [699, 362] width 120 height 11
type textarea "ok"
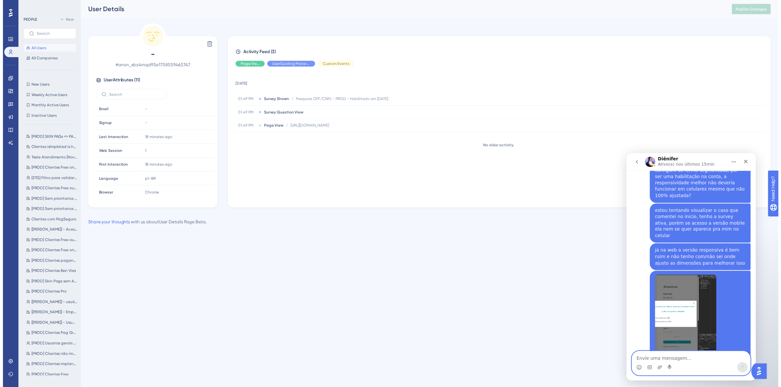
scroll to position [1138, 0]
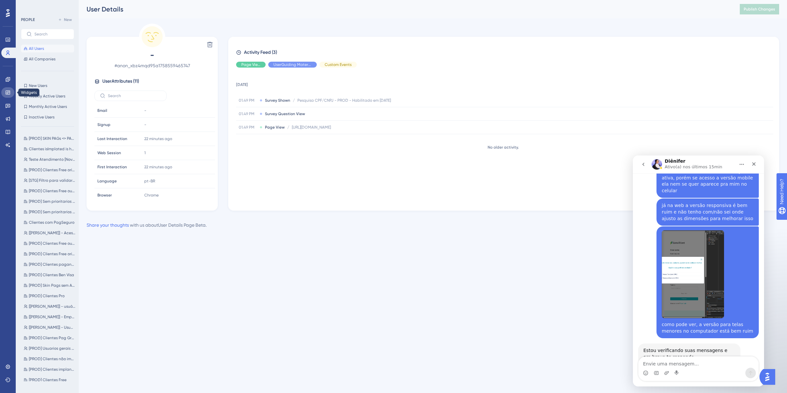
click at [9, 92] on icon at bounding box center [8, 93] width 4 height 4
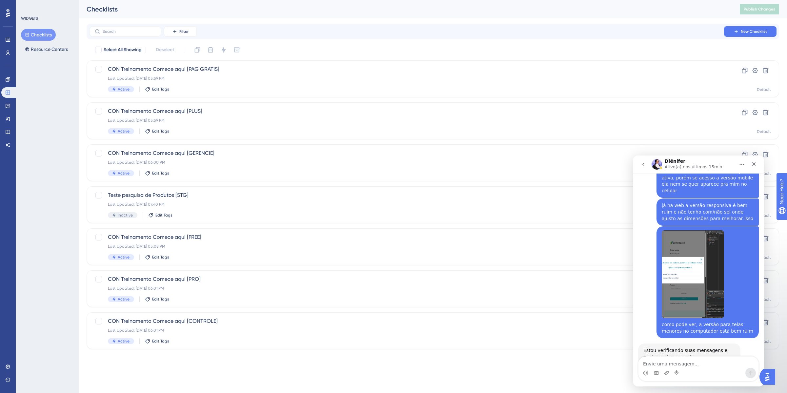
click at [2, 75] on div "Engagement" at bounding box center [7, 79] width 13 height 10
click at [8, 100] on link at bounding box center [7, 105] width 13 height 10
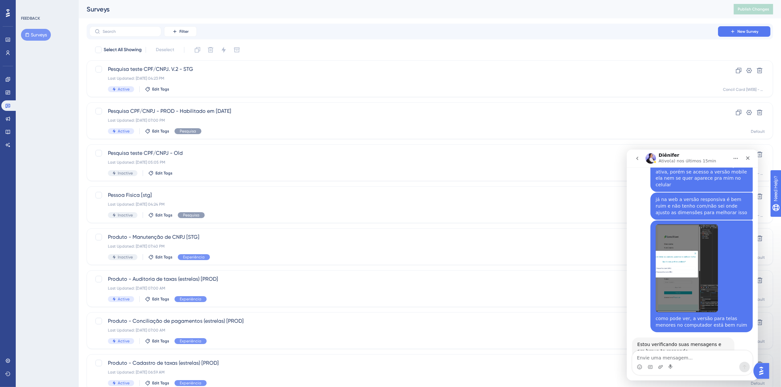
click at [40, 37] on button "Surveys" at bounding box center [36, 35] width 30 height 12
click at [261, 117] on div "Pesquisa CPF/CNPJ - PROD - Habilitado em [DATE] Last Updated: [DATE] 07:00 PM A…" at bounding box center [403, 120] width 591 height 27
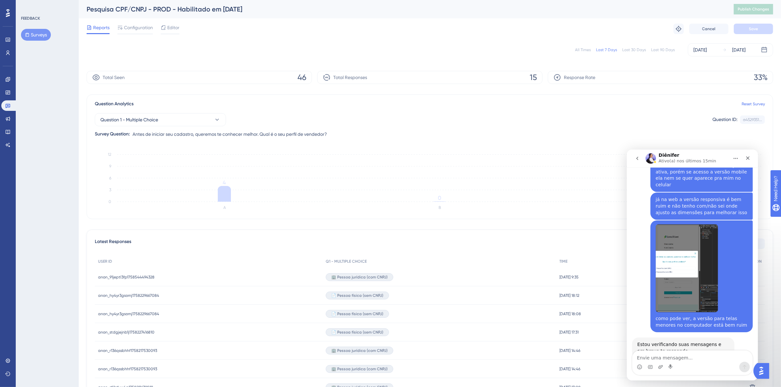
click at [133, 27] on span "Configuration" at bounding box center [138, 28] width 29 height 8
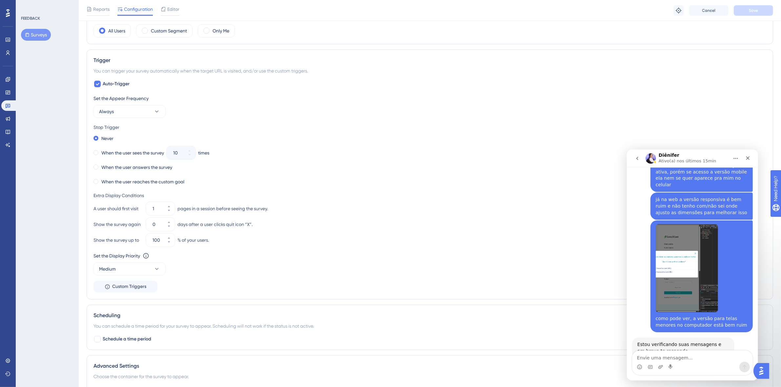
scroll to position [246, 0]
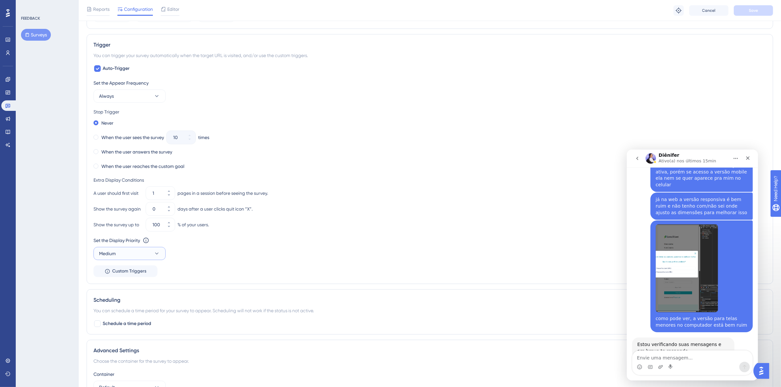
click at [154, 253] on icon at bounding box center [157, 253] width 7 height 7
click at [330, 244] on div "Set the Display Priority This option will set the display priority between auto…" at bounding box center [429, 241] width 673 height 8
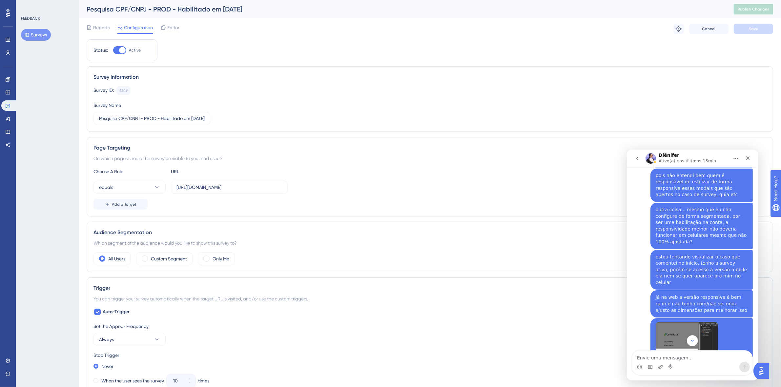
scroll to position [1089, 0]
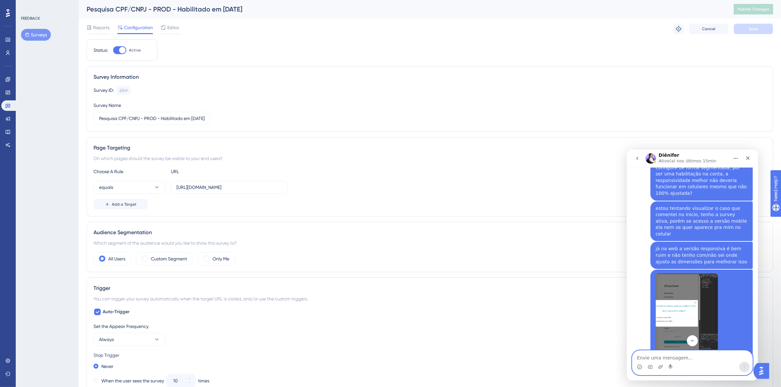
click at [671, 357] on textarea "Envie uma mensagem..." at bounding box center [692, 355] width 120 height 11
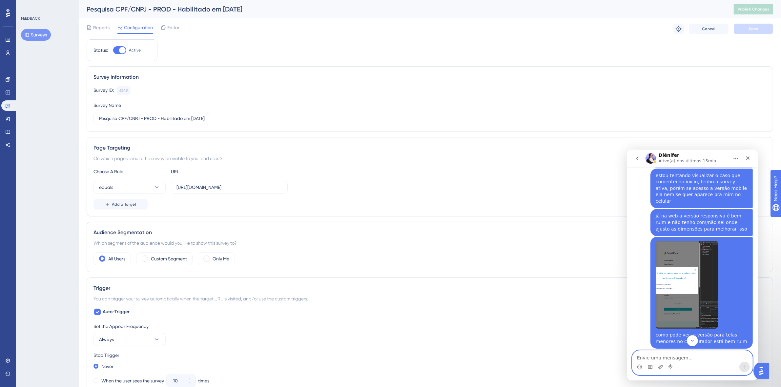
scroll to position [1138, 0]
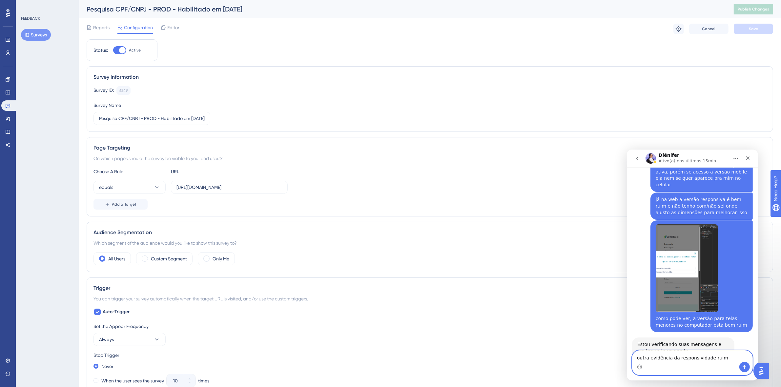
type textarea "outra evidência da responsividade ruim"
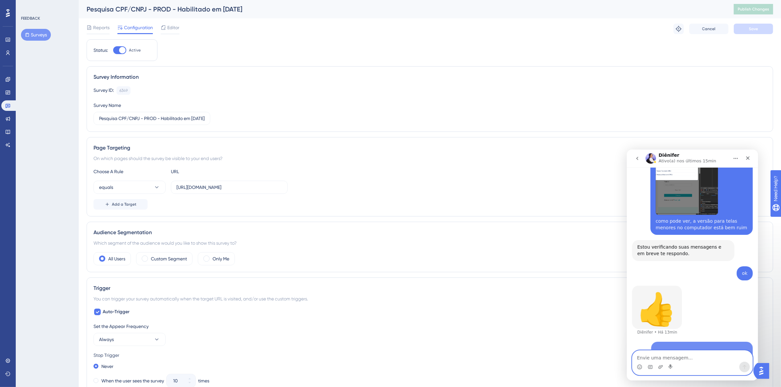
scroll to position [1249, 0]
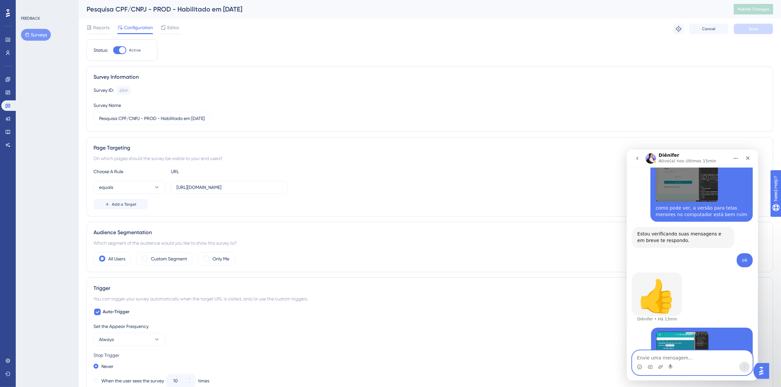
click at [677, 360] on textarea "Envie uma mensagem..." at bounding box center [692, 355] width 120 height 11
